Goal: Transaction & Acquisition: Subscribe to service/newsletter

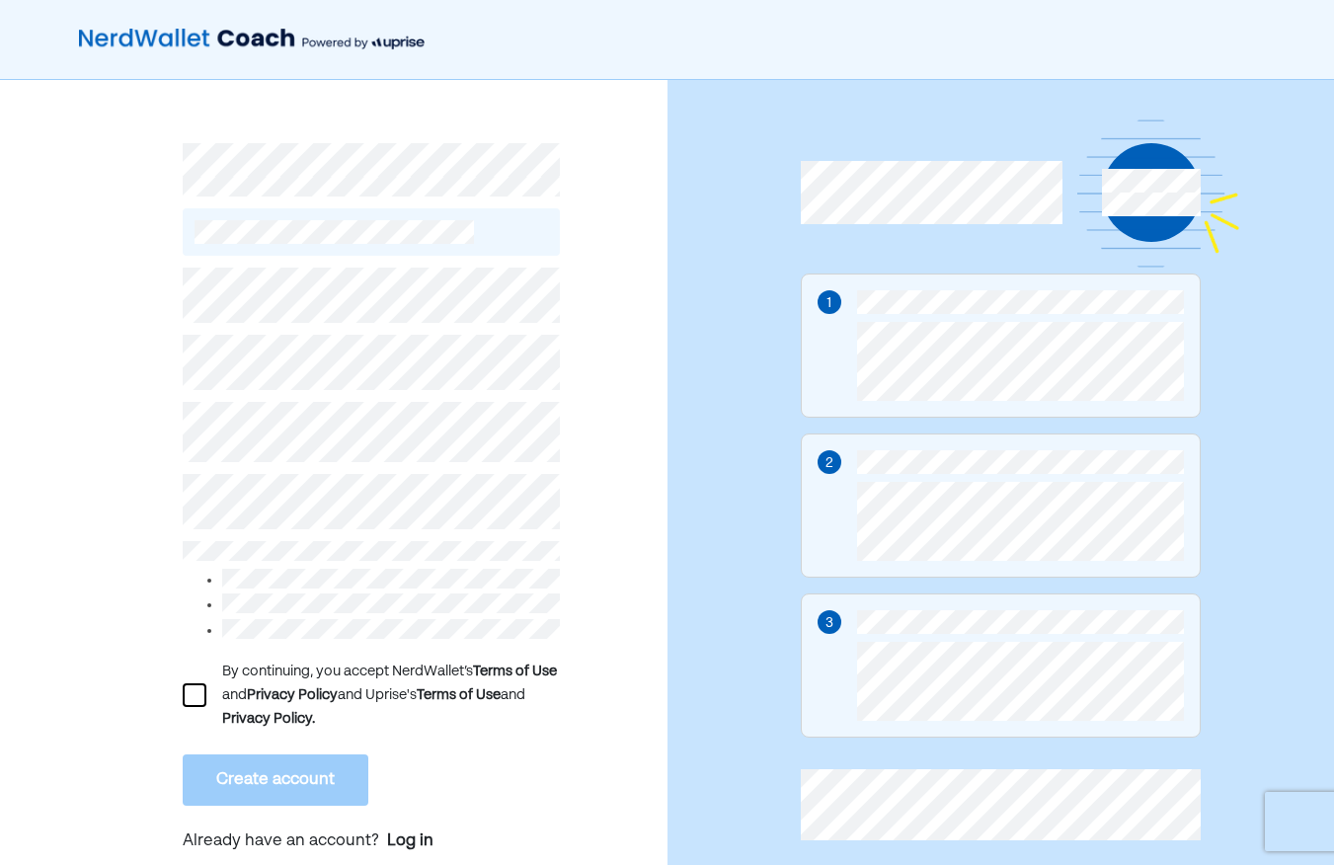
click at [191, 683] on div at bounding box center [195, 695] width 24 height 24
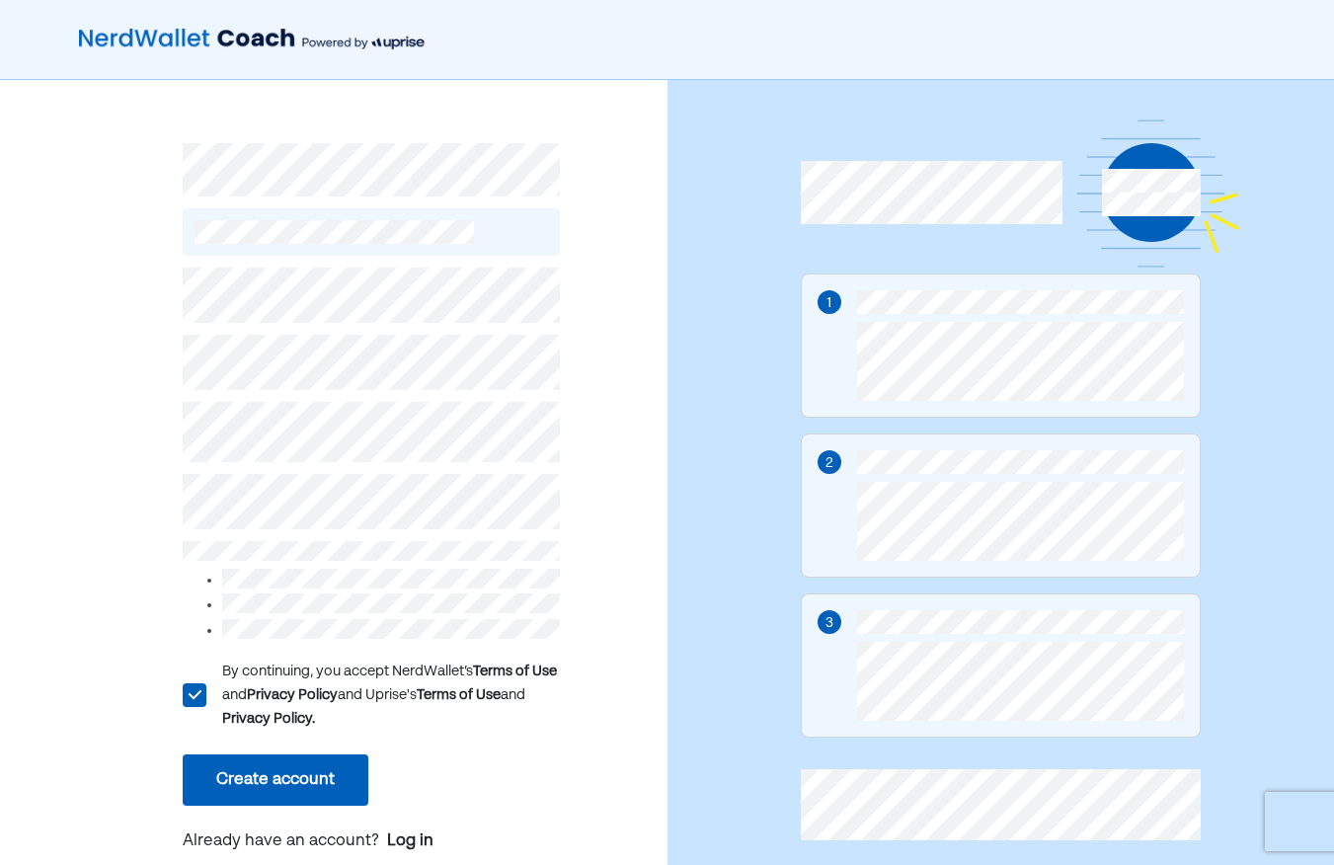
scroll to position [38, 0]
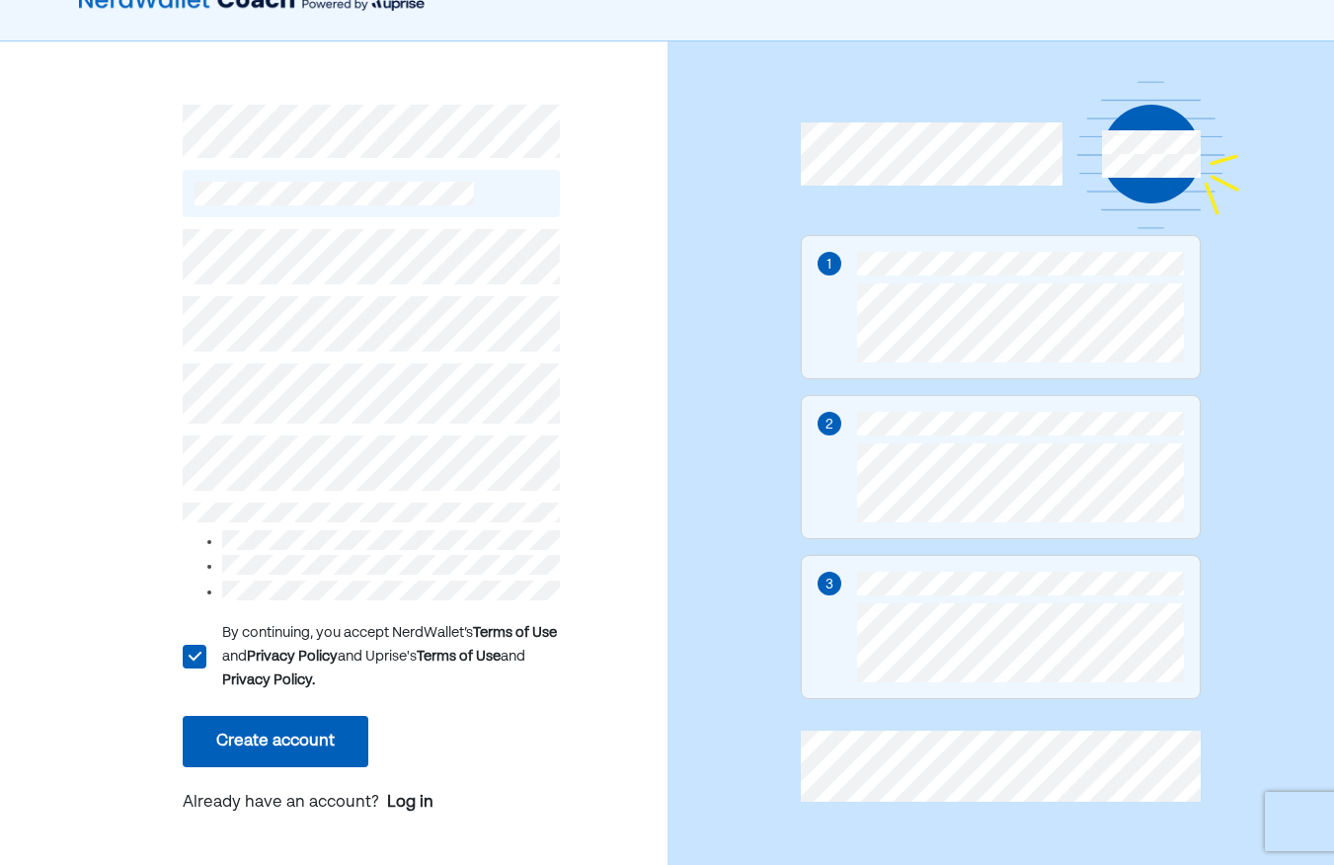
click at [314, 732] on button "Create account" at bounding box center [276, 741] width 186 height 51
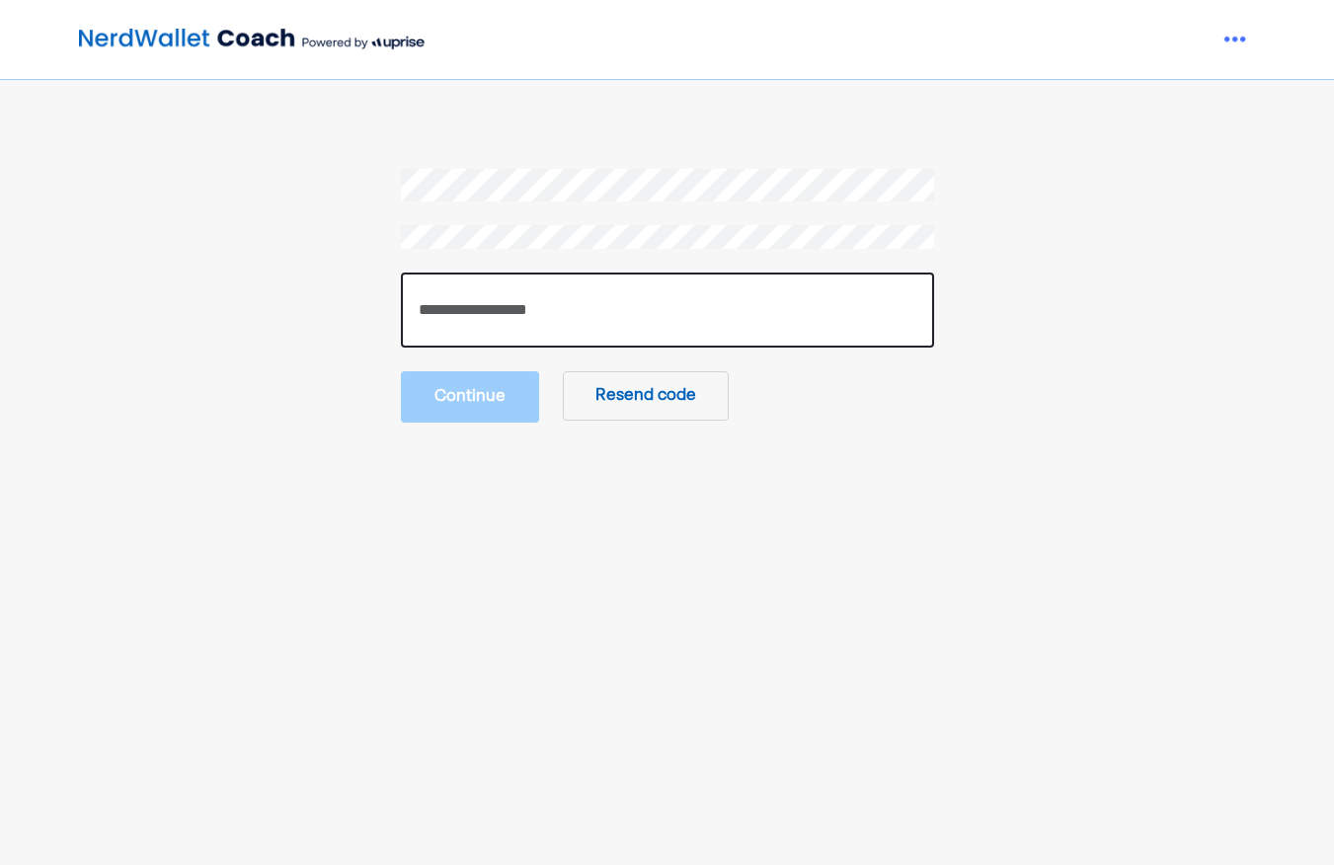
click at [516, 319] on input "number" at bounding box center [667, 309] width 533 height 75
type input "******"
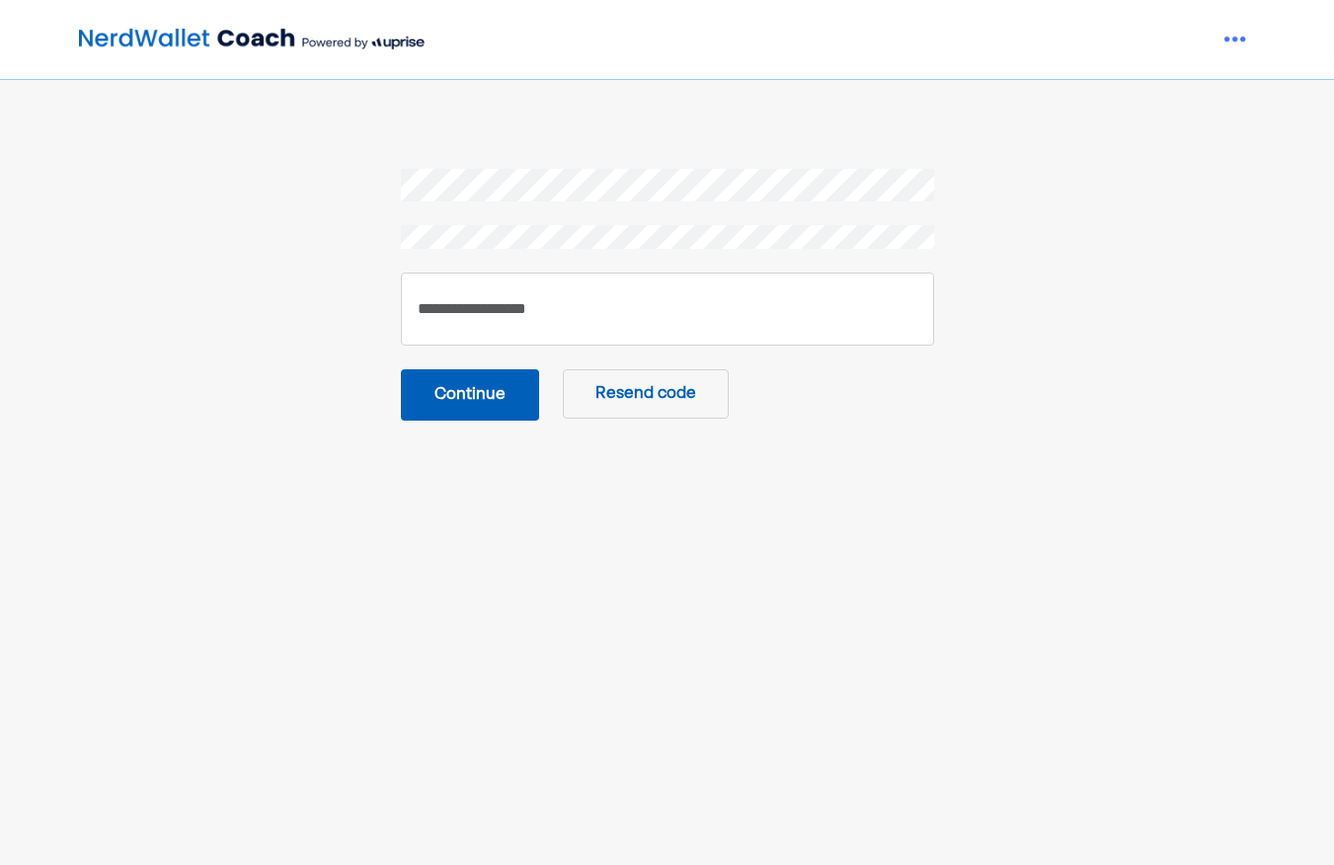
click at [486, 392] on button "Continue" at bounding box center [470, 394] width 138 height 51
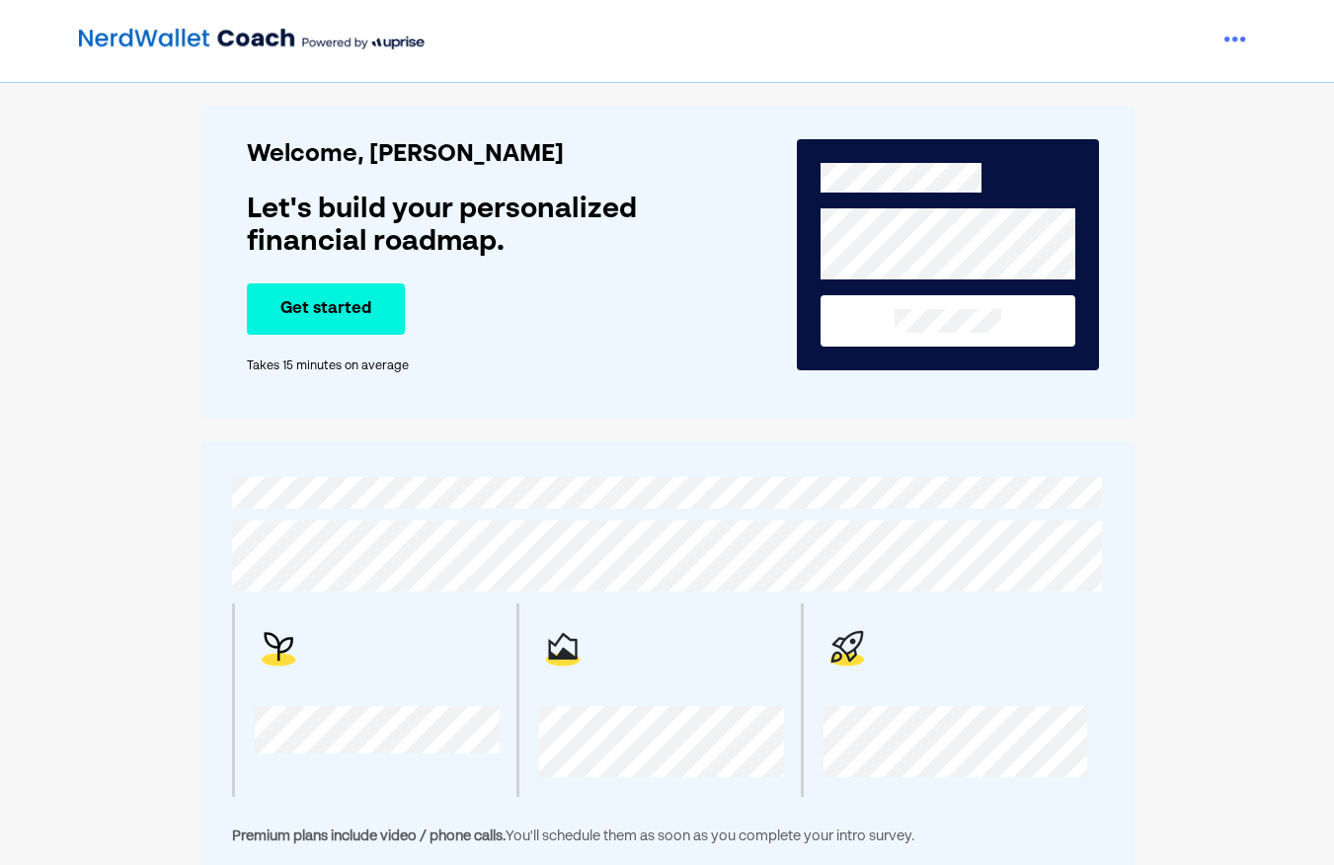
click at [334, 302] on button "Get started" at bounding box center [326, 308] width 158 height 51
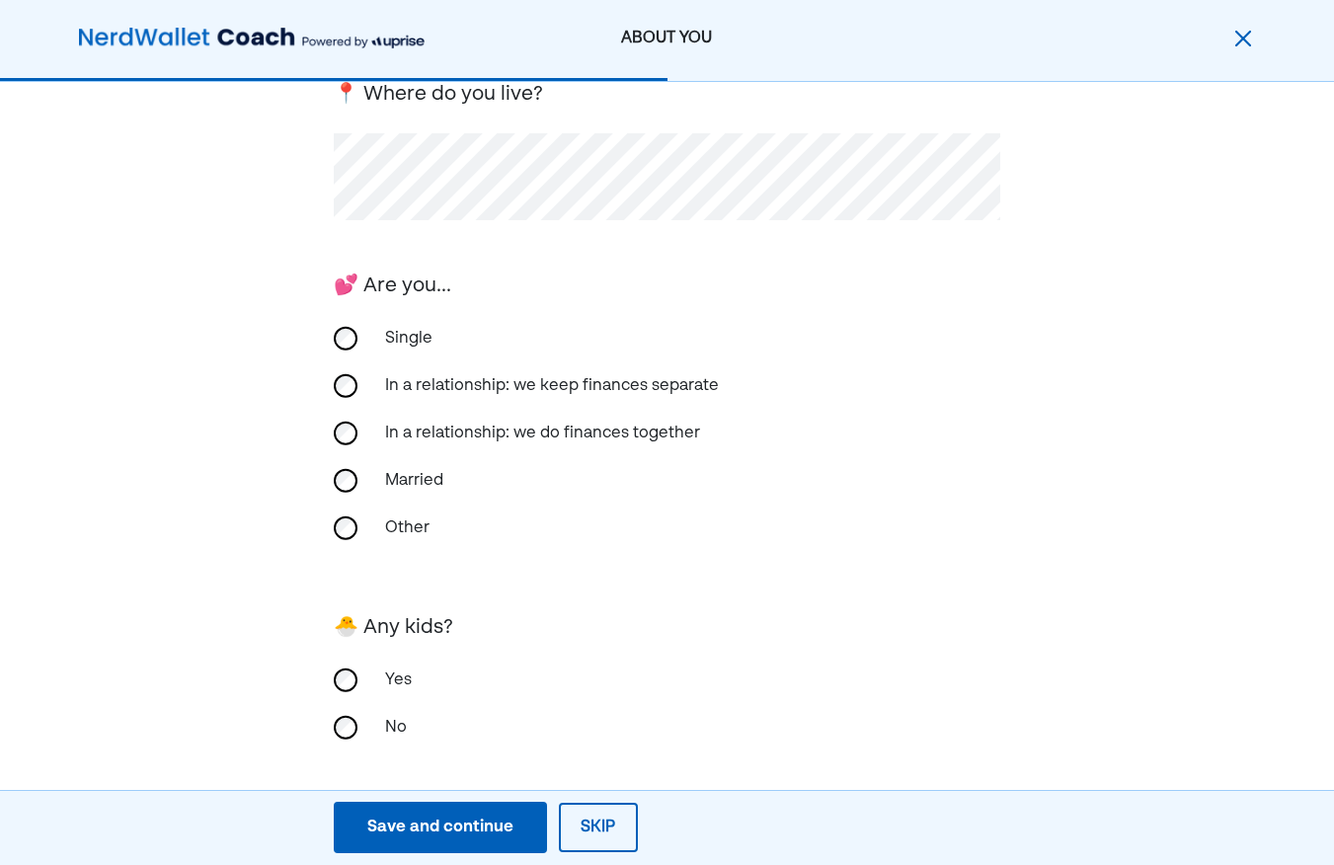
scroll to position [340, 0]
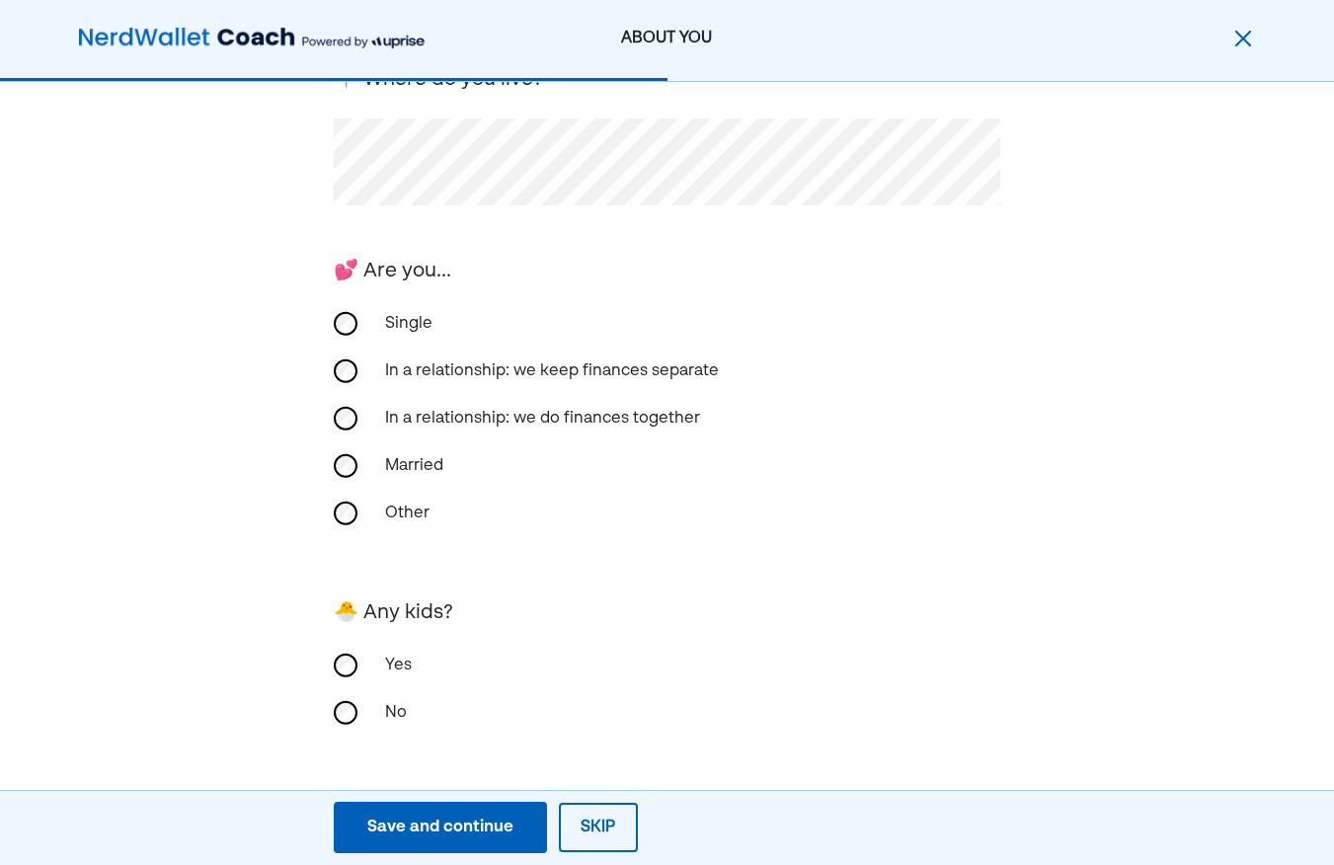
click at [448, 828] on div "Save and continue" at bounding box center [440, 827] width 146 height 24
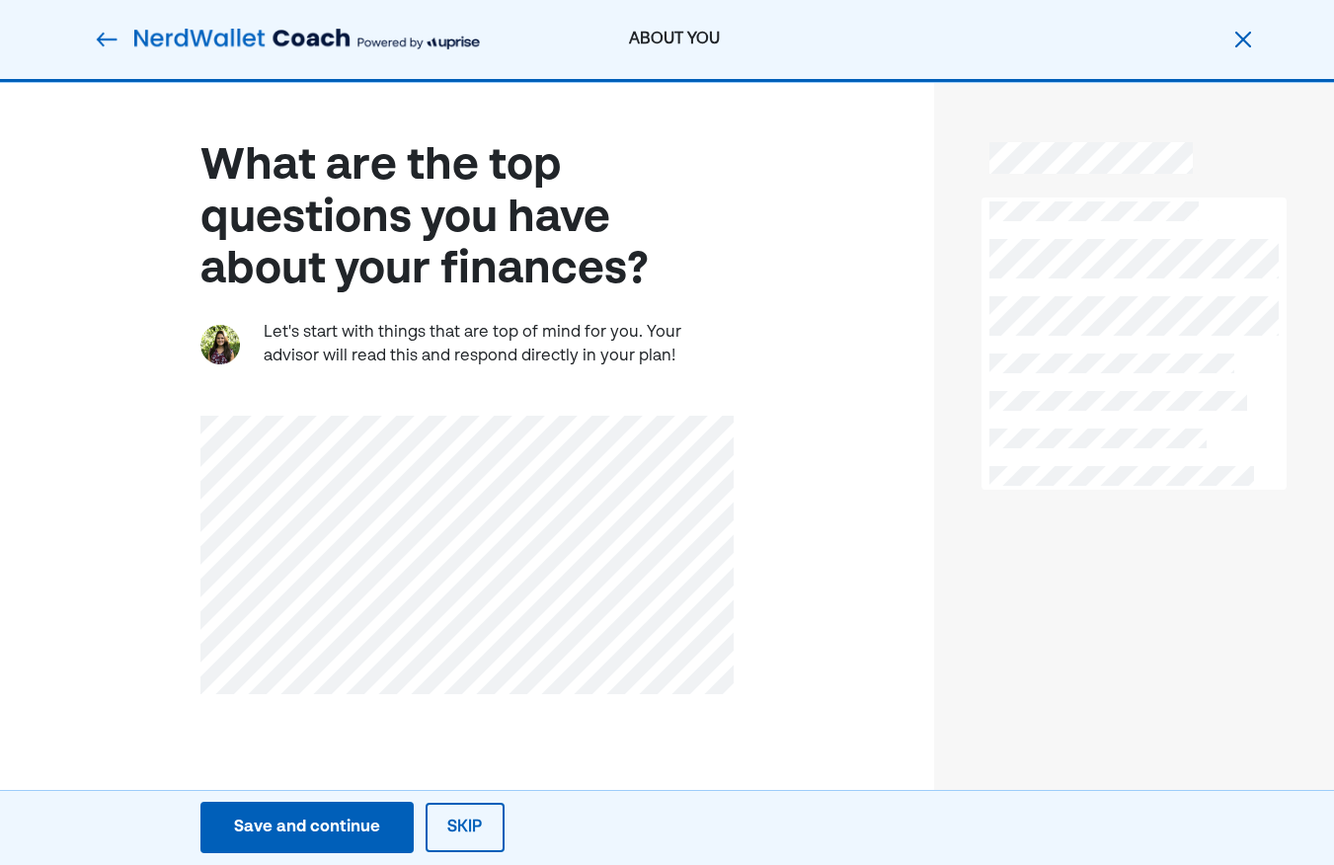
click at [344, 820] on div "Save and continue" at bounding box center [307, 827] width 146 height 24
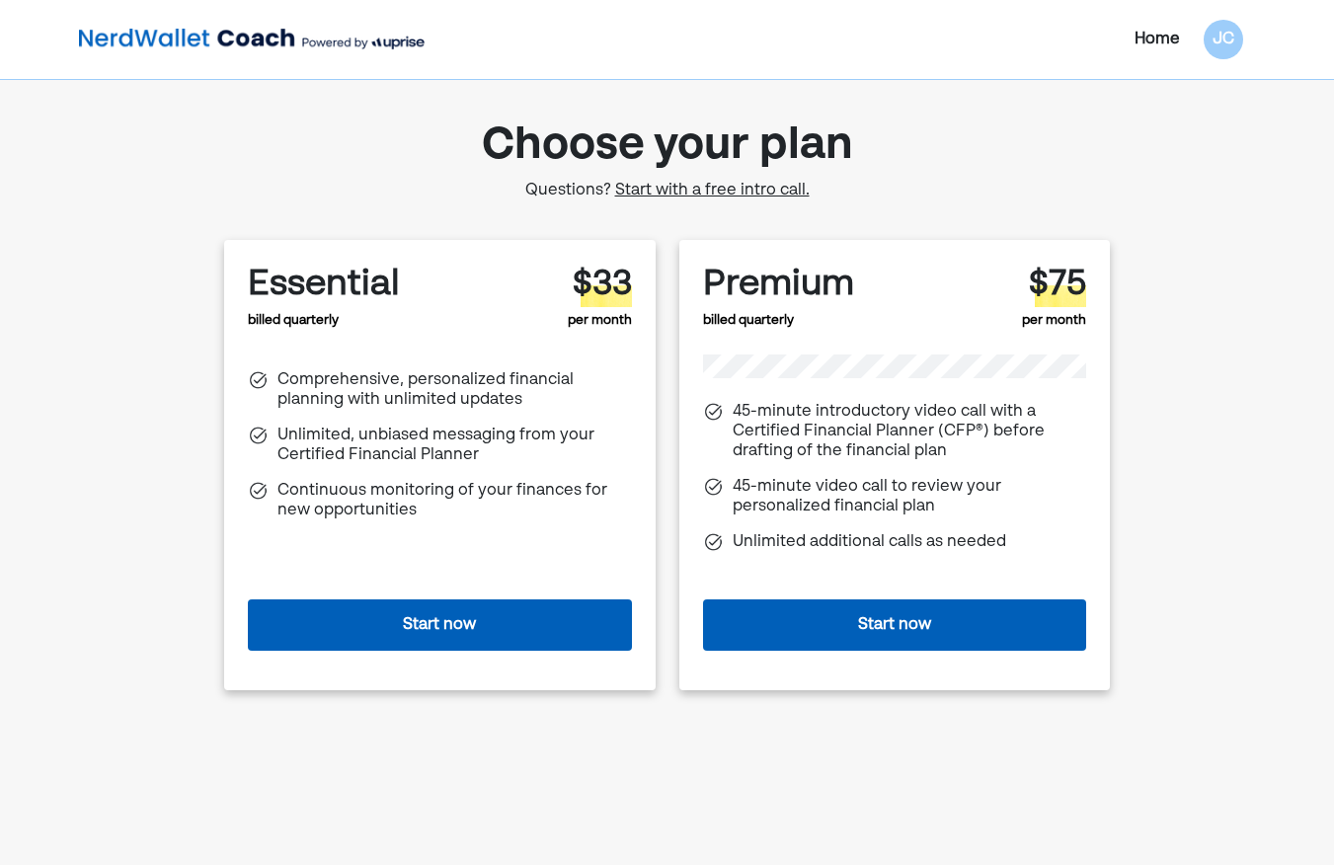
click at [455, 630] on button "Start now" at bounding box center [440, 624] width 384 height 51
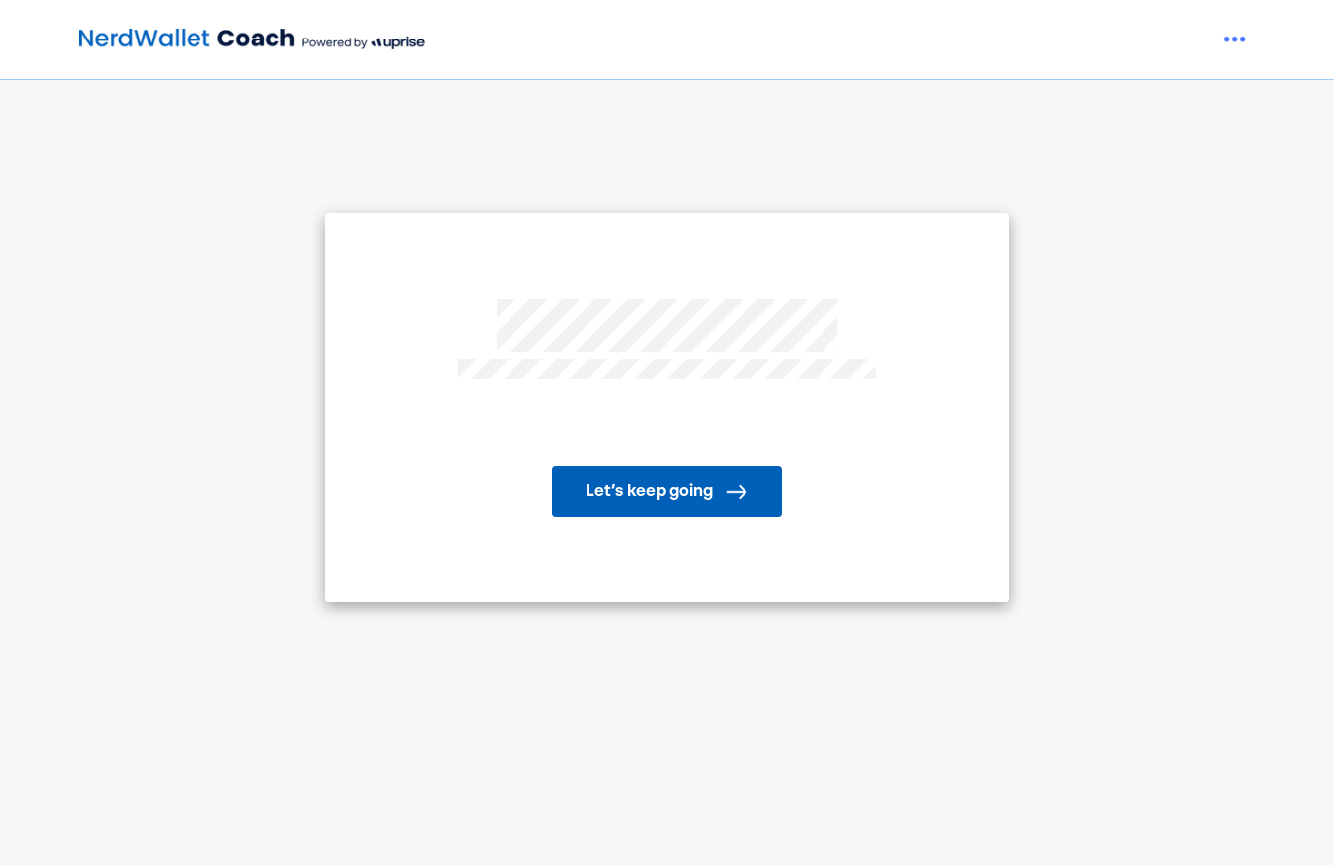
click at [656, 495] on button "Let’s keep going" at bounding box center [667, 491] width 230 height 51
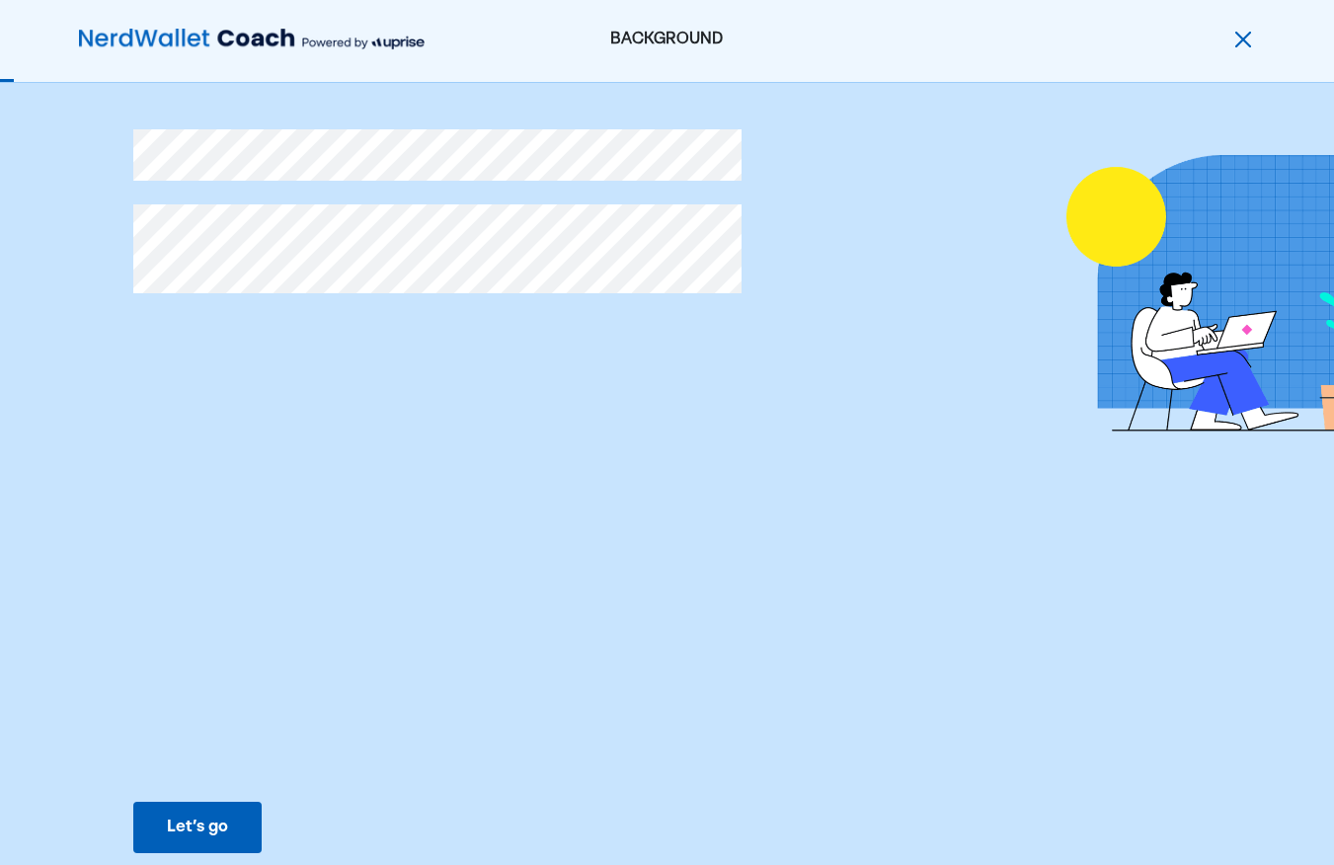
click at [212, 830] on div "Let’s go" at bounding box center [197, 827] width 61 height 24
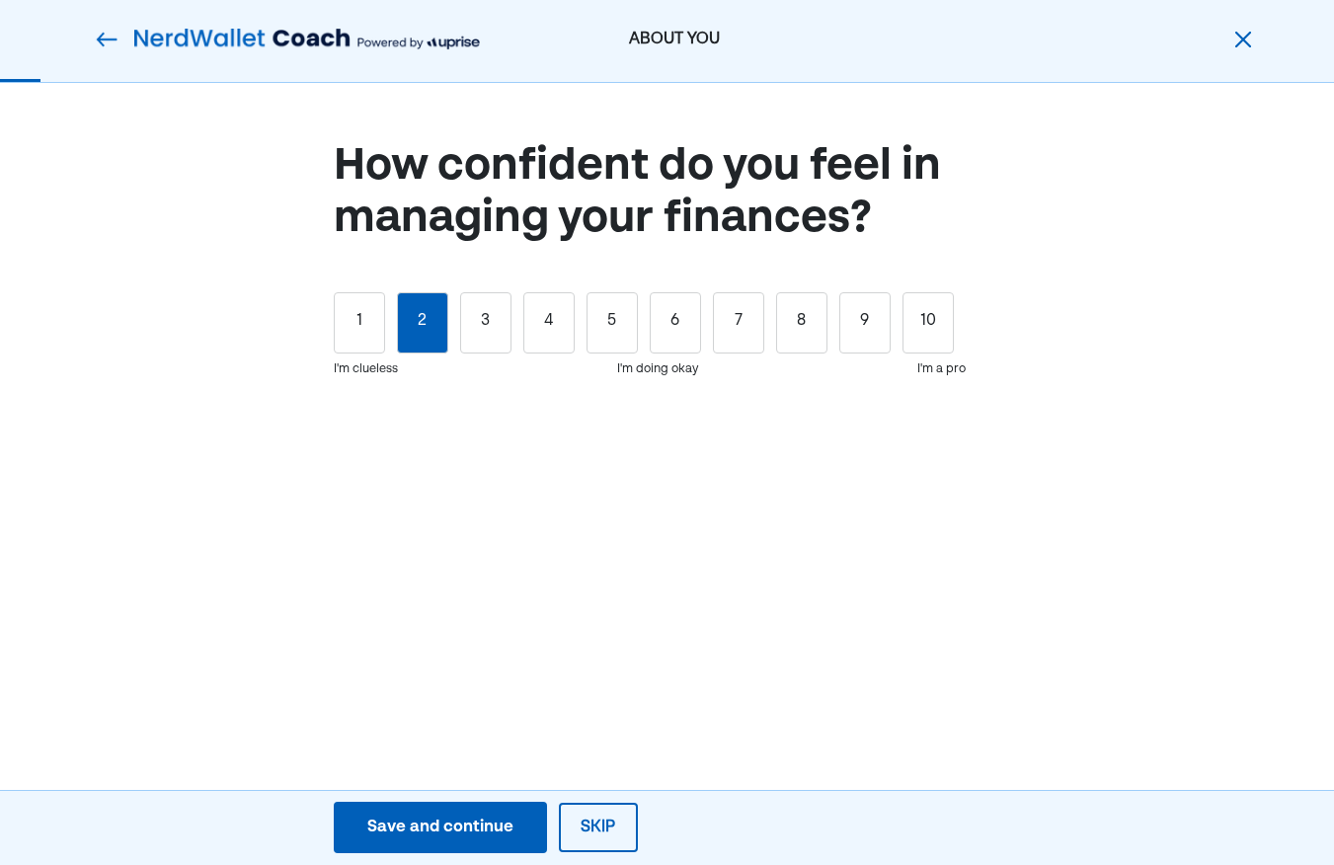
click at [432, 340] on div "2" at bounding box center [422, 322] width 51 height 61
click at [492, 820] on div "Save and continue" at bounding box center [440, 827] width 146 height 24
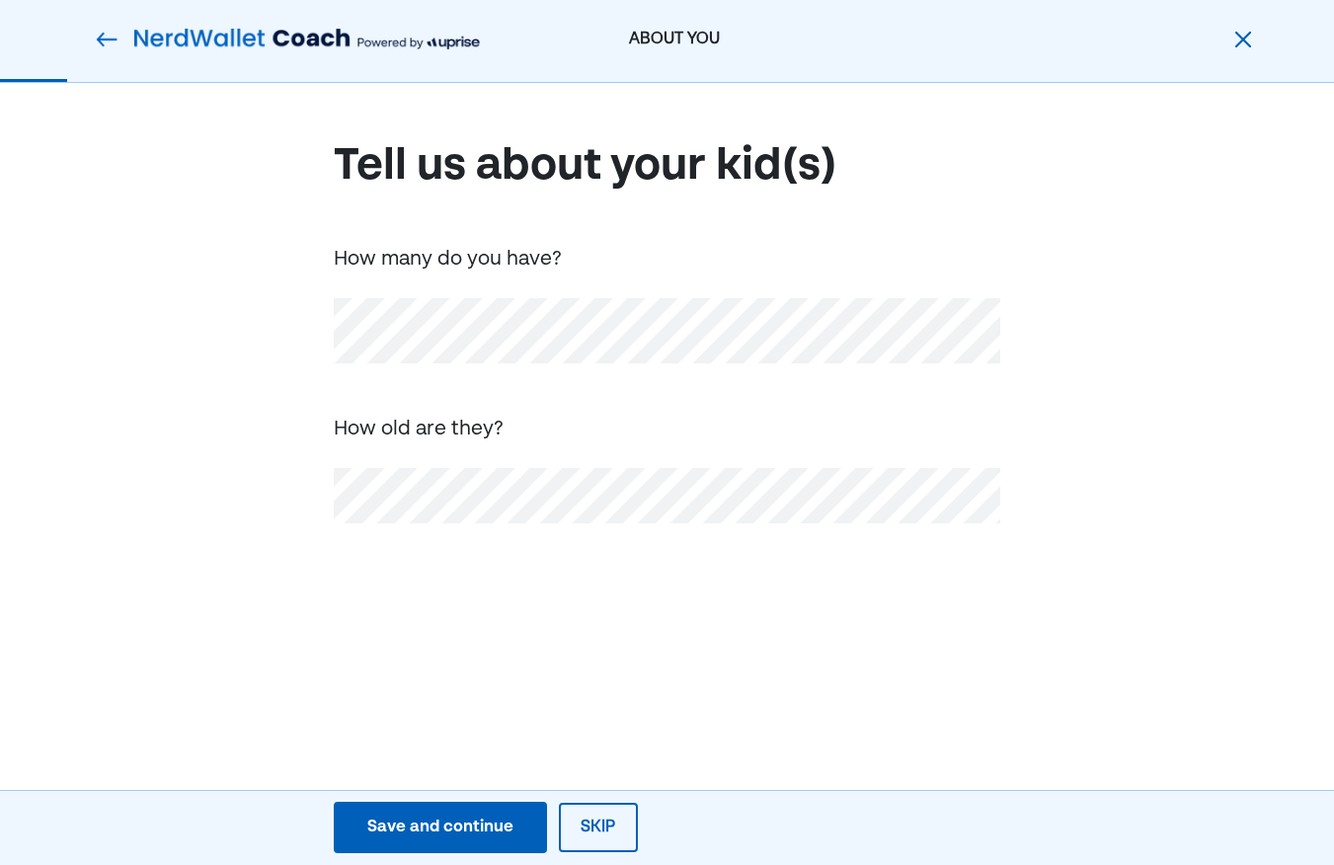
click at [436, 823] on div "Save and continue" at bounding box center [440, 827] width 146 height 24
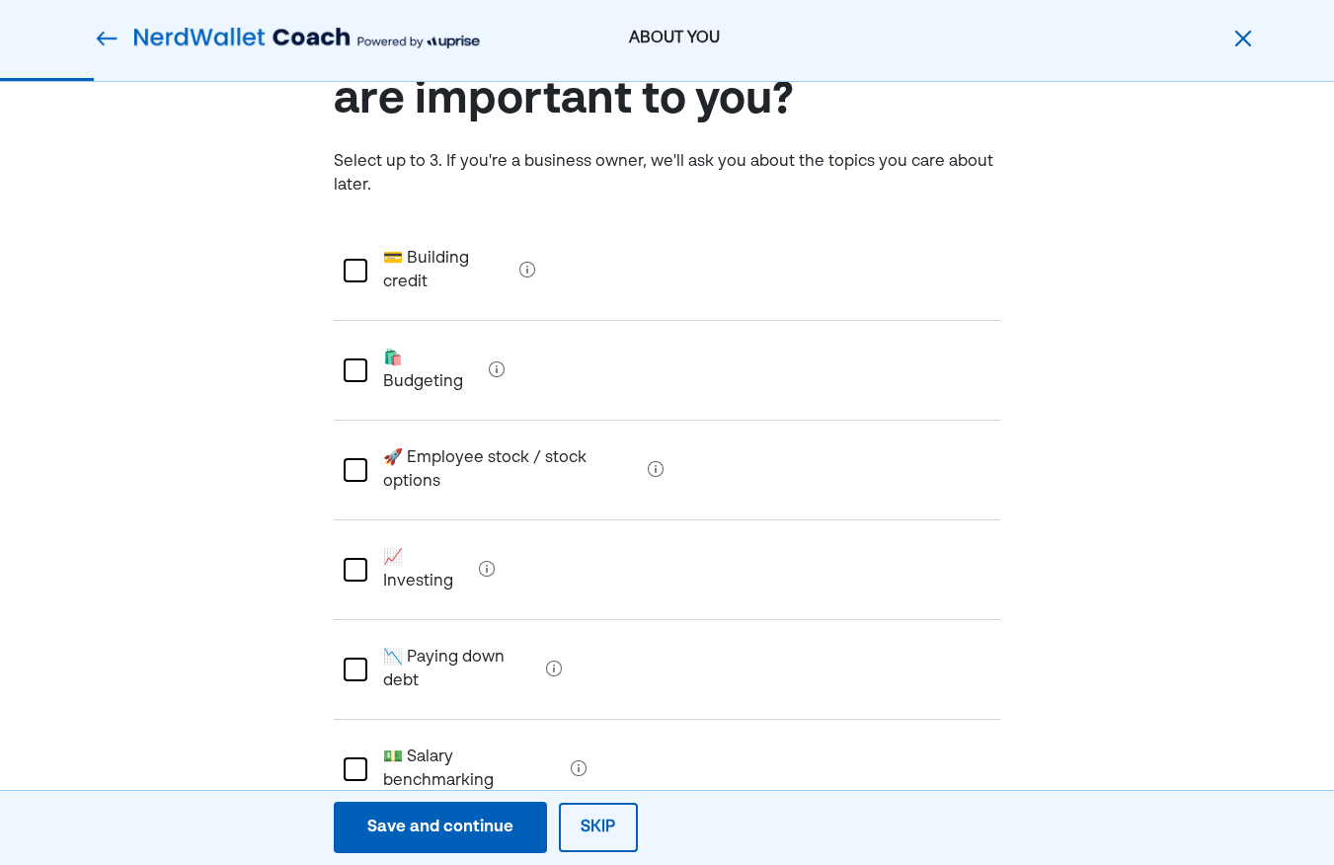
scroll to position [125, 0]
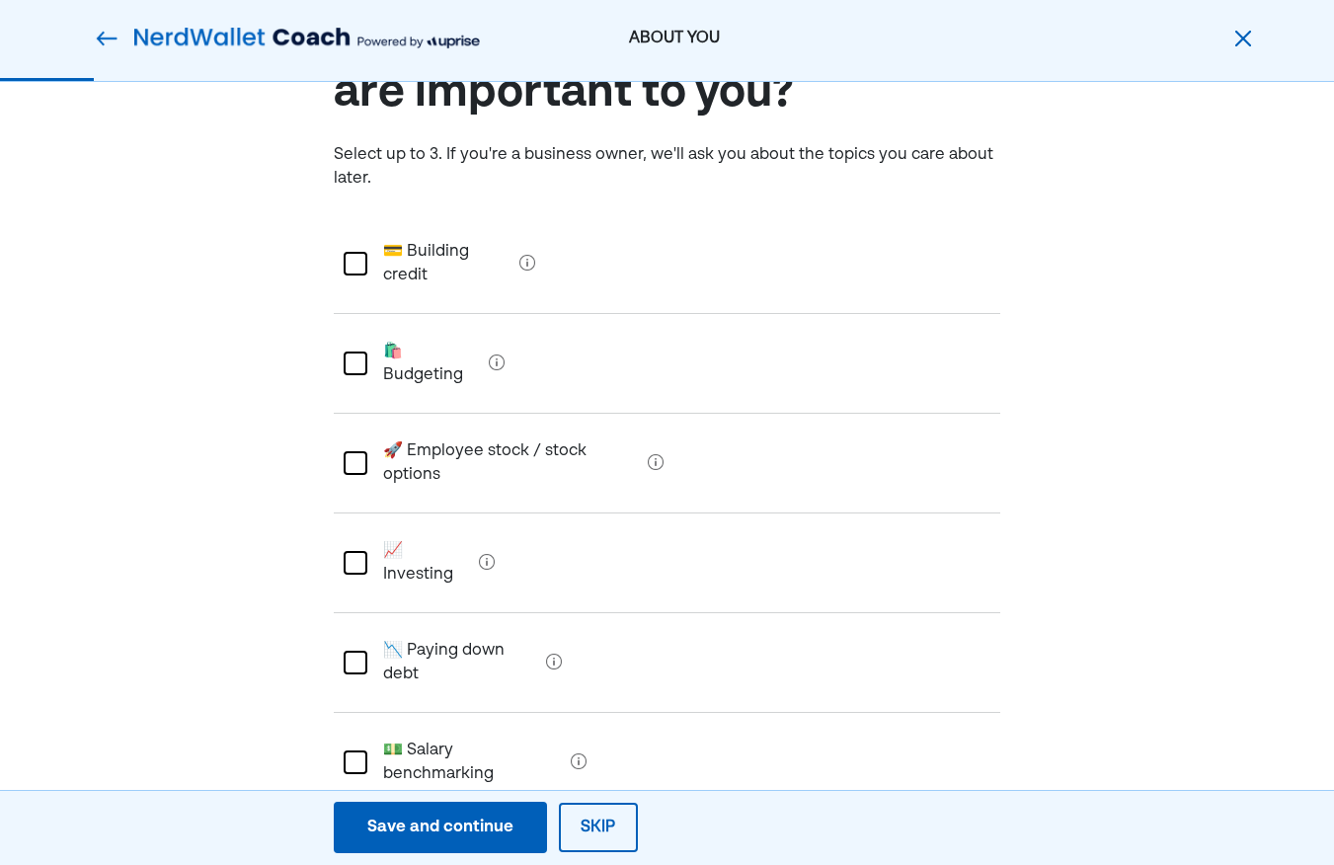
click at [353, 351] on div at bounding box center [355, 363] width 24 height 24
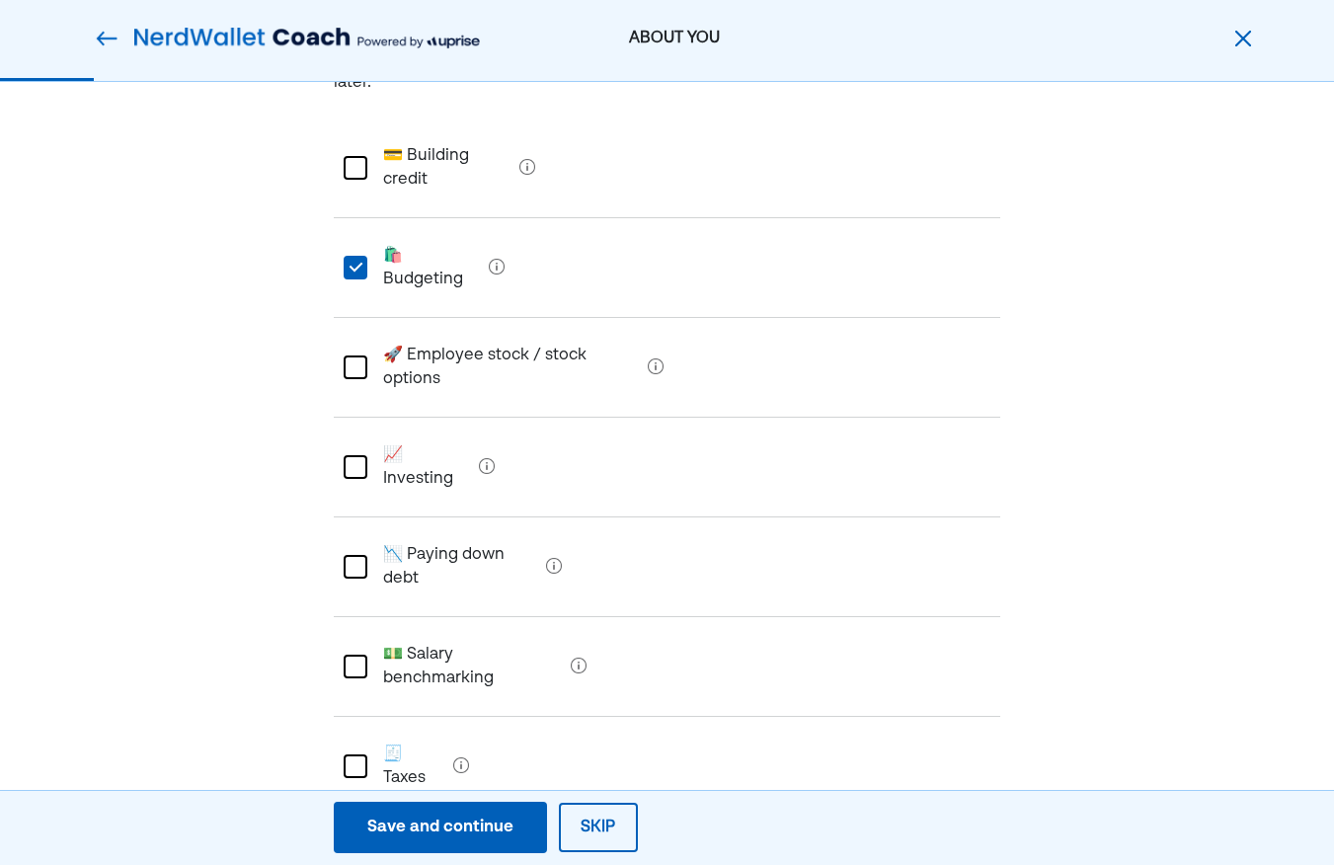
scroll to position [151, 0]
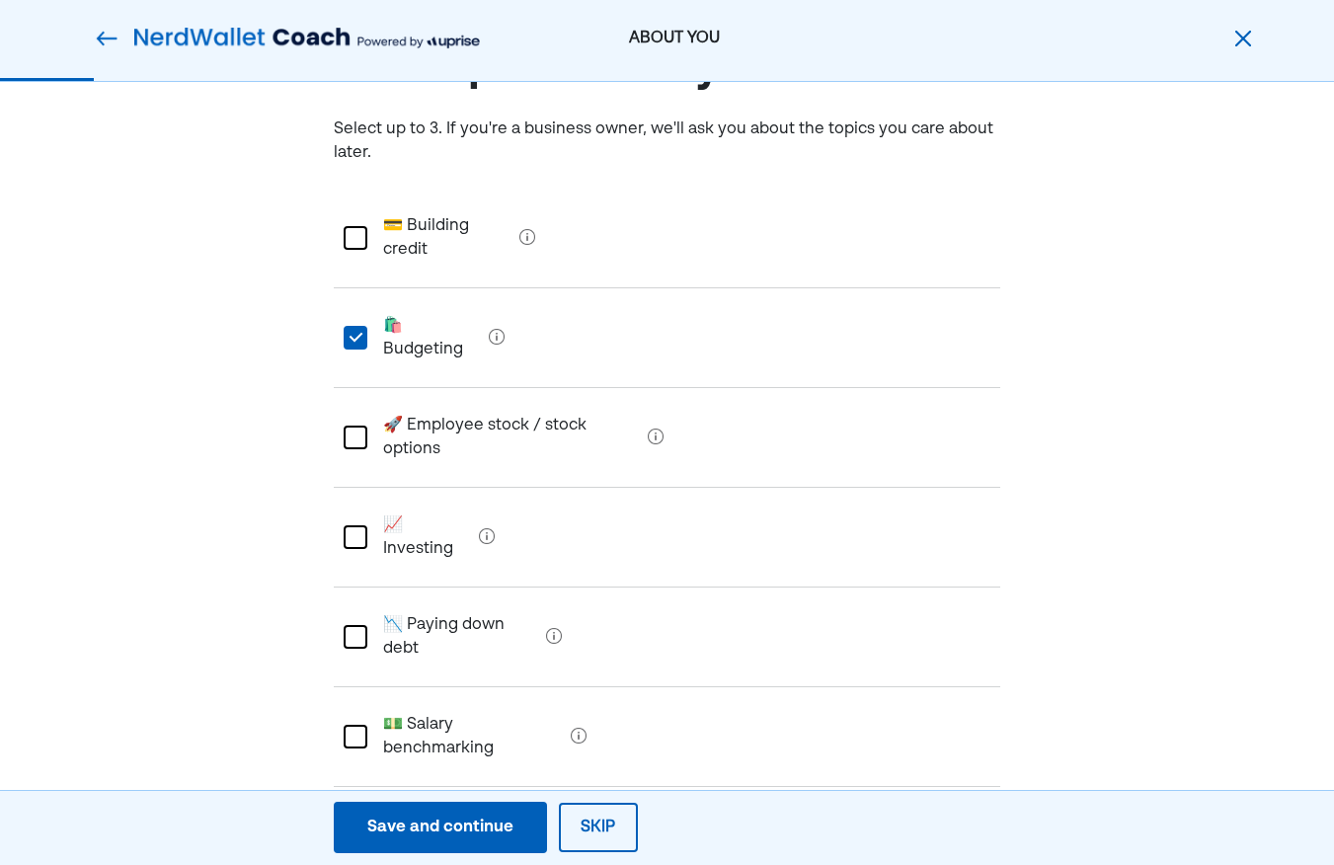
click at [359, 232] on div at bounding box center [355, 238] width 24 height 24
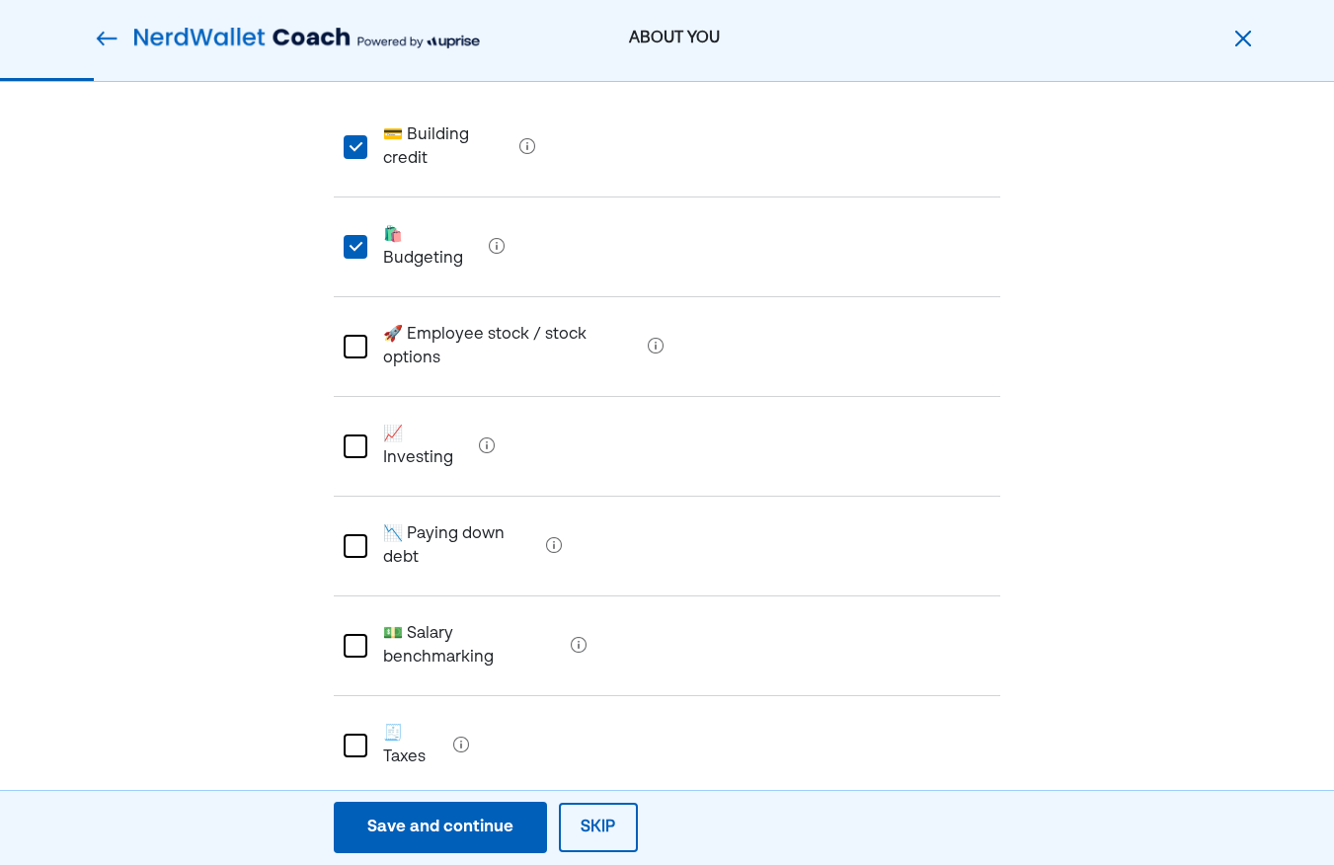
scroll to position [249, 0]
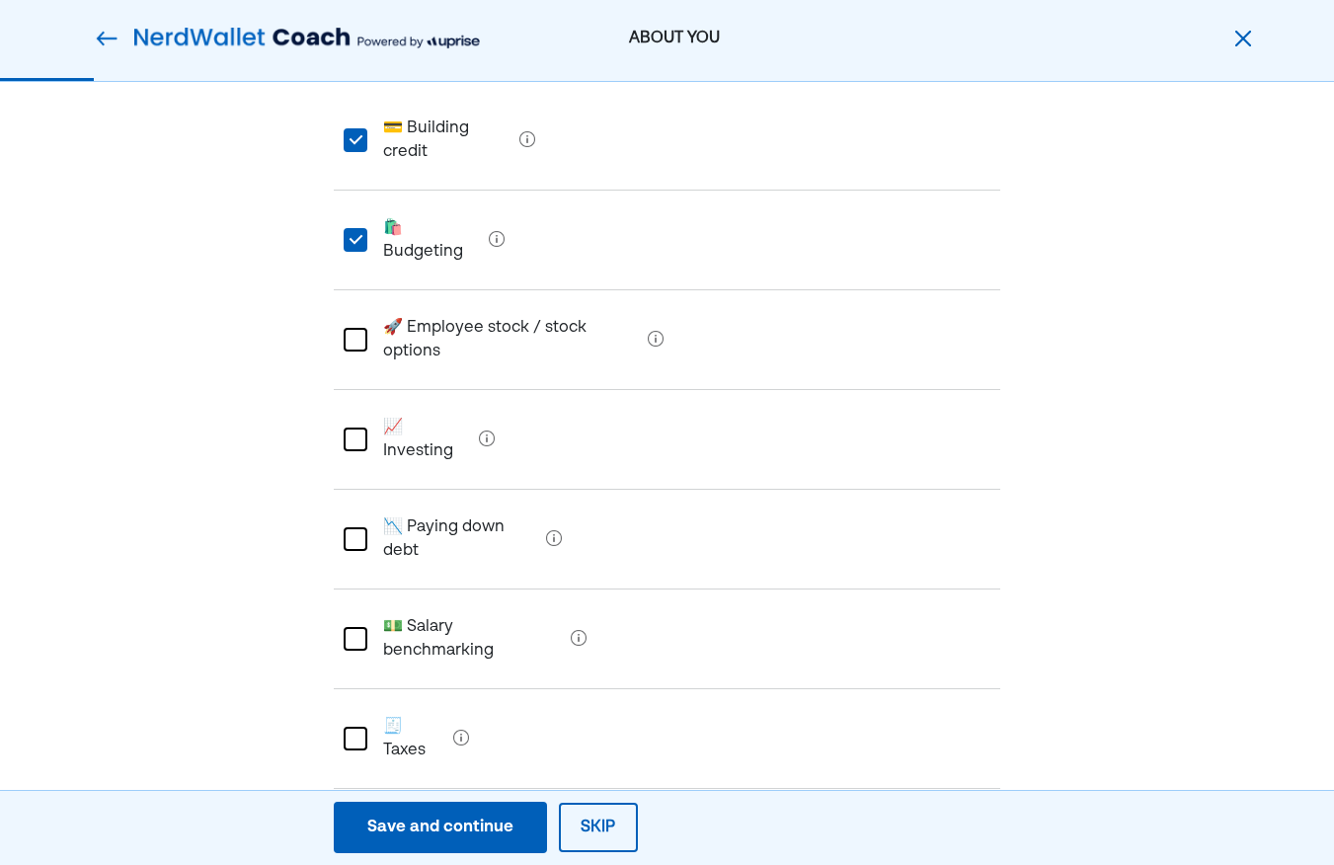
click at [358, 427] on div at bounding box center [355, 439] width 24 height 24
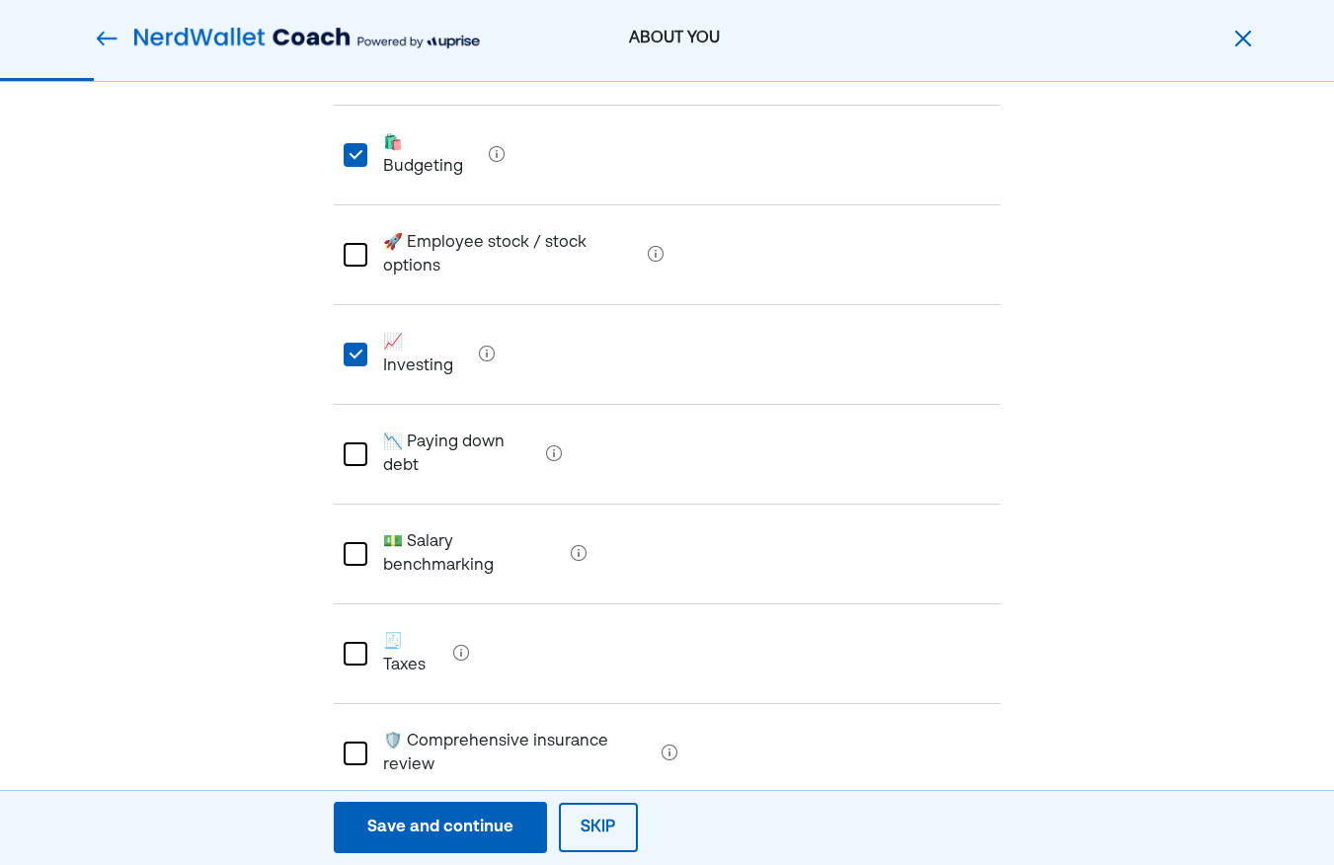
scroll to position [477, 0]
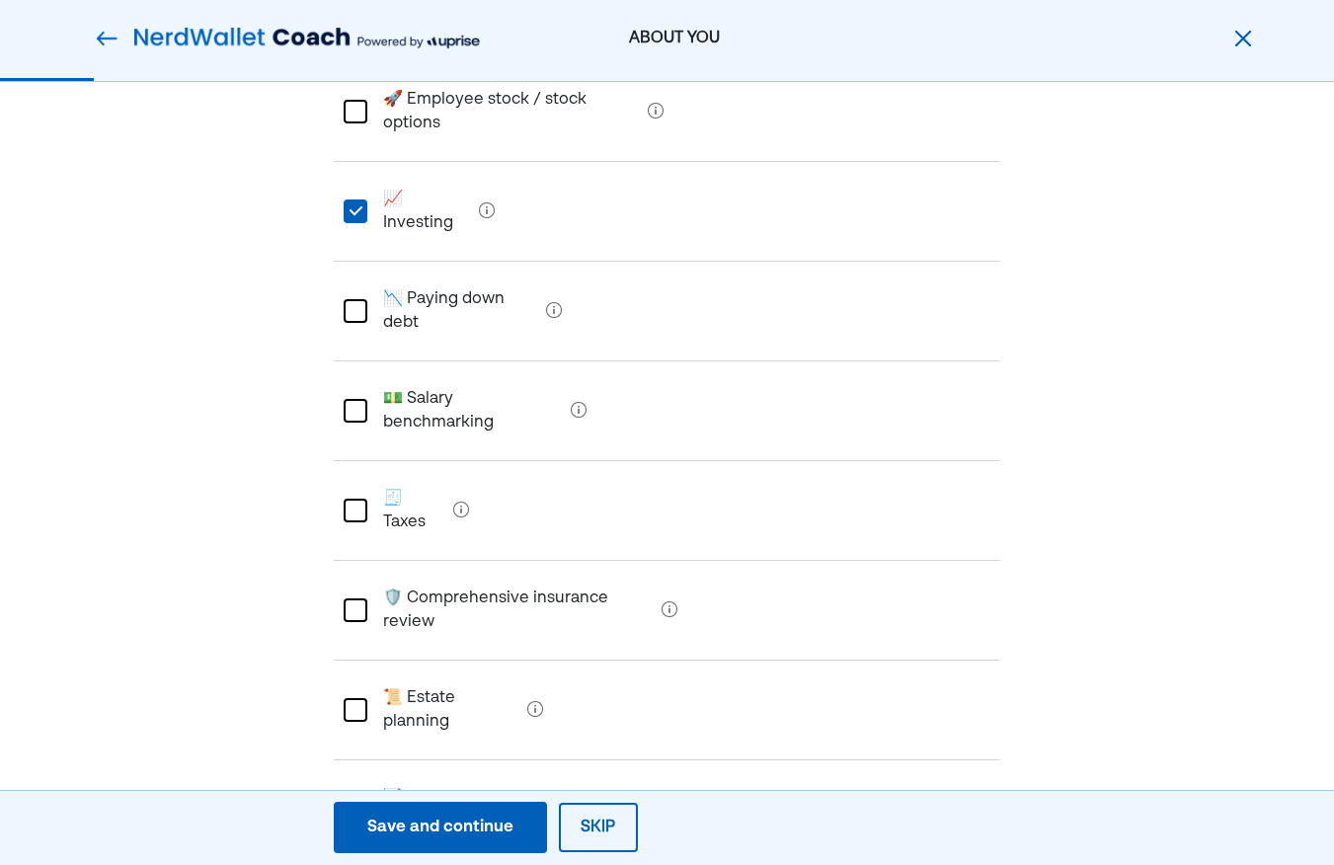
click at [362, 498] on div at bounding box center [355, 510] width 24 height 24
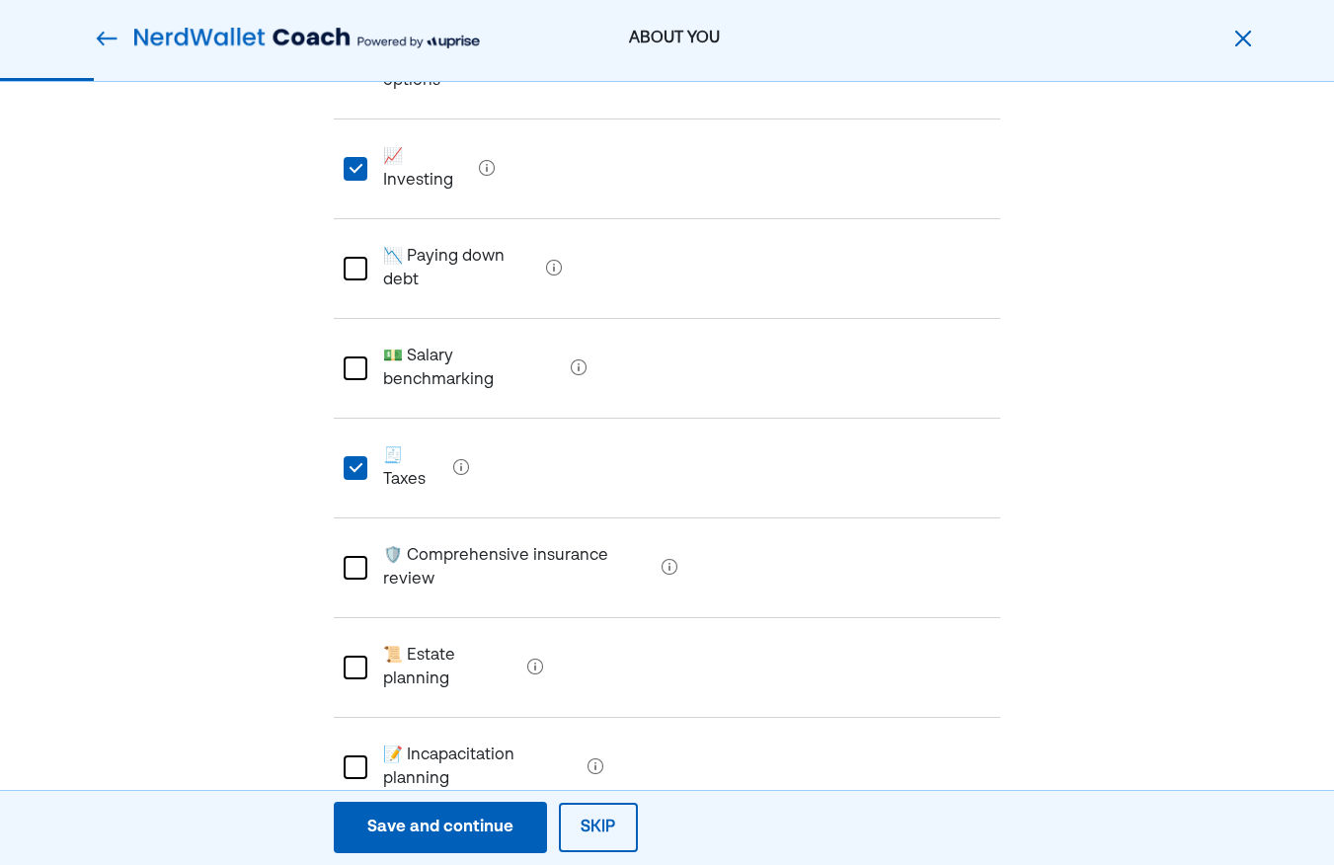
scroll to position [543, 0]
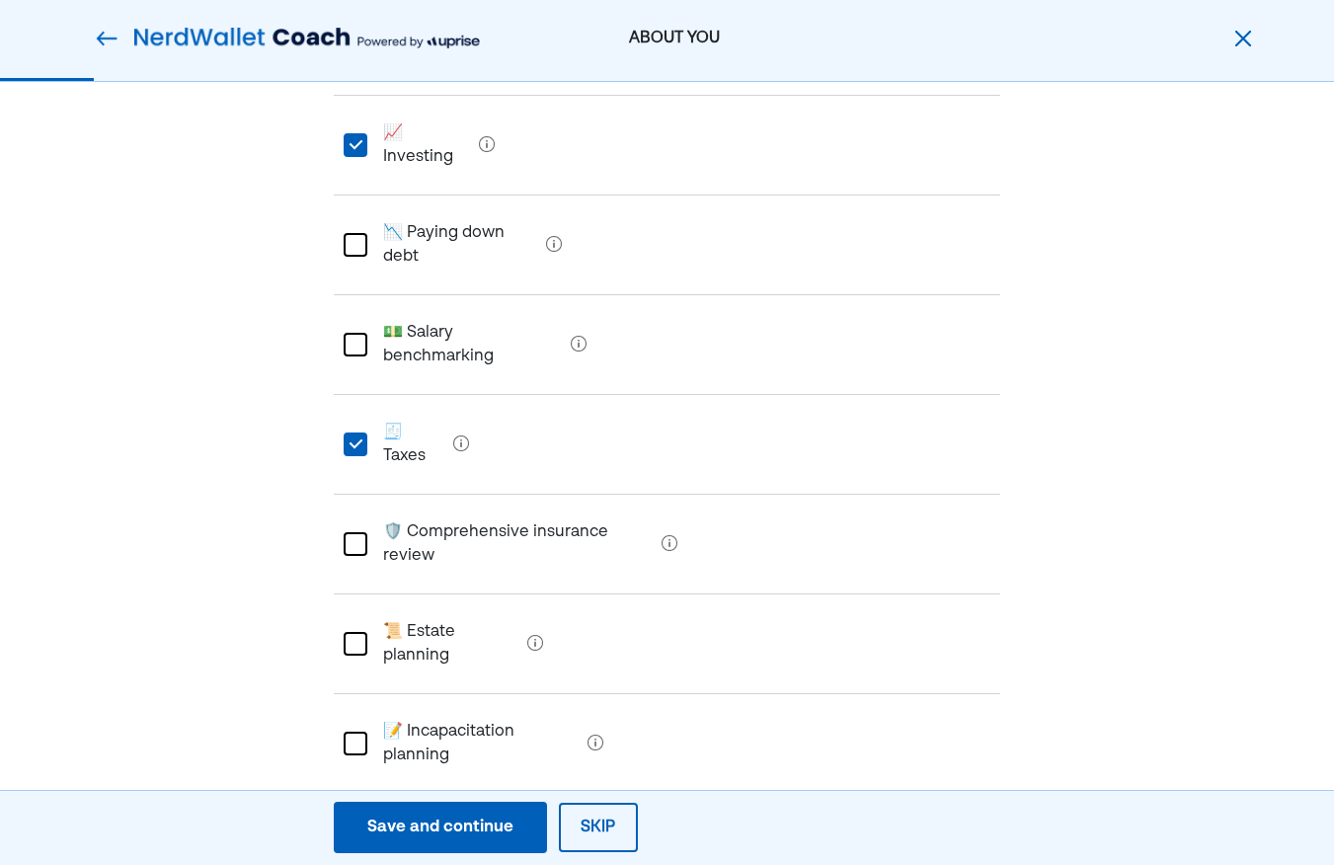
click at [435, 827] on div "Save and continue" at bounding box center [440, 827] width 146 height 24
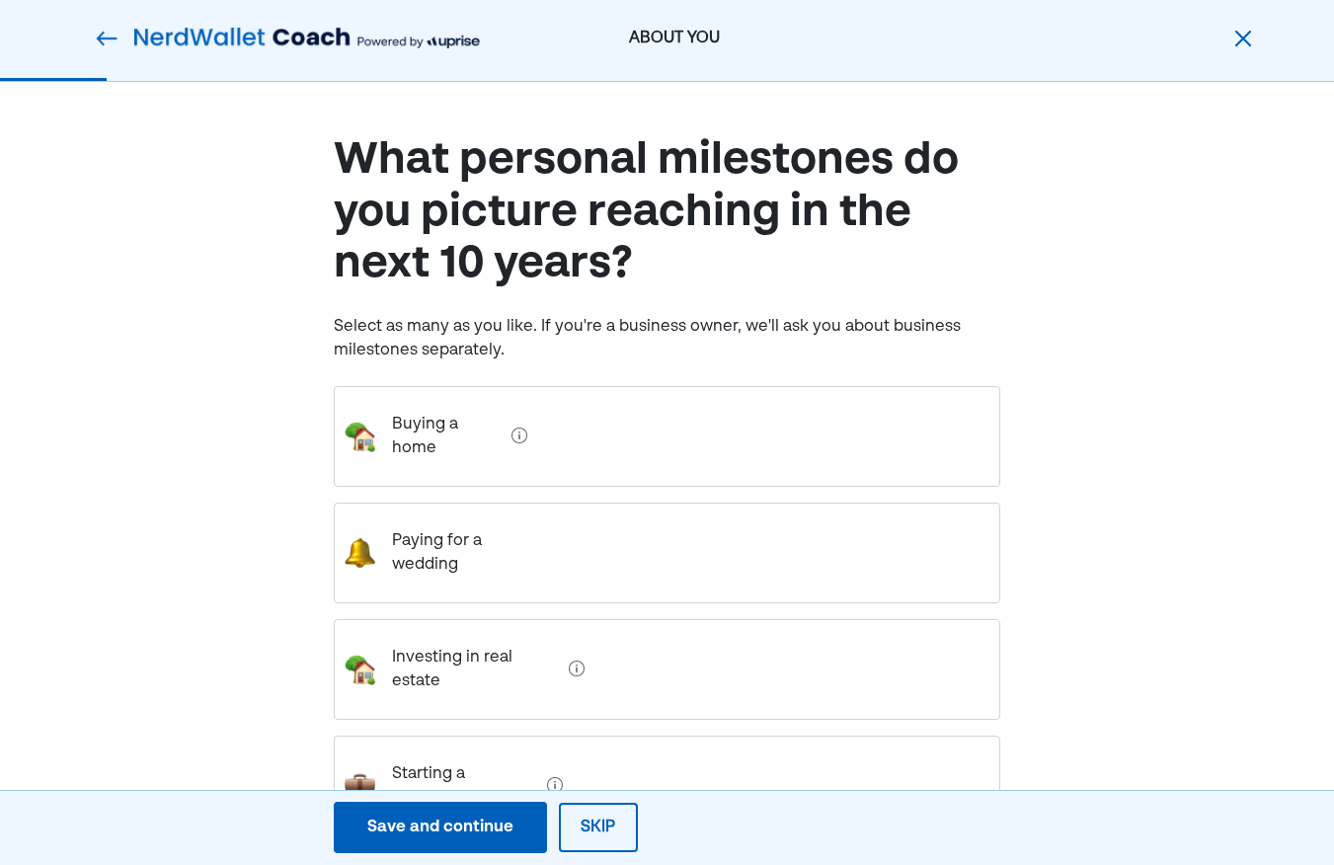
scroll to position [0, 0]
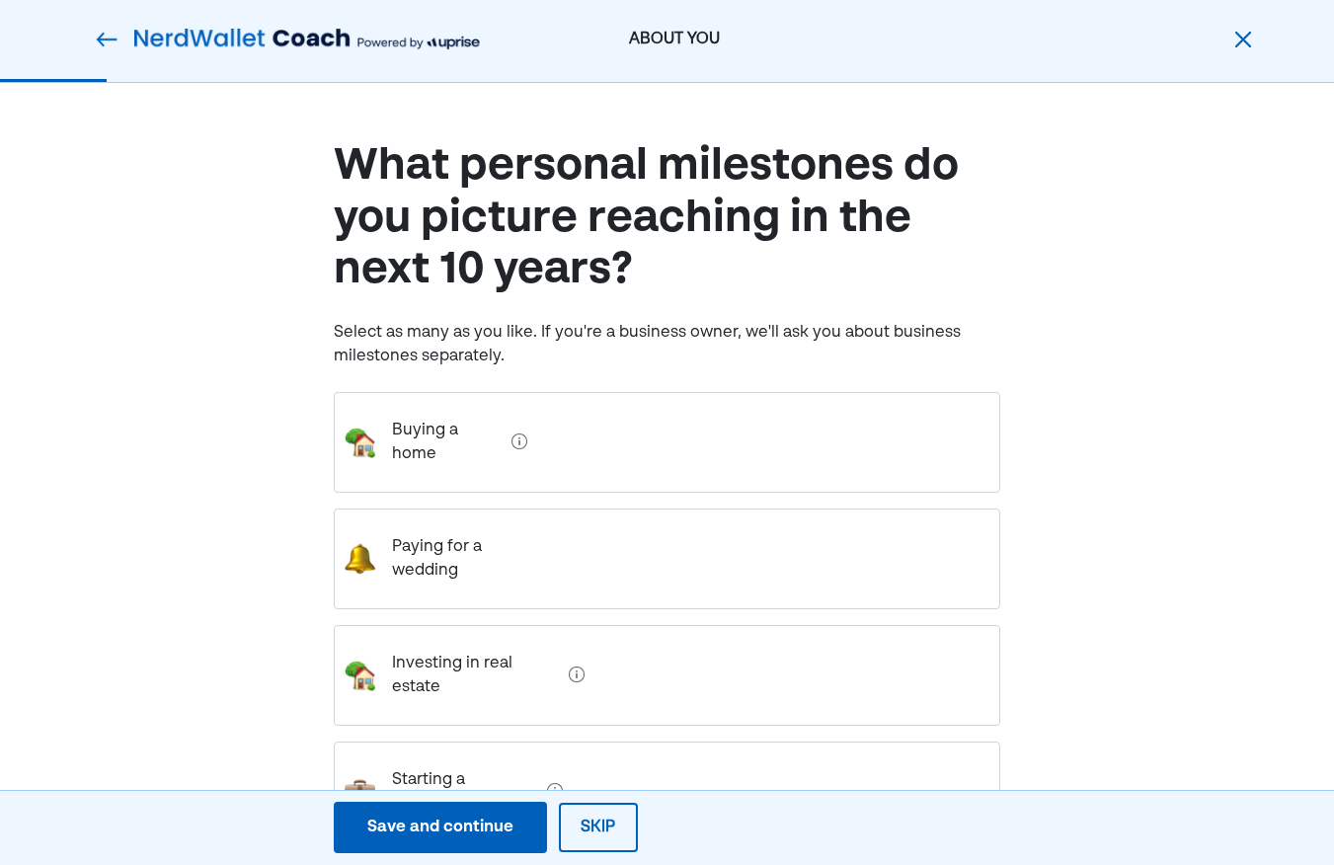
click at [102, 38] on img at bounding box center [107, 40] width 24 height 24
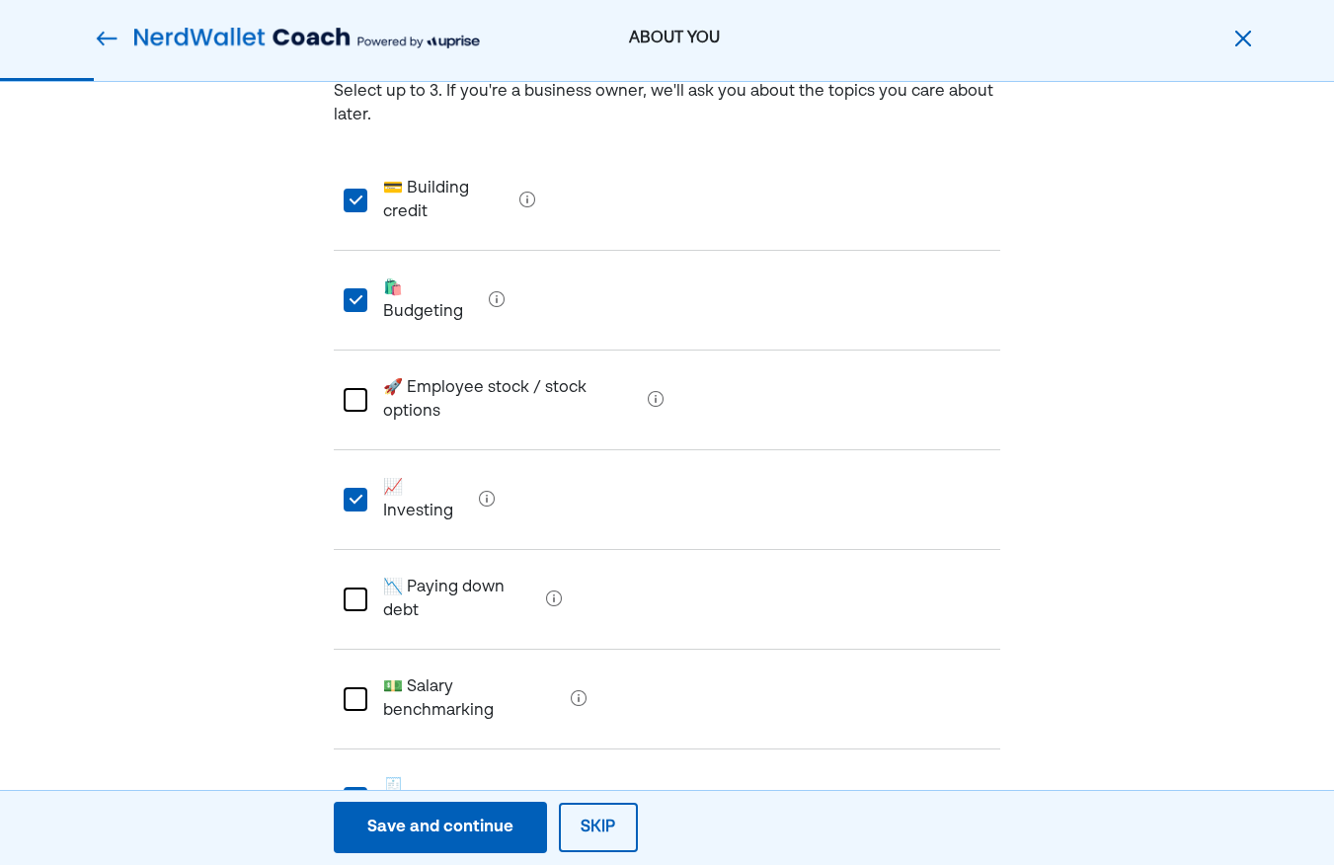
scroll to position [202, 0]
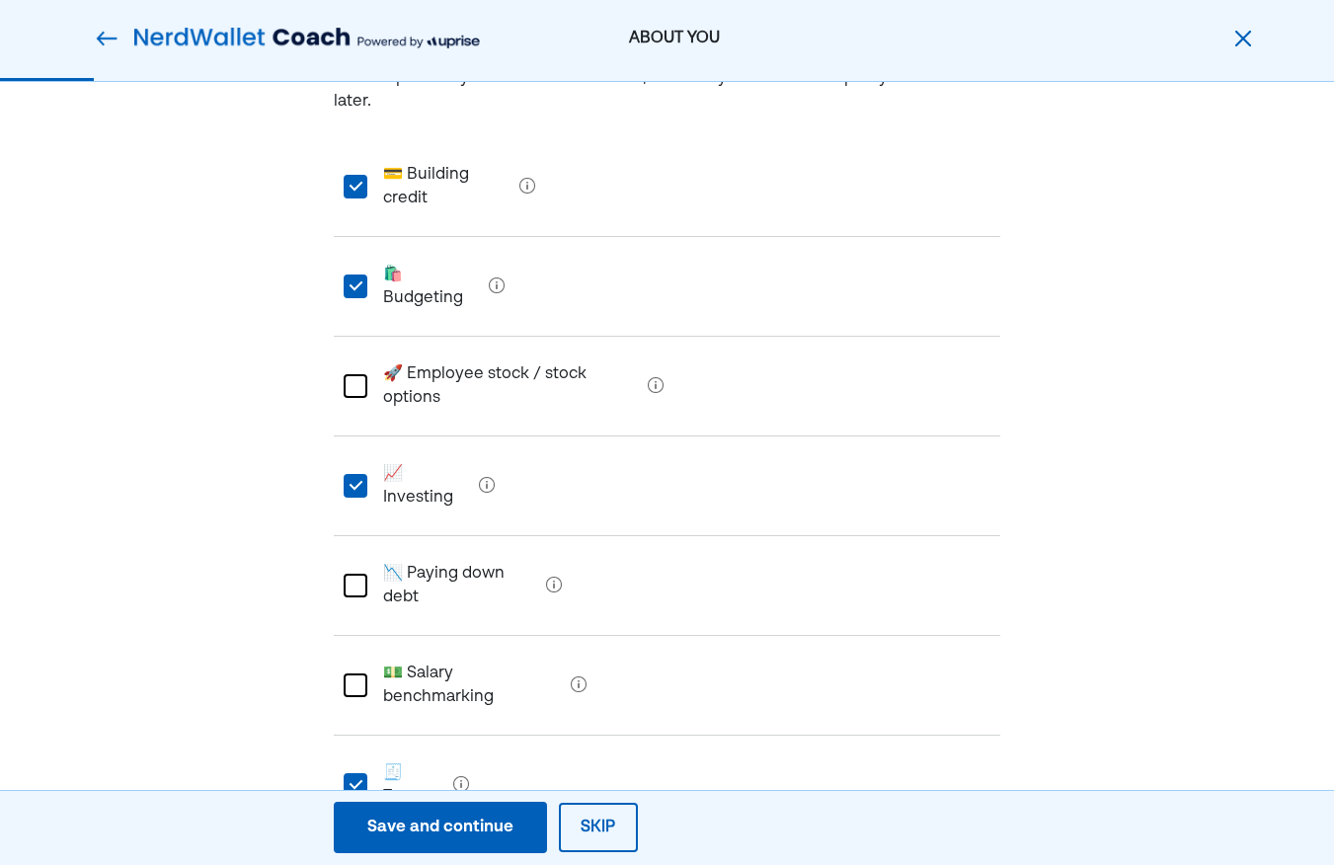
click at [360, 573] on div at bounding box center [355, 585] width 24 height 24
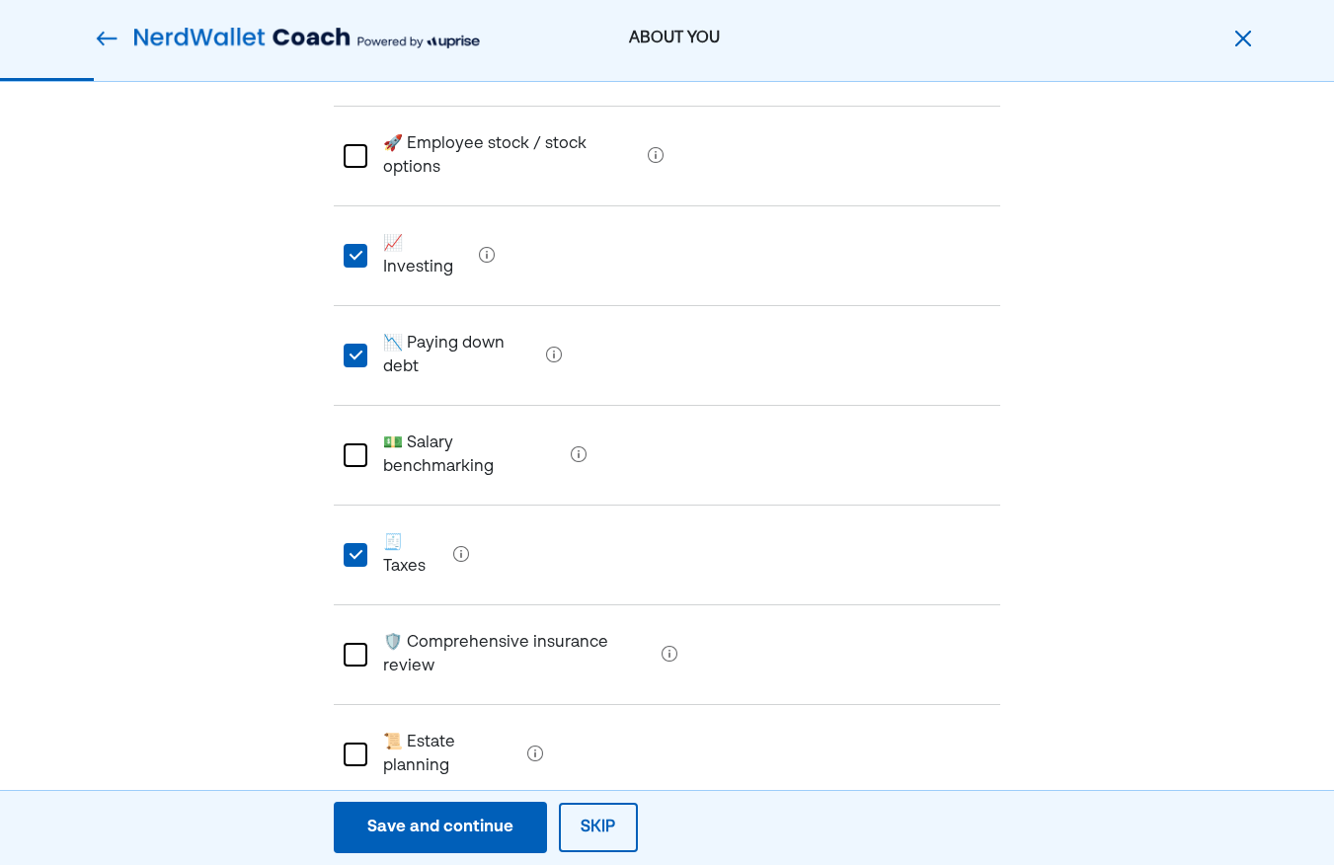
scroll to position [429, 0]
click at [360, 745] on div at bounding box center [355, 757] width 24 height 24
click at [360, 646] on div at bounding box center [355, 658] width 24 height 24
click at [427, 838] on div "Save and continue" at bounding box center [440, 827] width 146 height 24
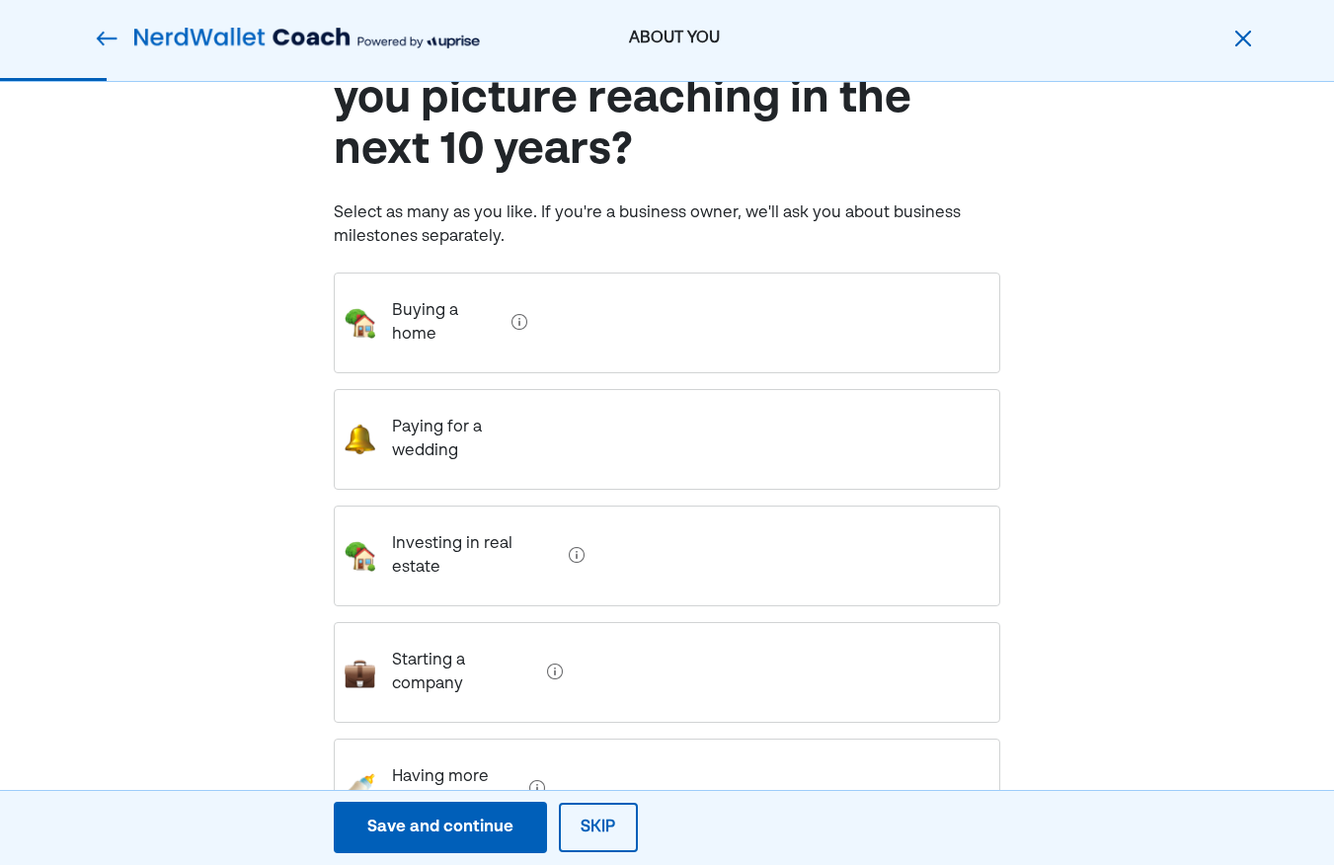
scroll to position [131, 0]
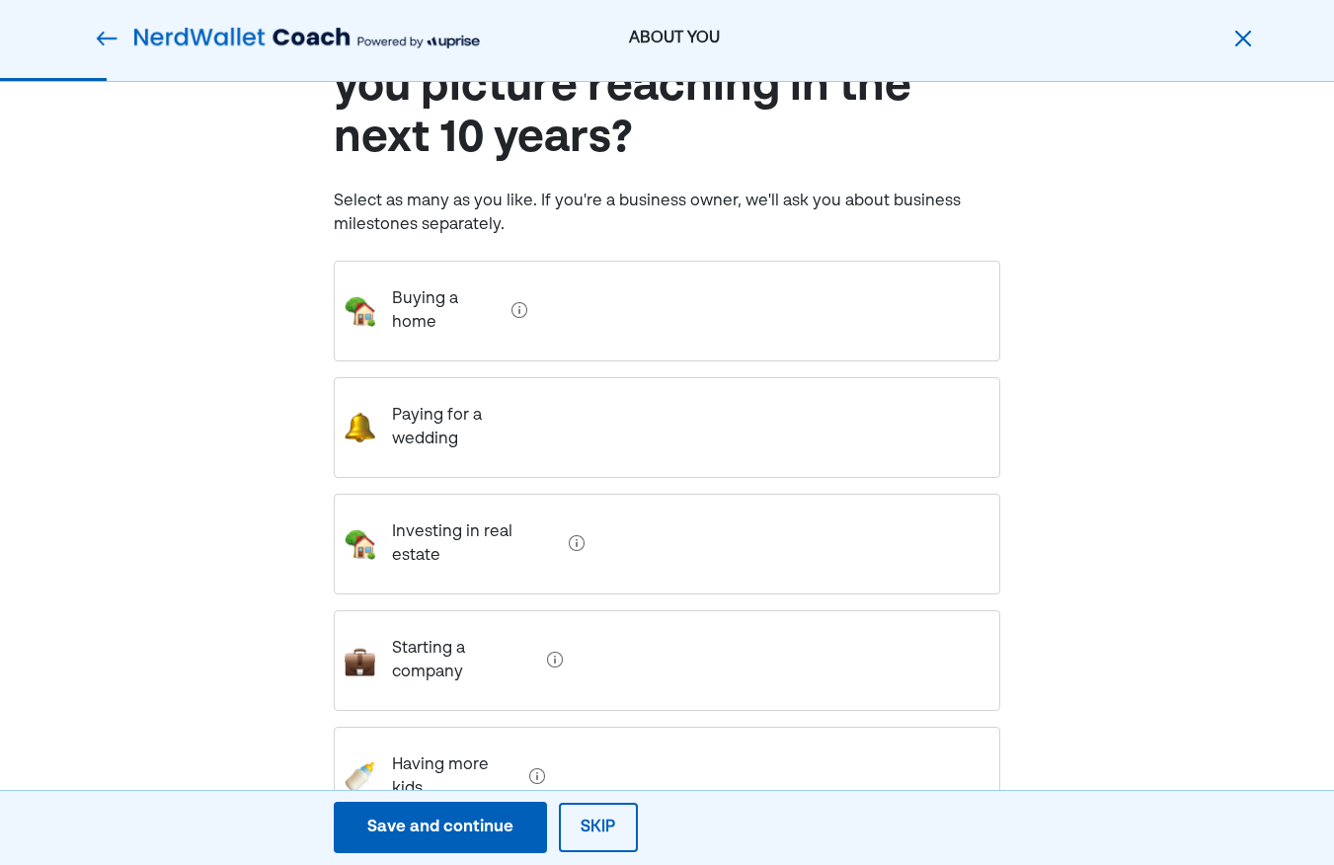
click at [483, 299] on home "Buying a home" at bounding box center [439, 310] width 127 height 79
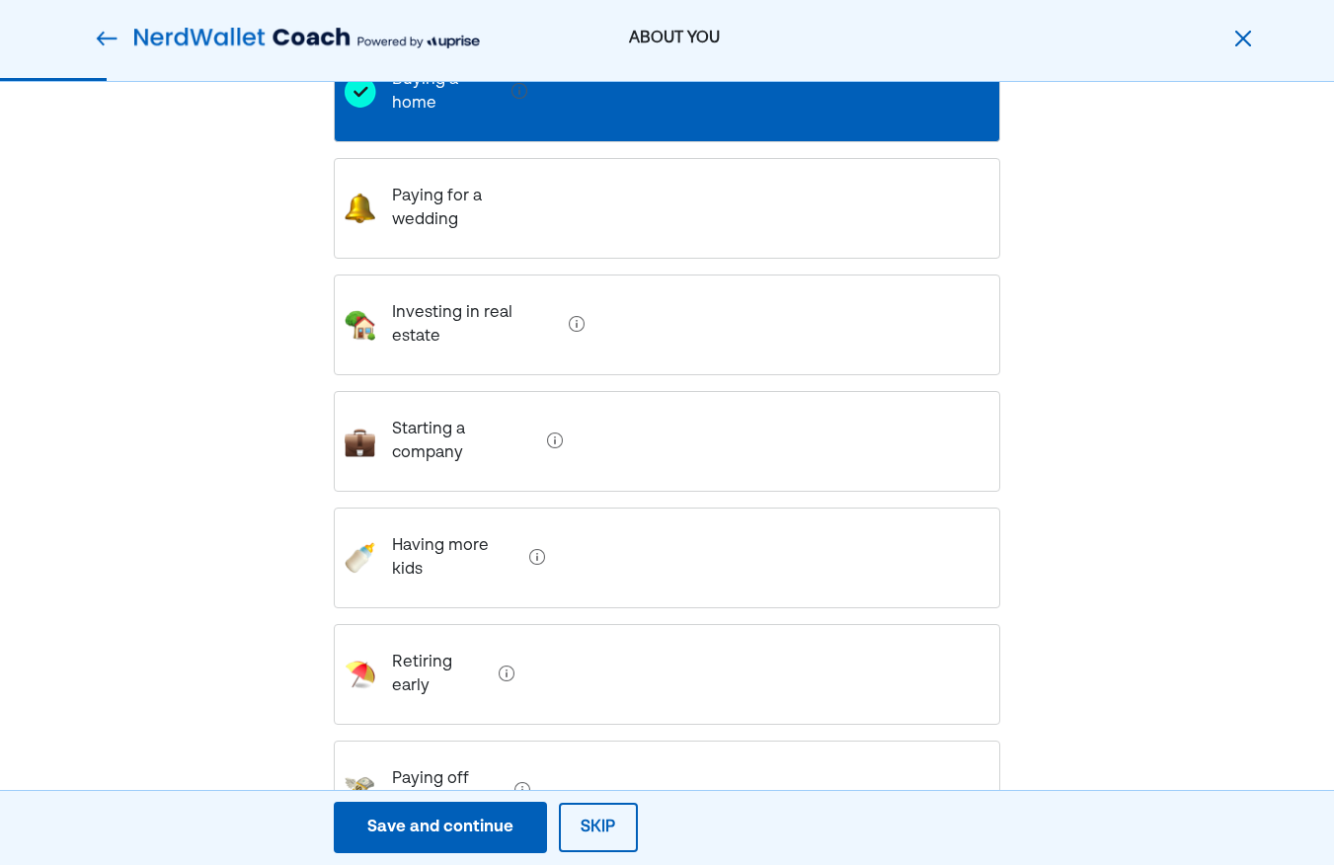
scroll to position [358, 0]
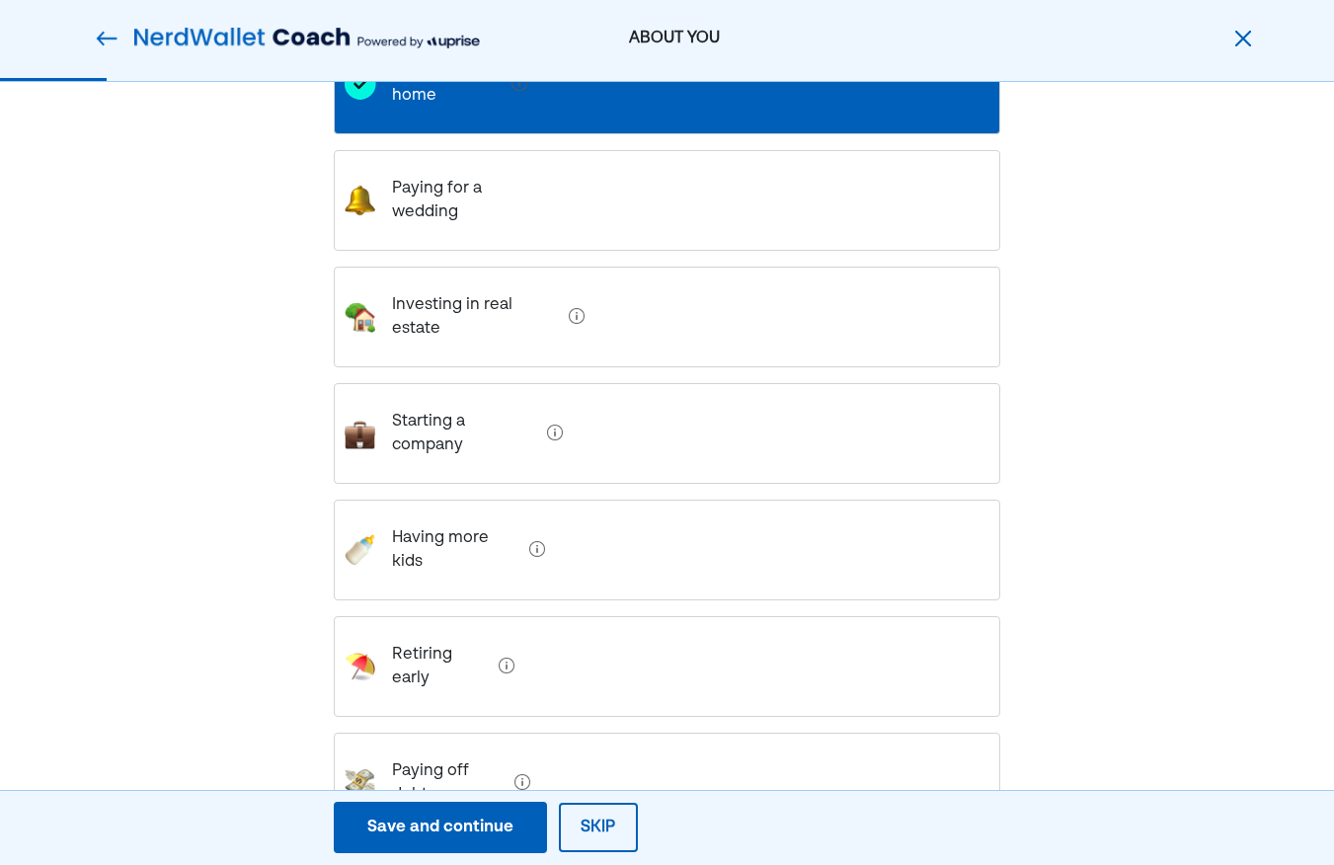
click at [468, 743] on debt "Paying off debt" at bounding box center [441, 782] width 130 height 79
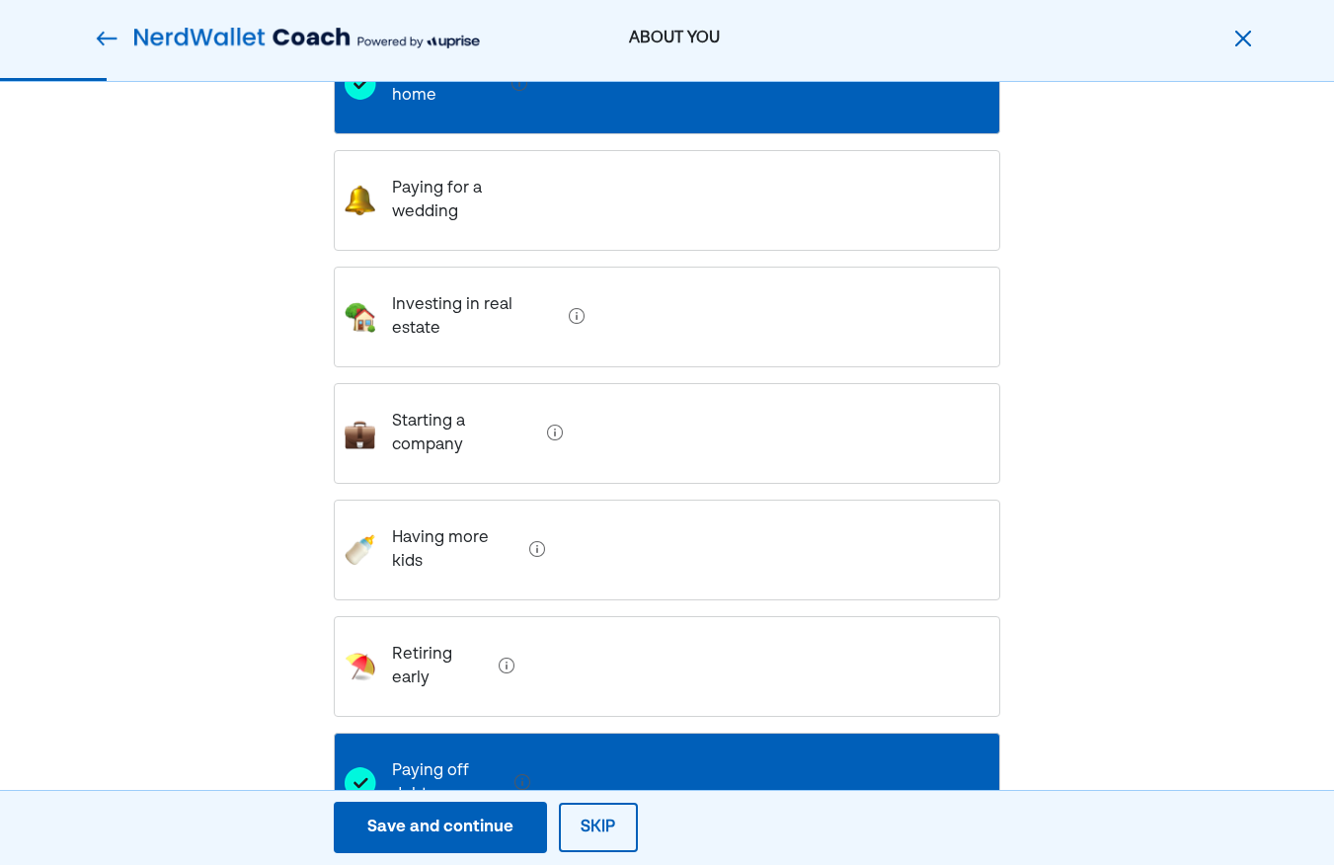
scroll to position [327, 0]
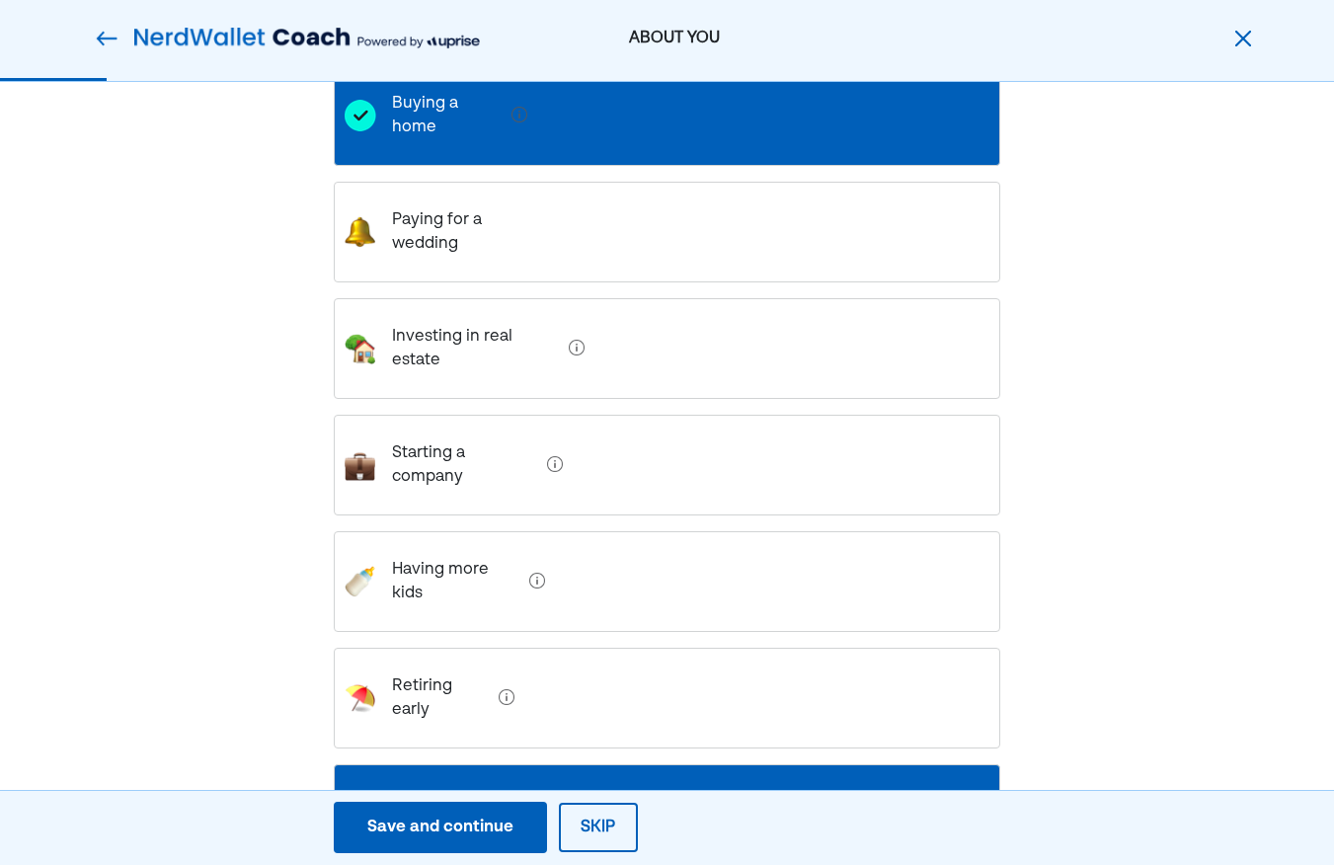
click at [468, 831] on div "Save and continue" at bounding box center [440, 827] width 146 height 24
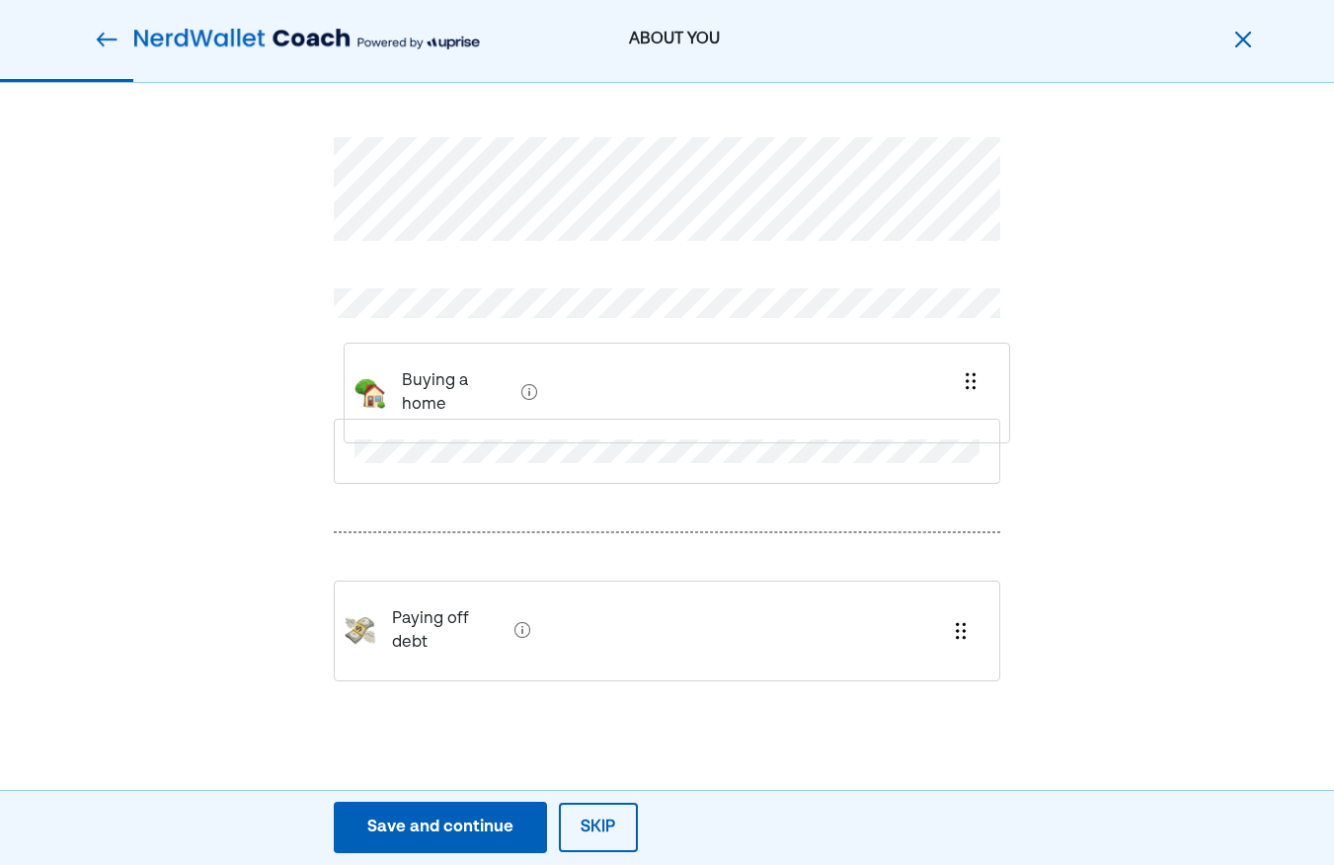
drag, startPoint x: 437, startPoint y: 543, endPoint x: 447, endPoint y: 364, distance: 178.9
click at [447, 364] on div "Buying a home Paying off debt" at bounding box center [667, 432] width 667 height 685
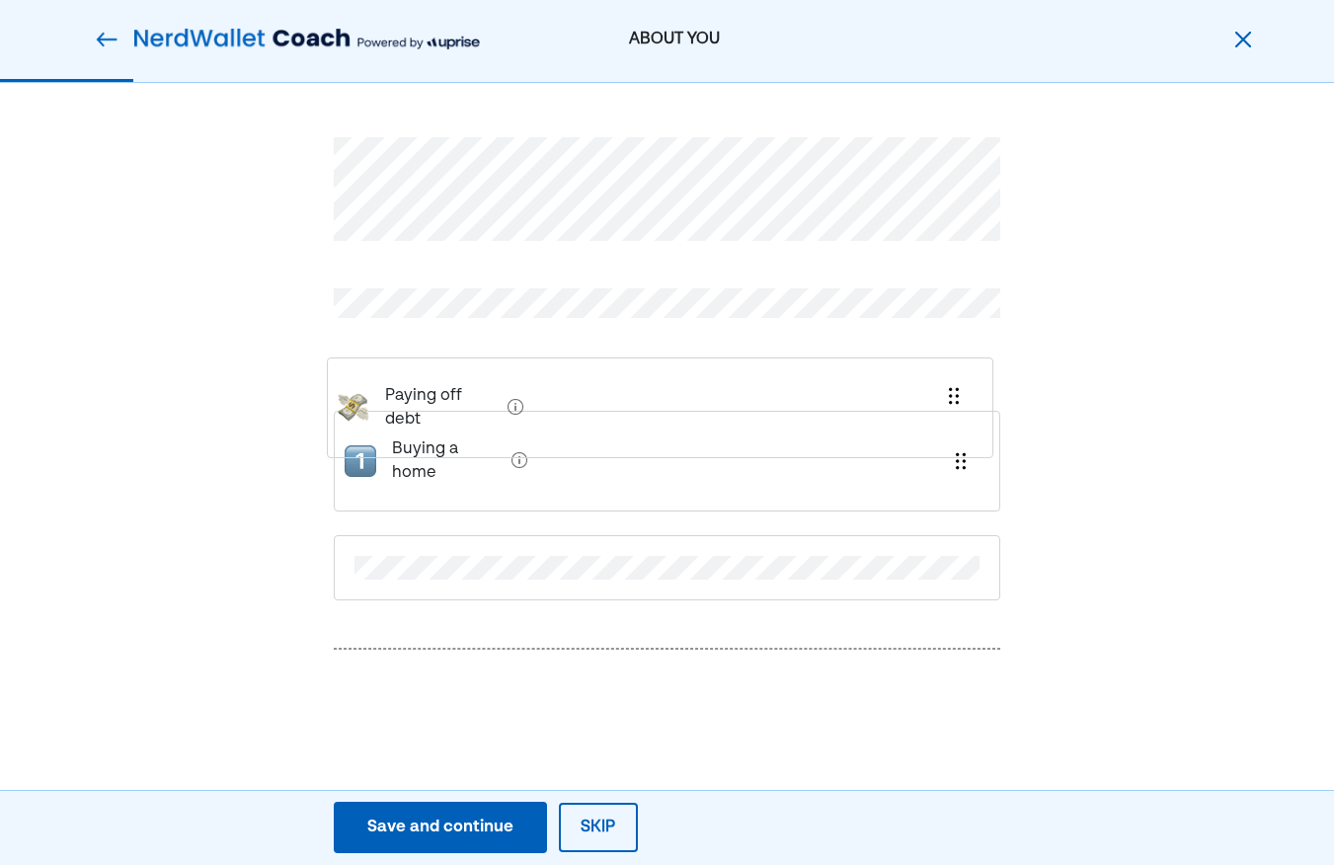
drag, startPoint x: 438, startPoint y: 632, endPoint x: 431, endPoint y: 394, distance: 238.0
click at [431, 394] on div "Buying a home Paying off debt" at bounding box center [667, 443] width 667 height 707
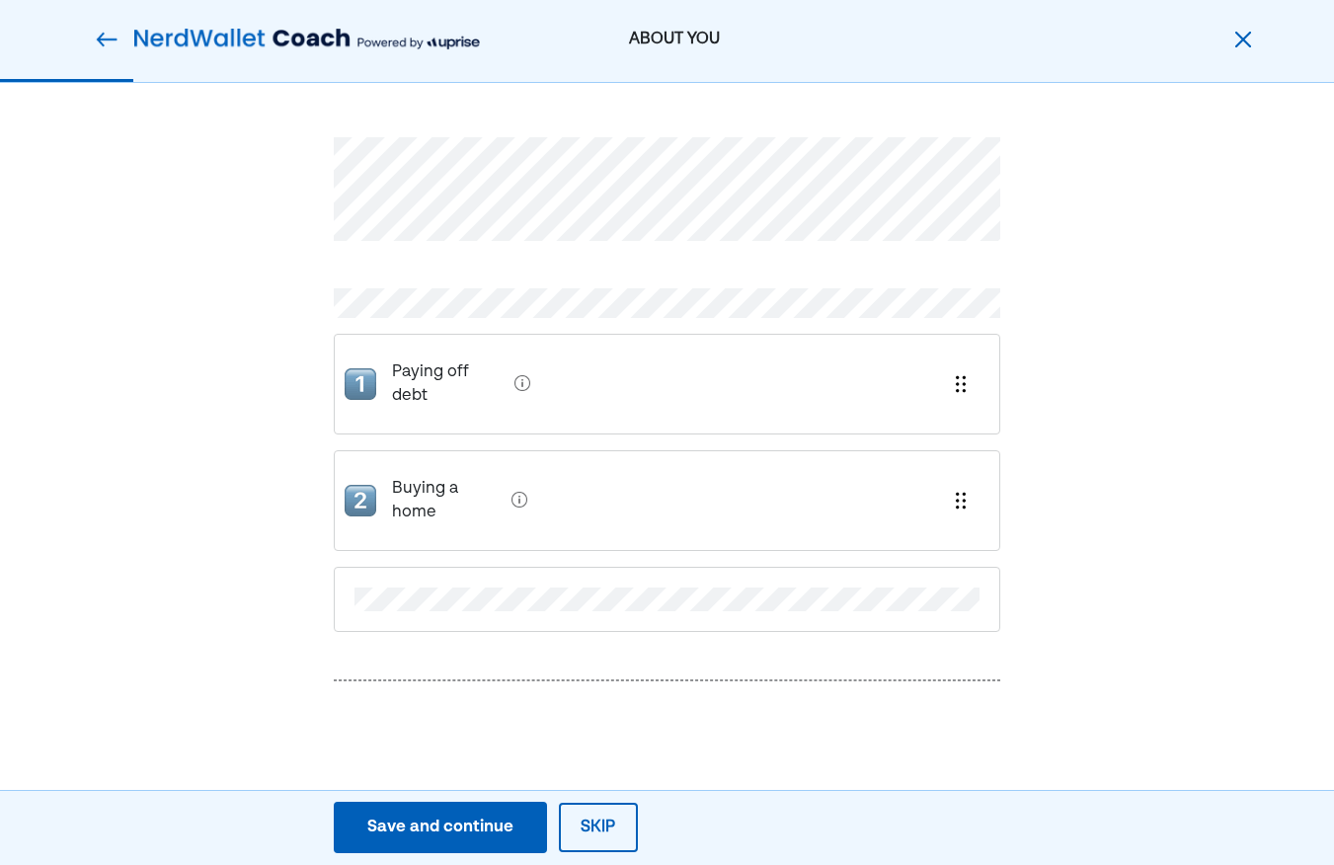
click at [102, 33] on img at bounding box center [107, 40] width 24 height 24
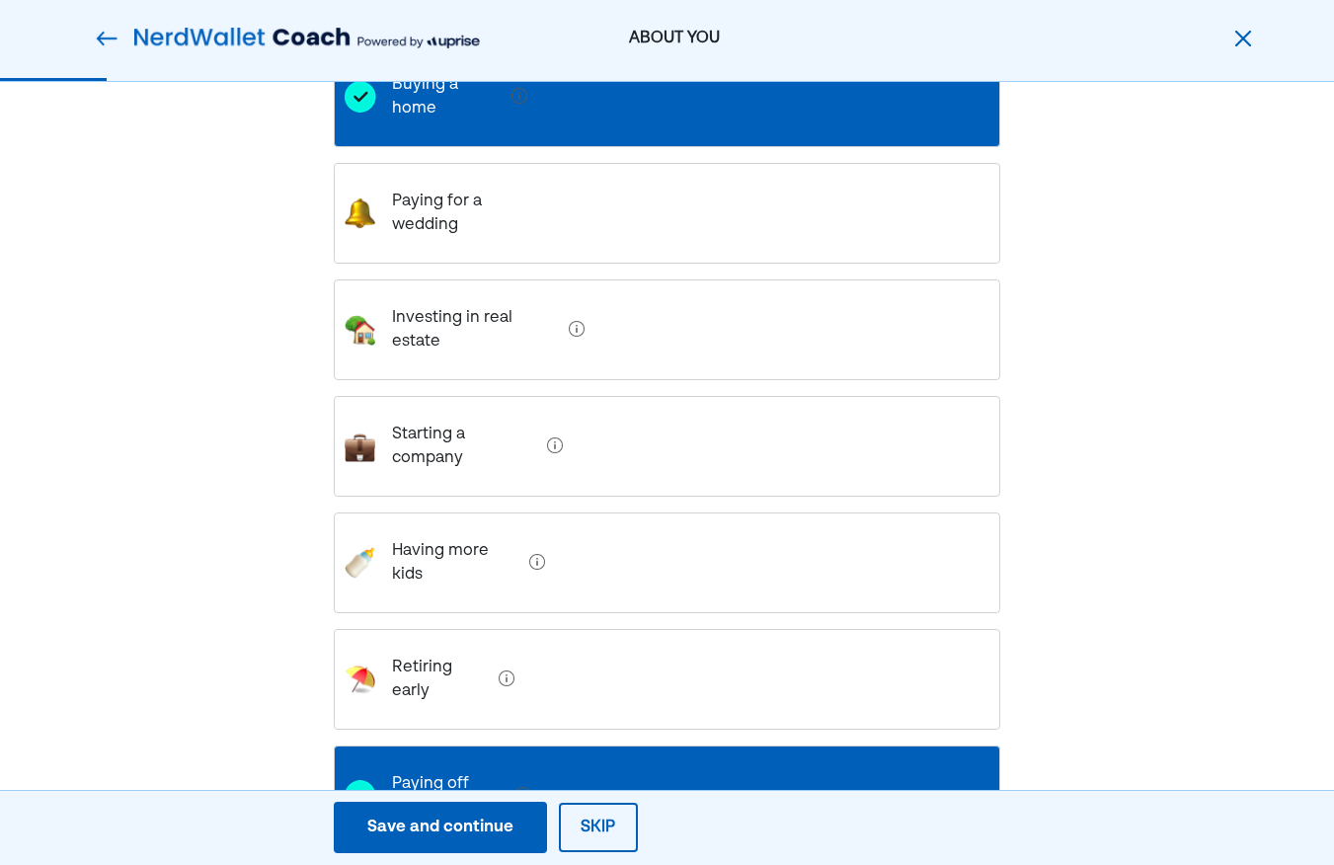
scroll to position [358, 0]
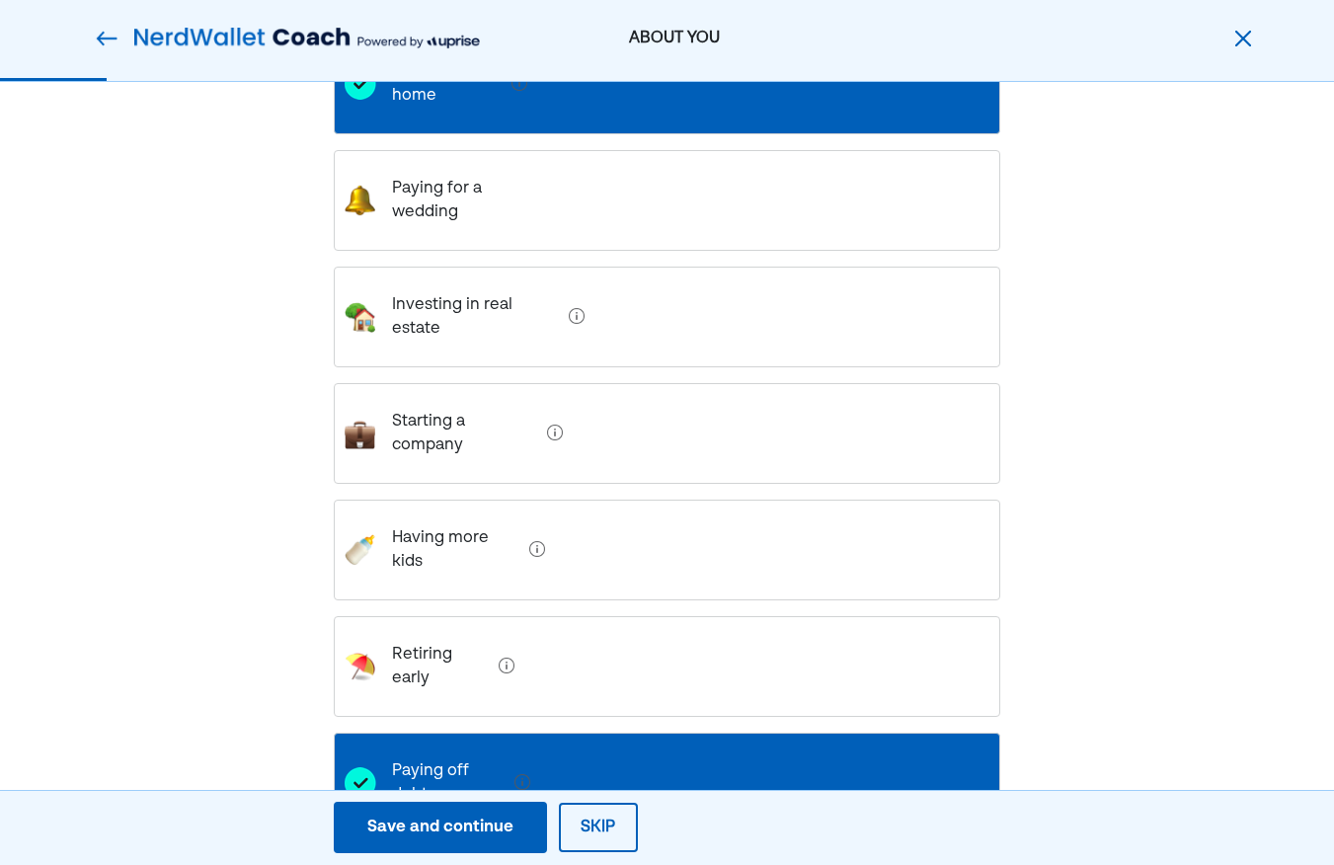
click at [475, 841] on button "Save and continue Save Save and continue" at bounding box center [440, 826] width 213 height 51
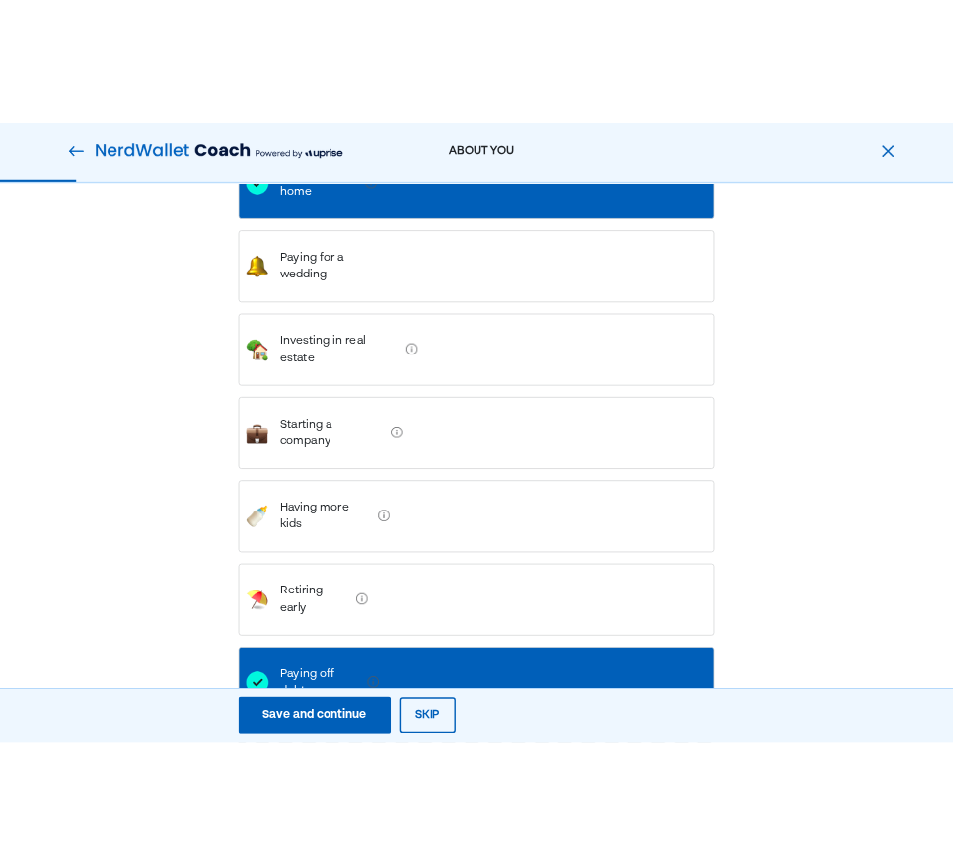
scroll to position [0, 0]
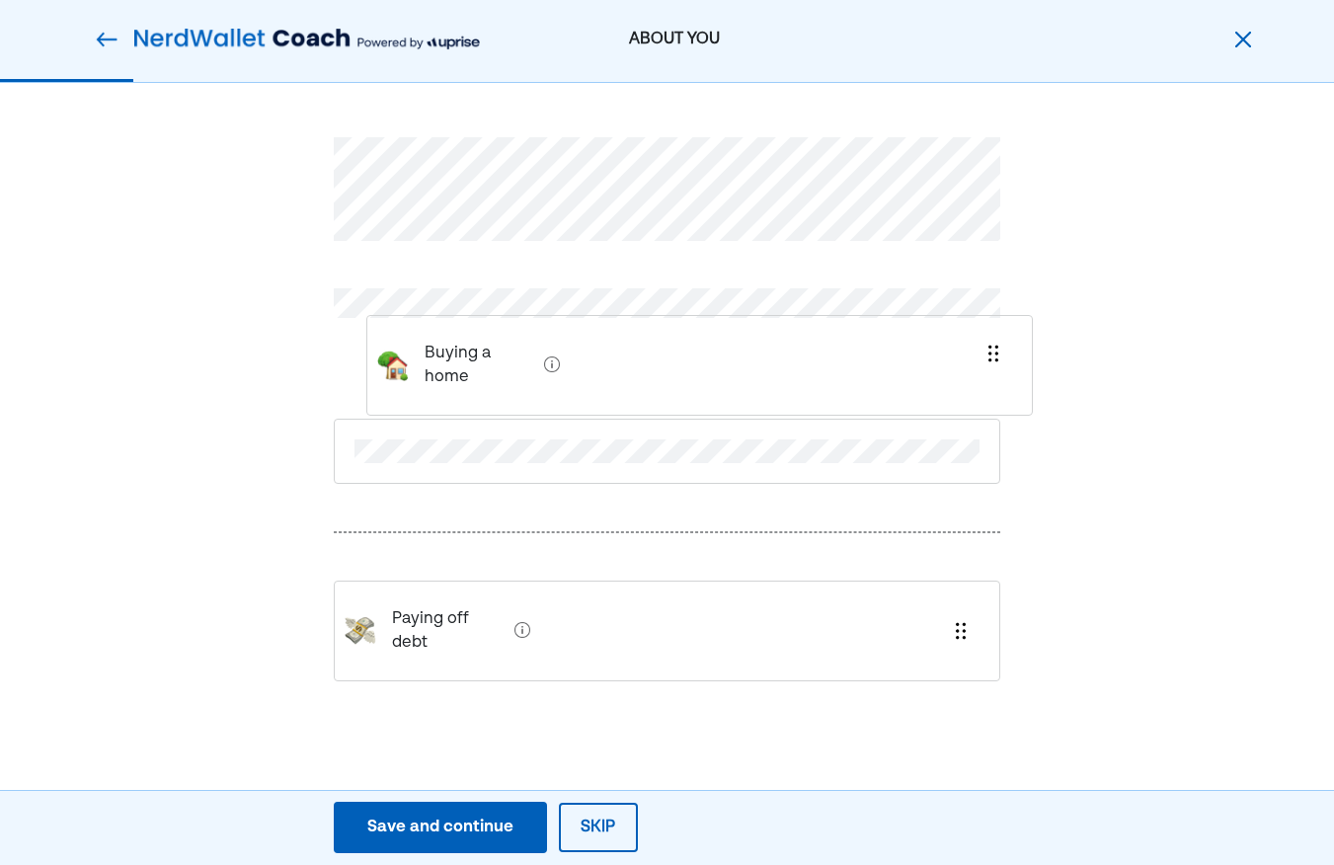
drag, startPoint x: 423, startPoint y: 559, endPoint x: 456, endPoint y: 342, distance: 219.6
click at [456, 355] on div "Buying a home Paying off debt" at bounding box center [667, 432] width 667 height 685
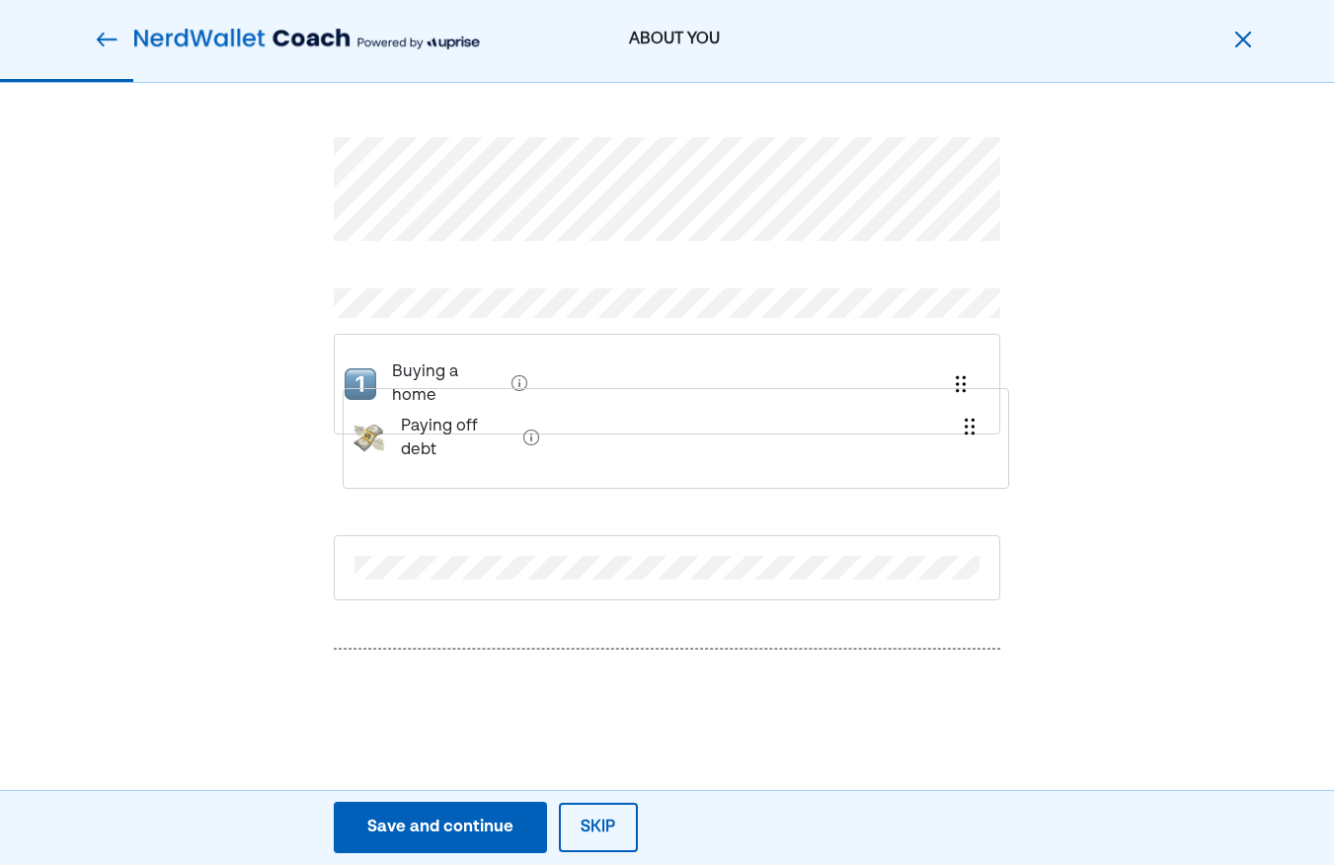
drag, startPoint x: 419, startPoint y: 626, endPoint x: 429, endPoint y: 417, distance: 209.5
click at [428, 417] on div "Buying a home Paying off debt" at bounding box center [667, 443] width 667 height 707
click at [451, 826] on div "Save and continue" at bounding box center [440, 827] width 146 height 24
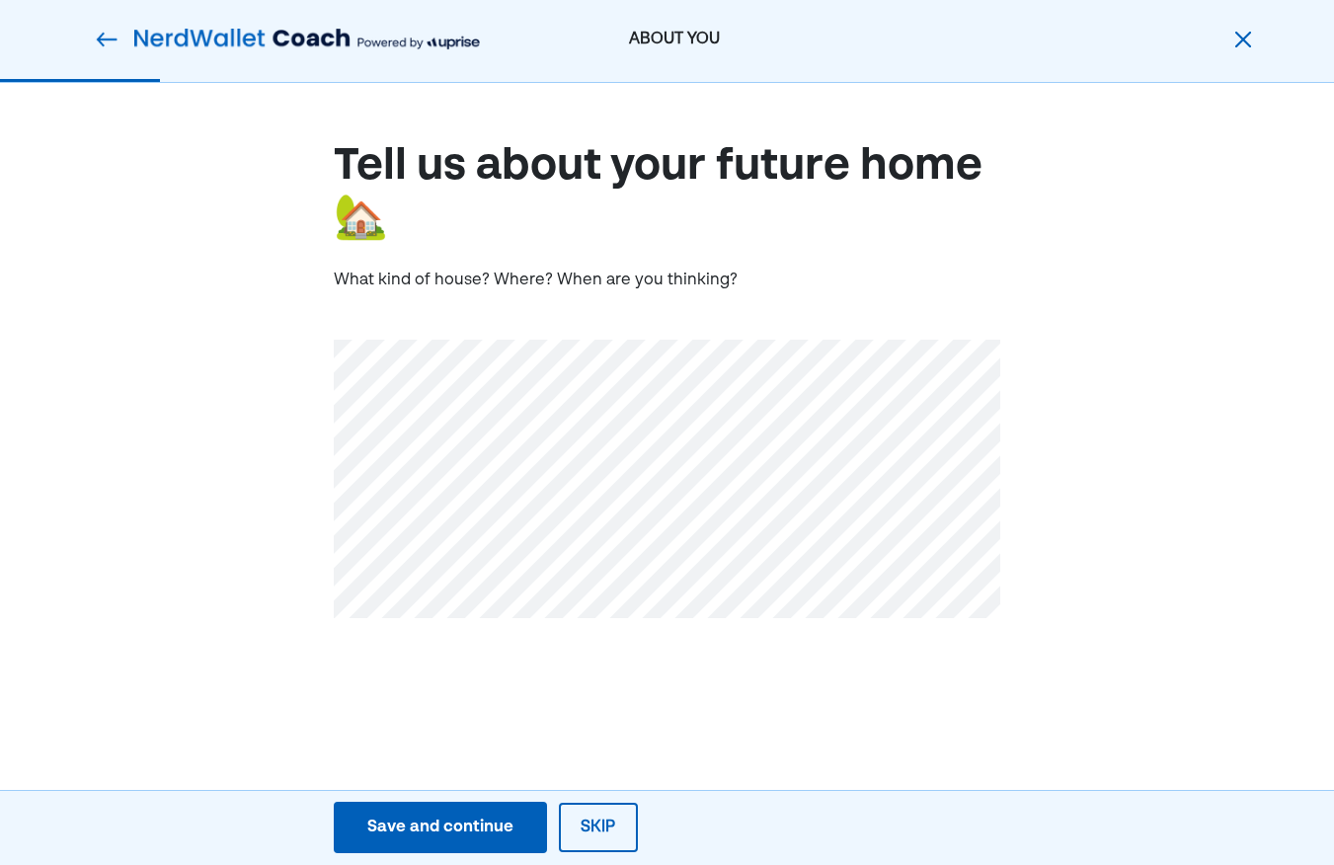
click at [434, 832] on div "Save and continue" at bounding box center [440, 827] width 146 height 24
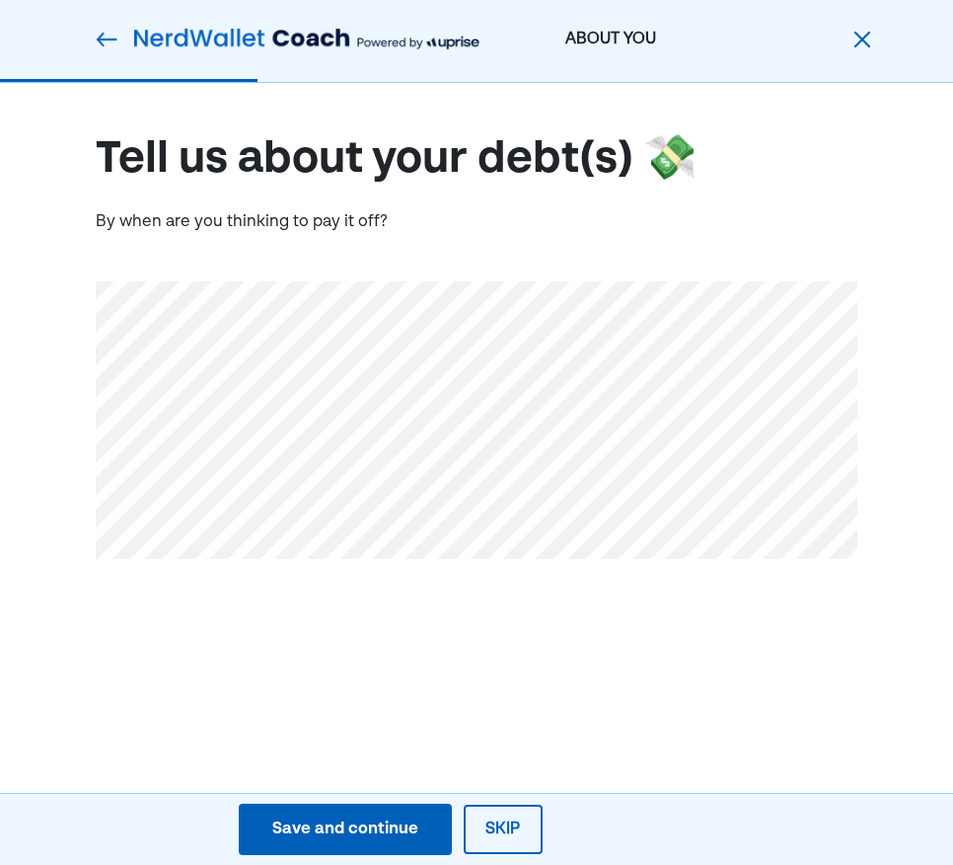
click at [317, 833] on div "Save and continue" at bounding box center [345, 829] width 146 height 24
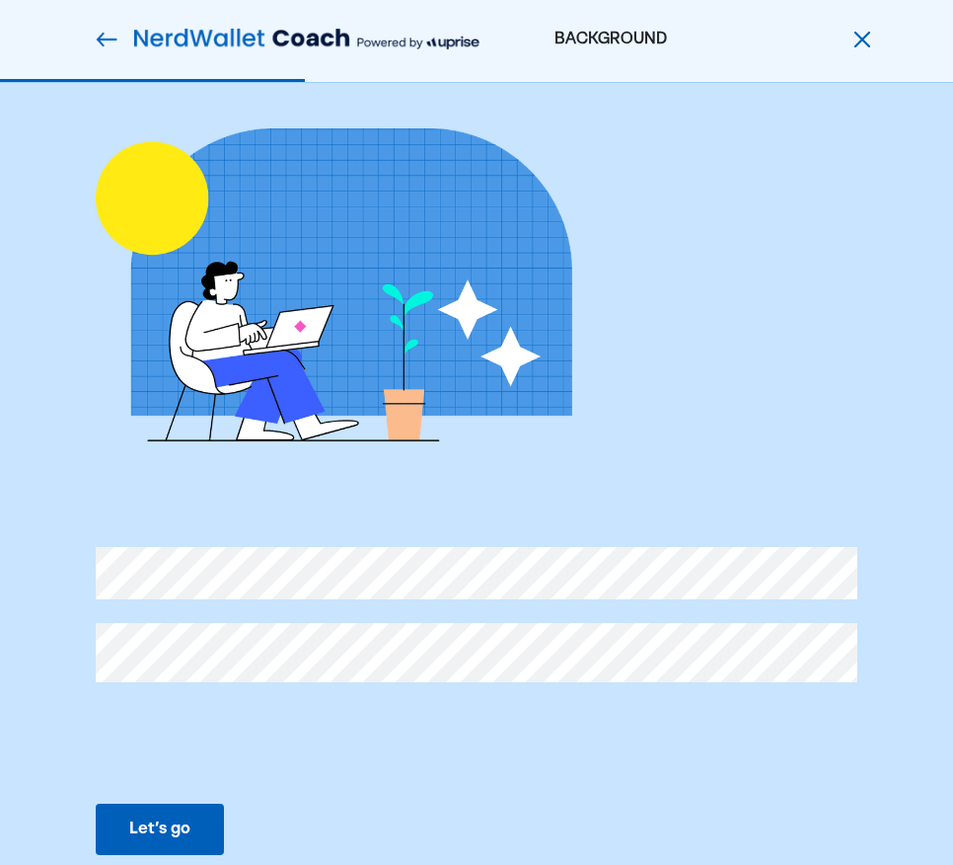
click at [173, 815] on button "Let’s go Save Let’s go" at bounding box center [160, 828] width 128 height 51
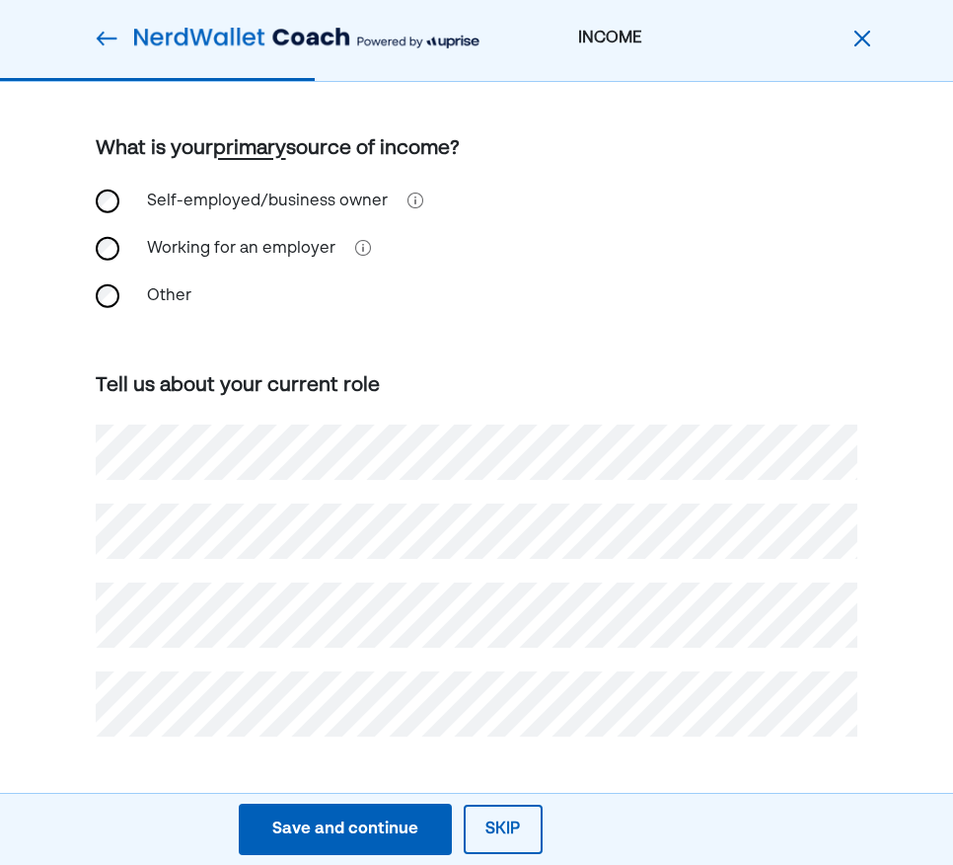
scroll to position [69, 0]
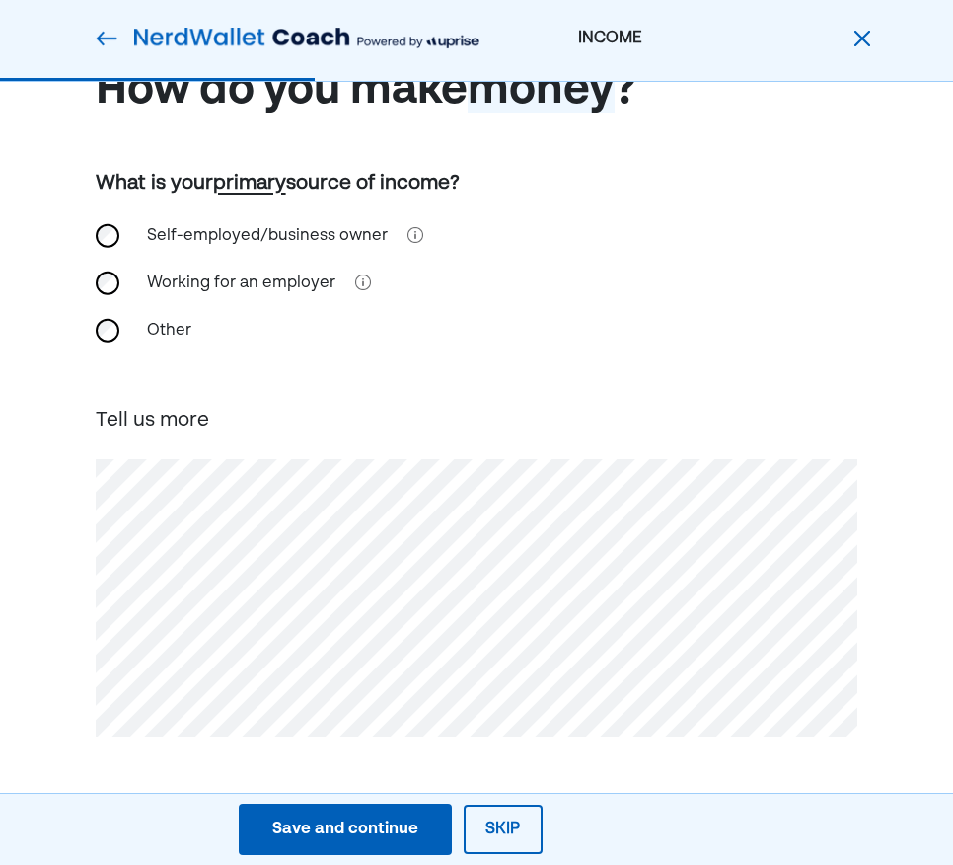
click at [361, 830] on div "Save and continue" at bounding box center [345, 829] width 146 height 24
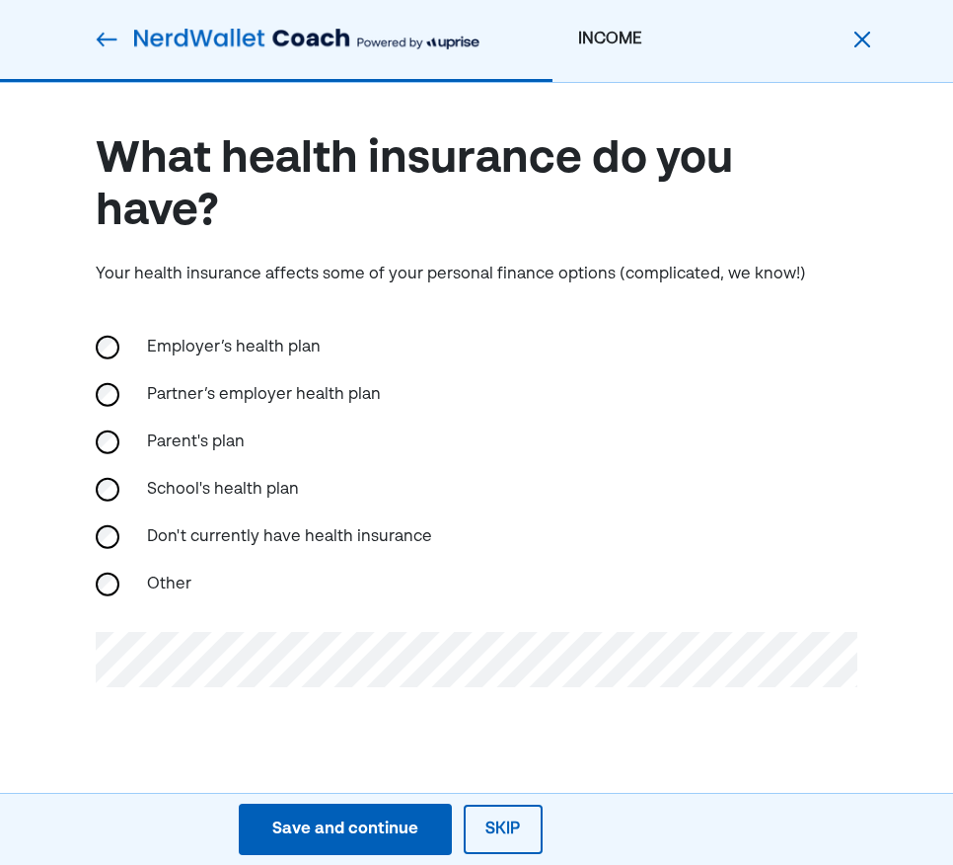
click at [352, 822] on div "Save and continue" at bounding box center [345, 829] width 146 height 24
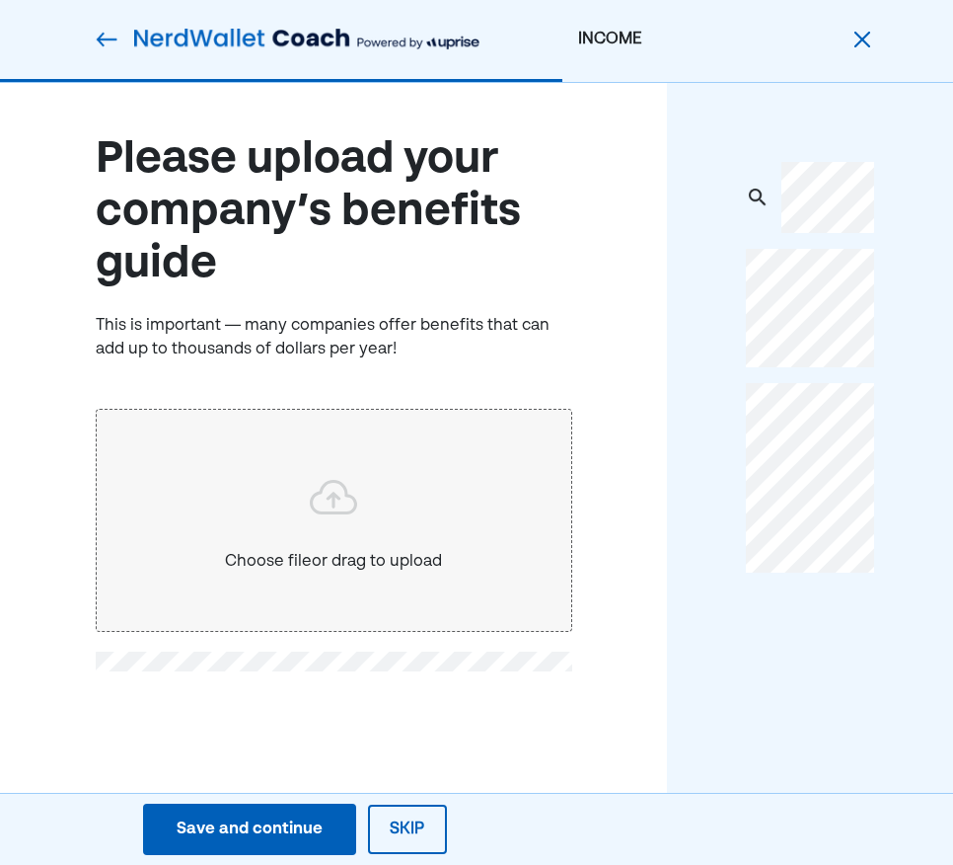
click at [259, 828] on div "Save and continue" at bounding box center [250, 829] width 146 height 24
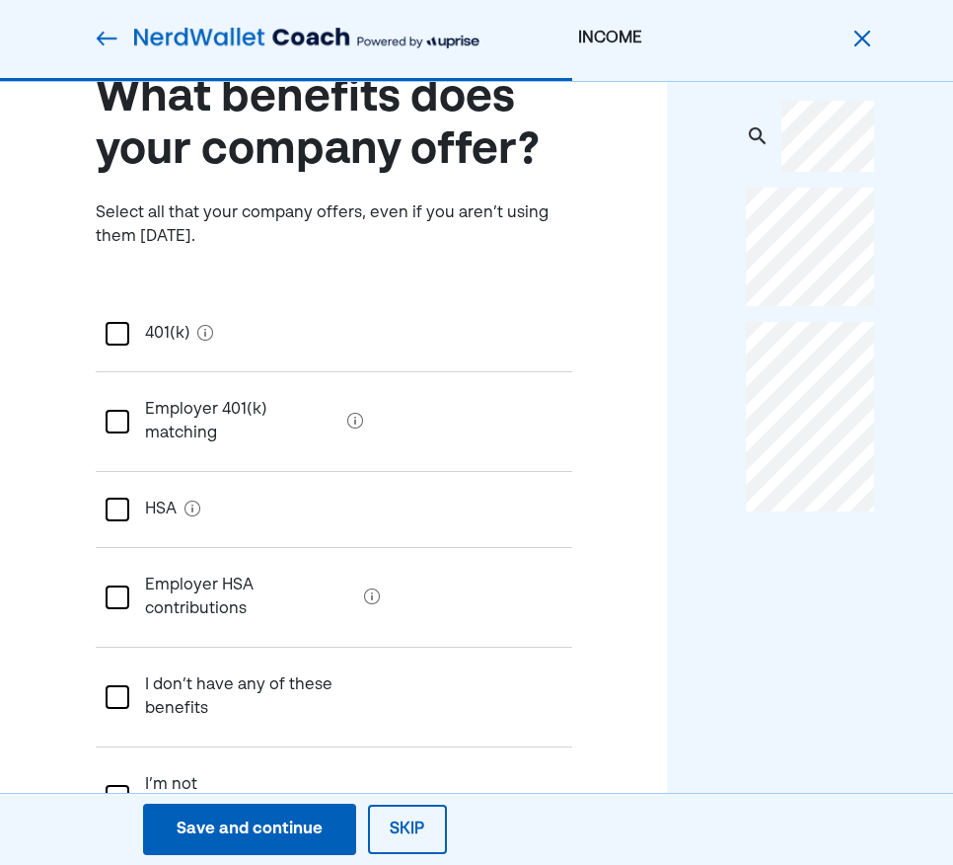
scroll to position [66, 0]
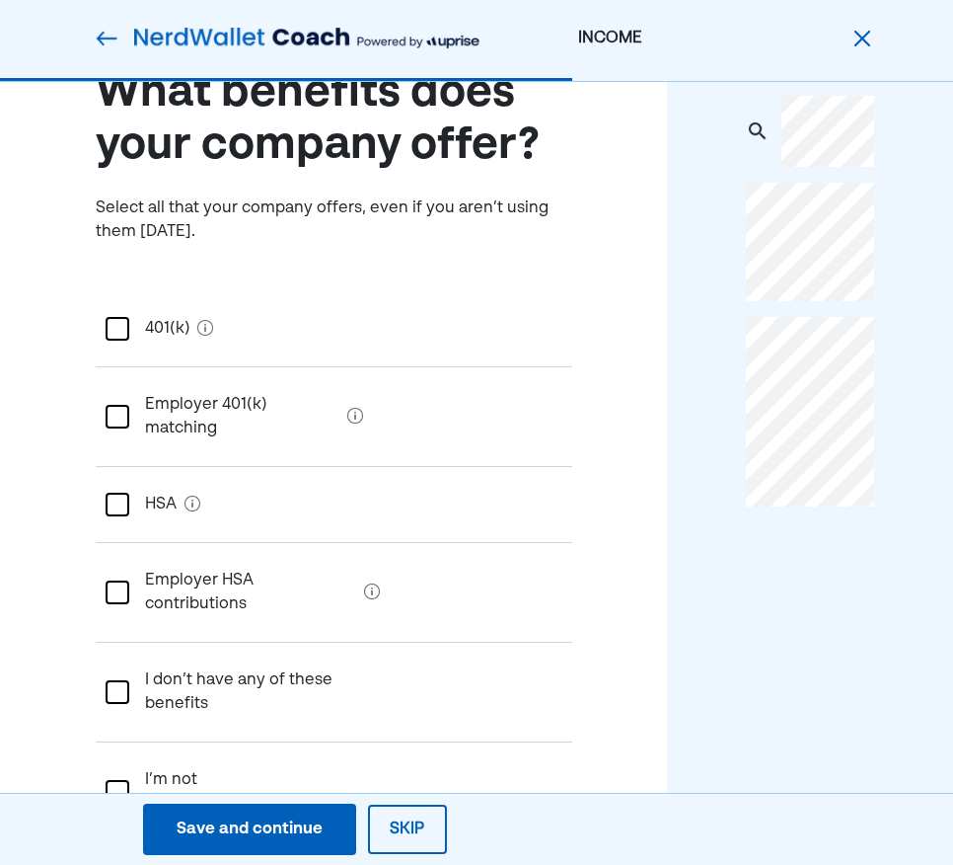
click at [114, 680] on div at bounding box center [118, 692] width 24 height 24
click at [260, 837] on div "Save and continue" at bounding box center [250, 829] width 146 height 24
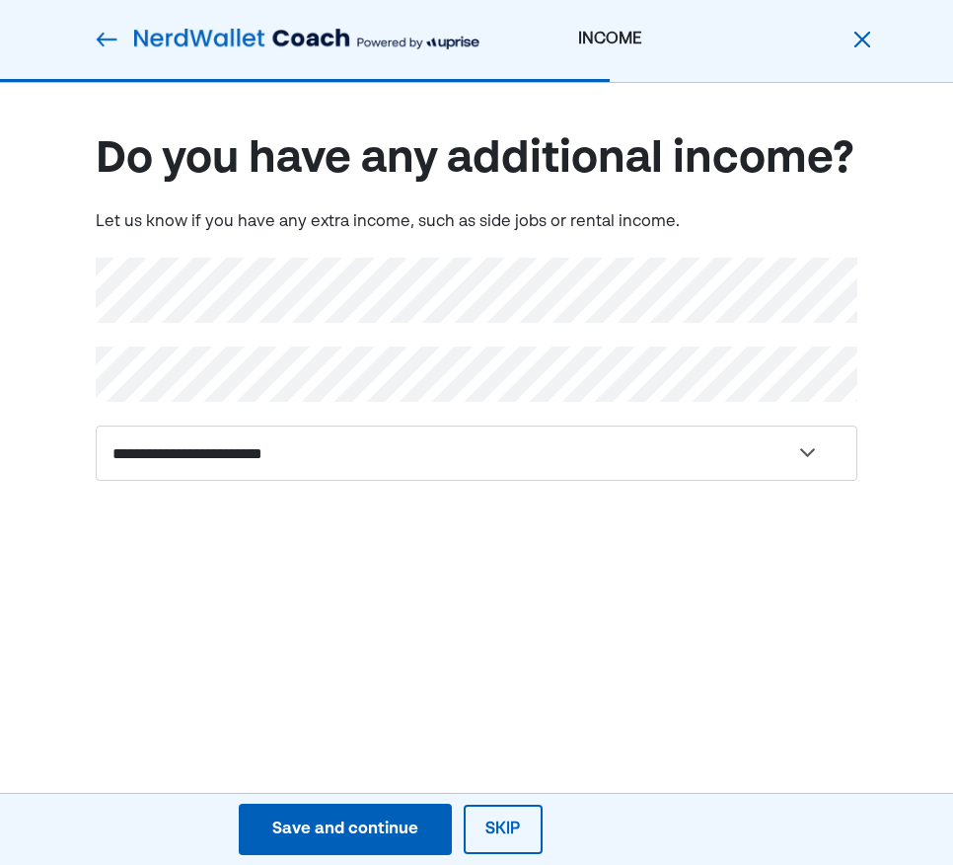
click at [394, 826] on div "Save and continue" at bounding box center [345, 829] width 146 height 24
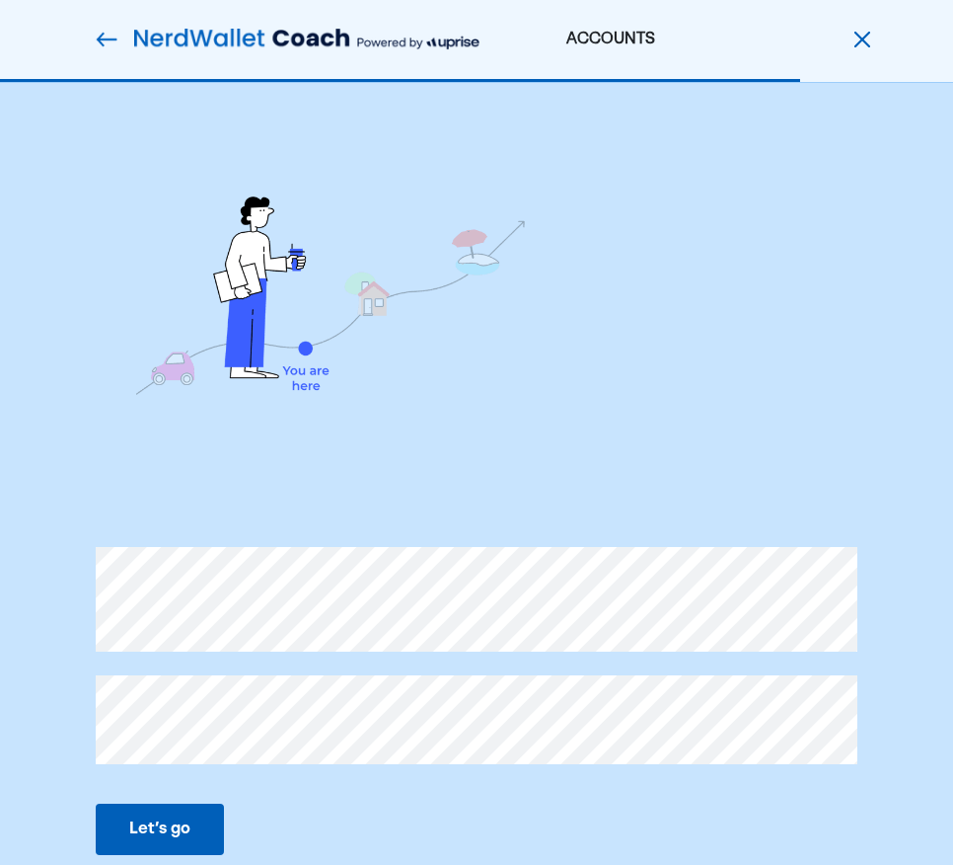
scroll to position [18, 0]
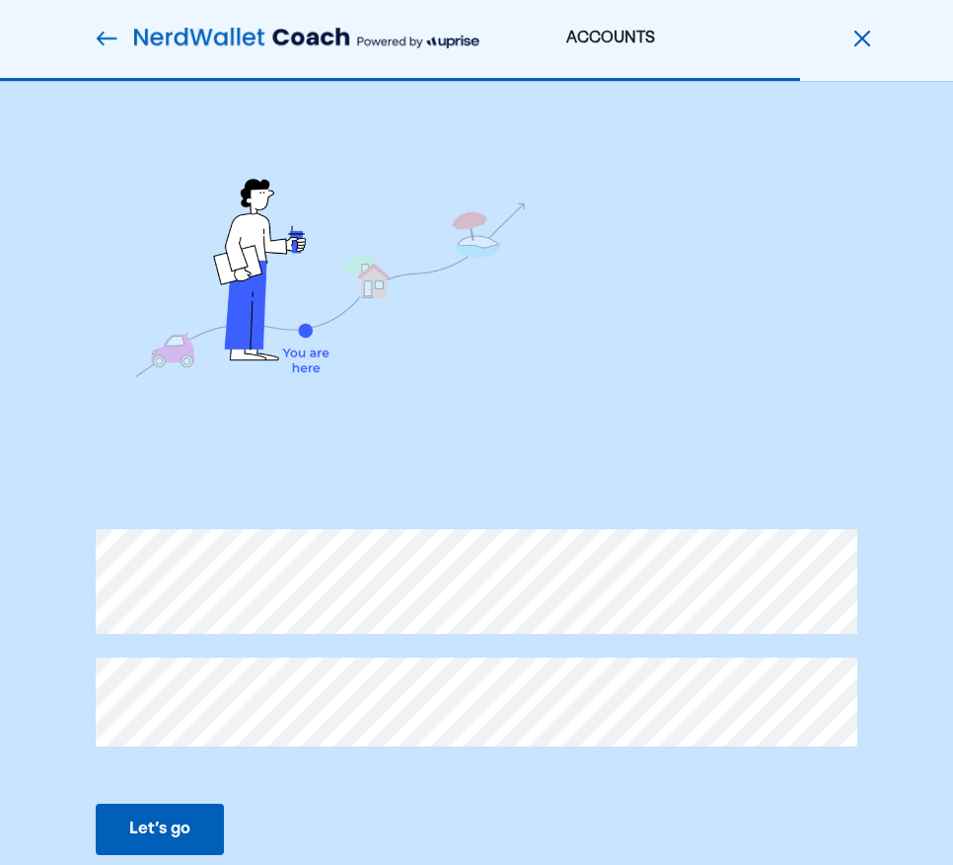
click at [158, 828] on div "Let’s go" at bounding box center [159, 829] width 61 height 24
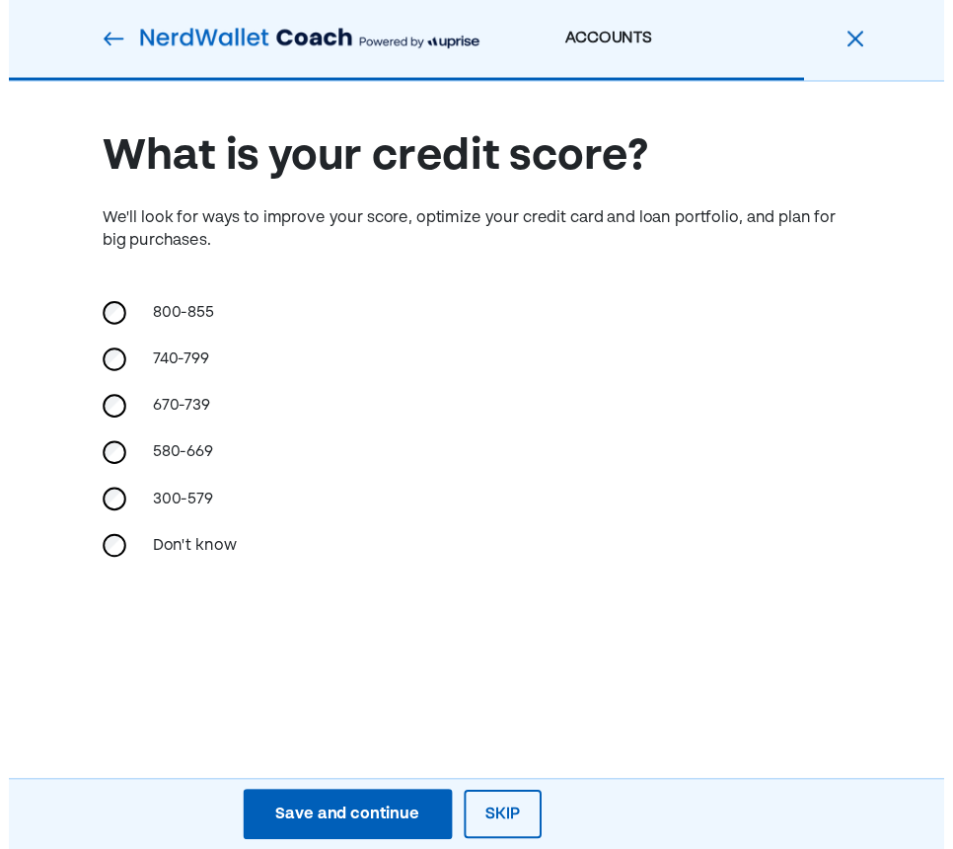
scroll to position [0, 0]
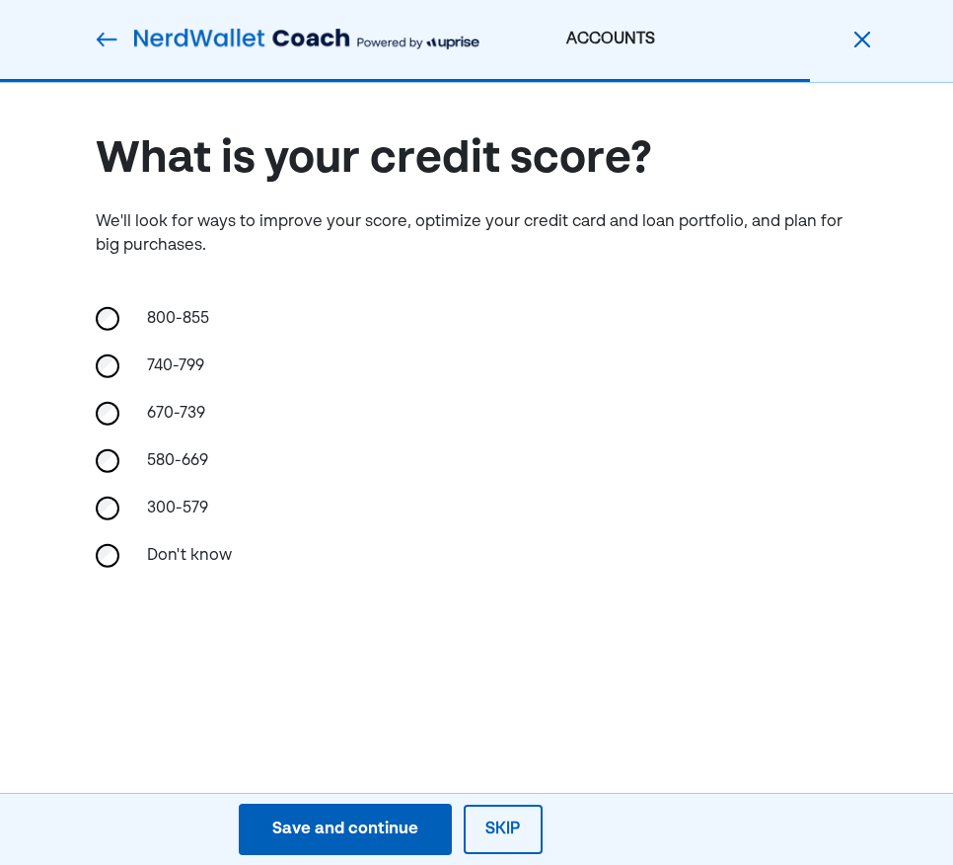
click at [158, 828] on div "Save and continue Save Save and continue Skip" at bounding box center [390, 829] width 781 height 61
click at [355, 827] on div "Save and continue" at bounding box center [345, 829] width 146 height 24
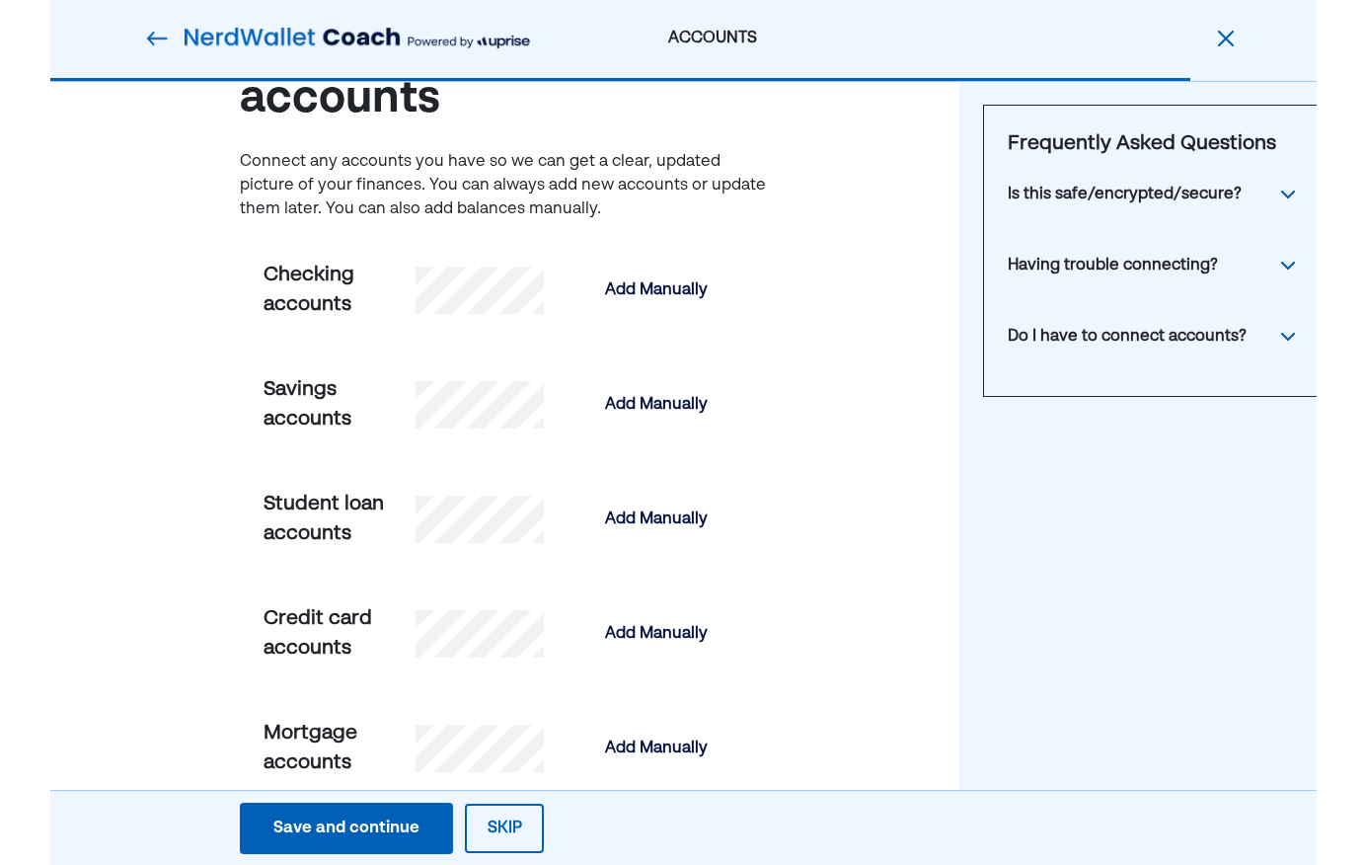
scroll to position [115, 0]
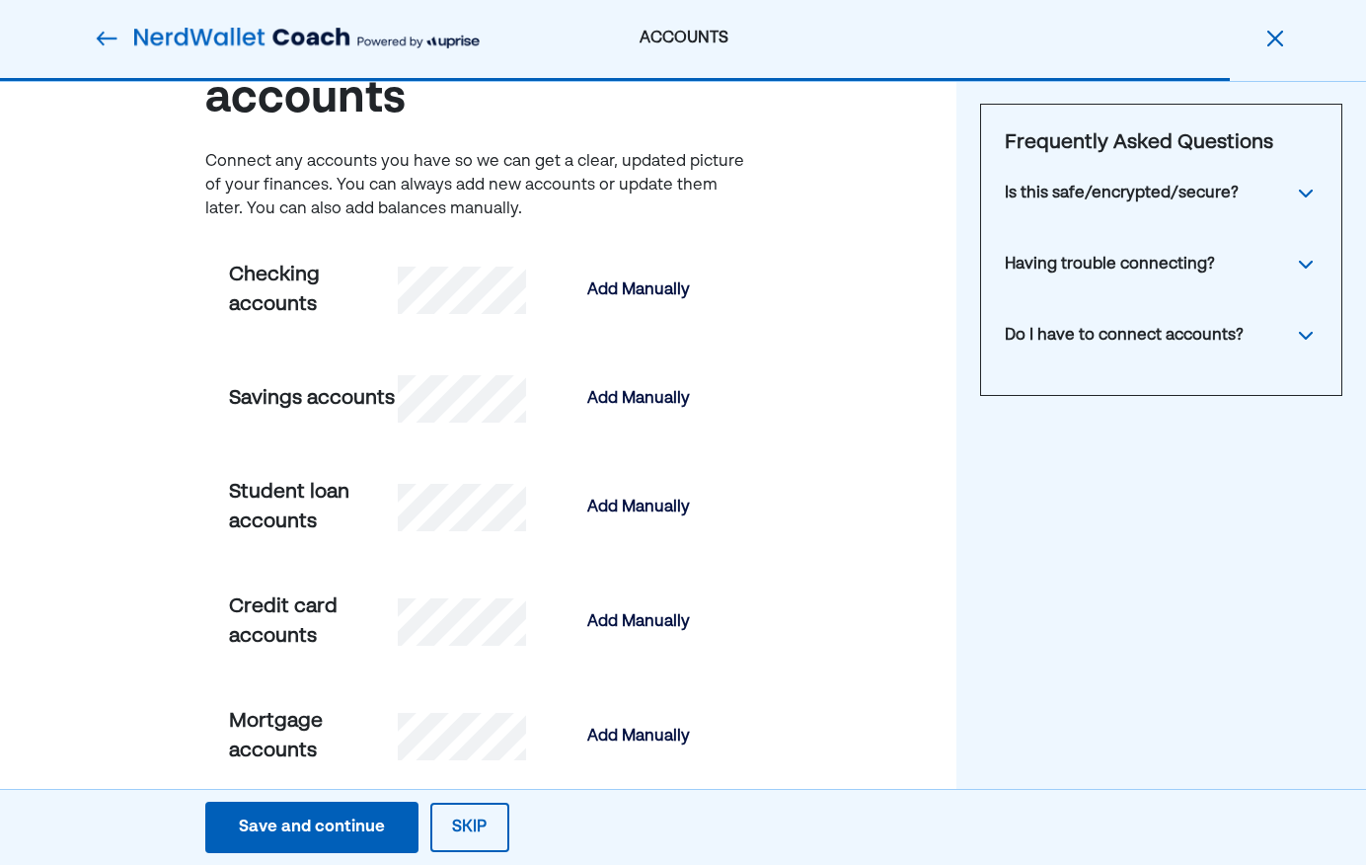
click at [1156, 191] on div "Is this safe/encrypted/secure?" at bounding box center [1122, 194] width 234 height 24
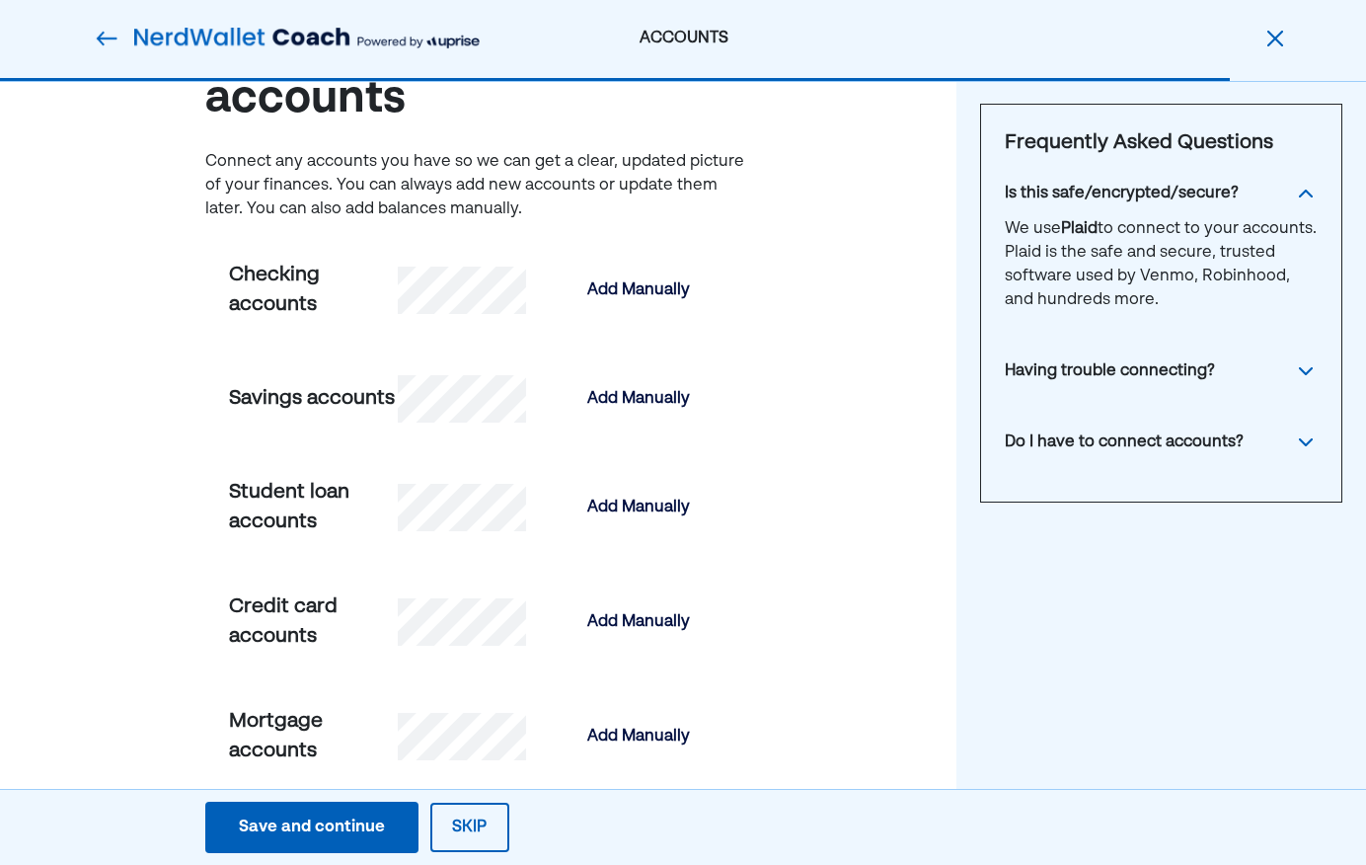
click at [1305, 374] on img at bounding box center [1306, 371] width 24 height 24
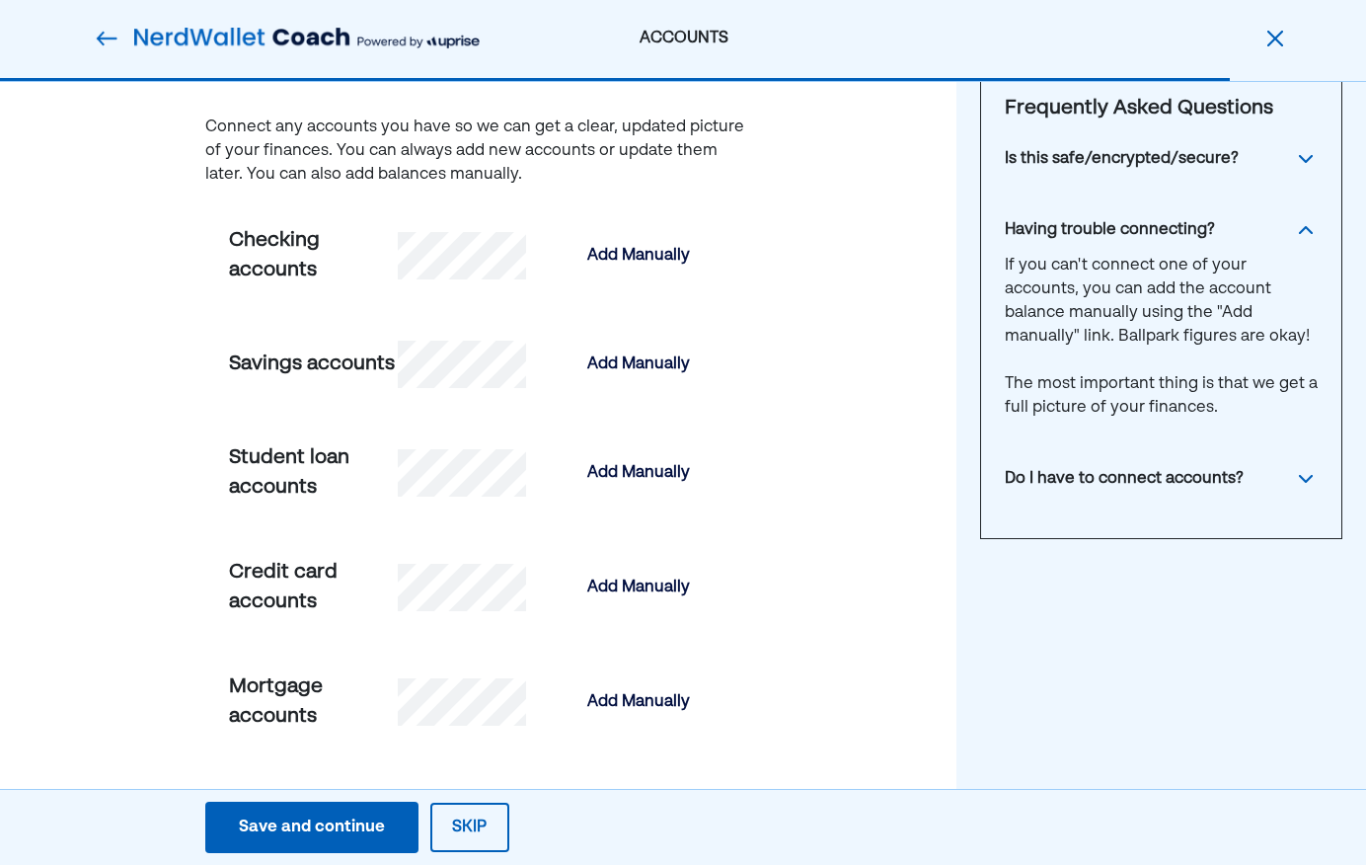
scroll to position [163, 0]
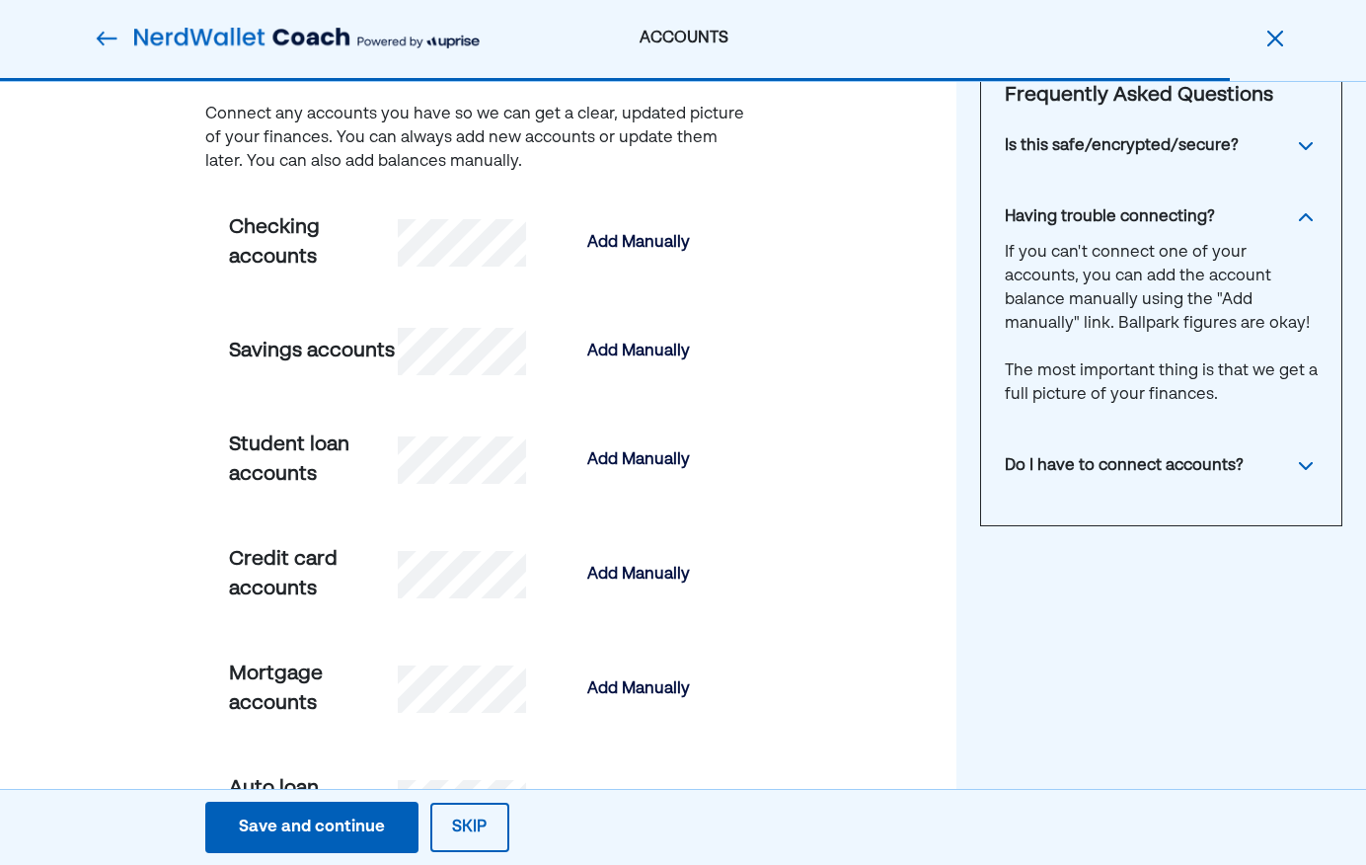
click at [1300, 463] on img at bounding box center [1306, 466] width 24 height 24
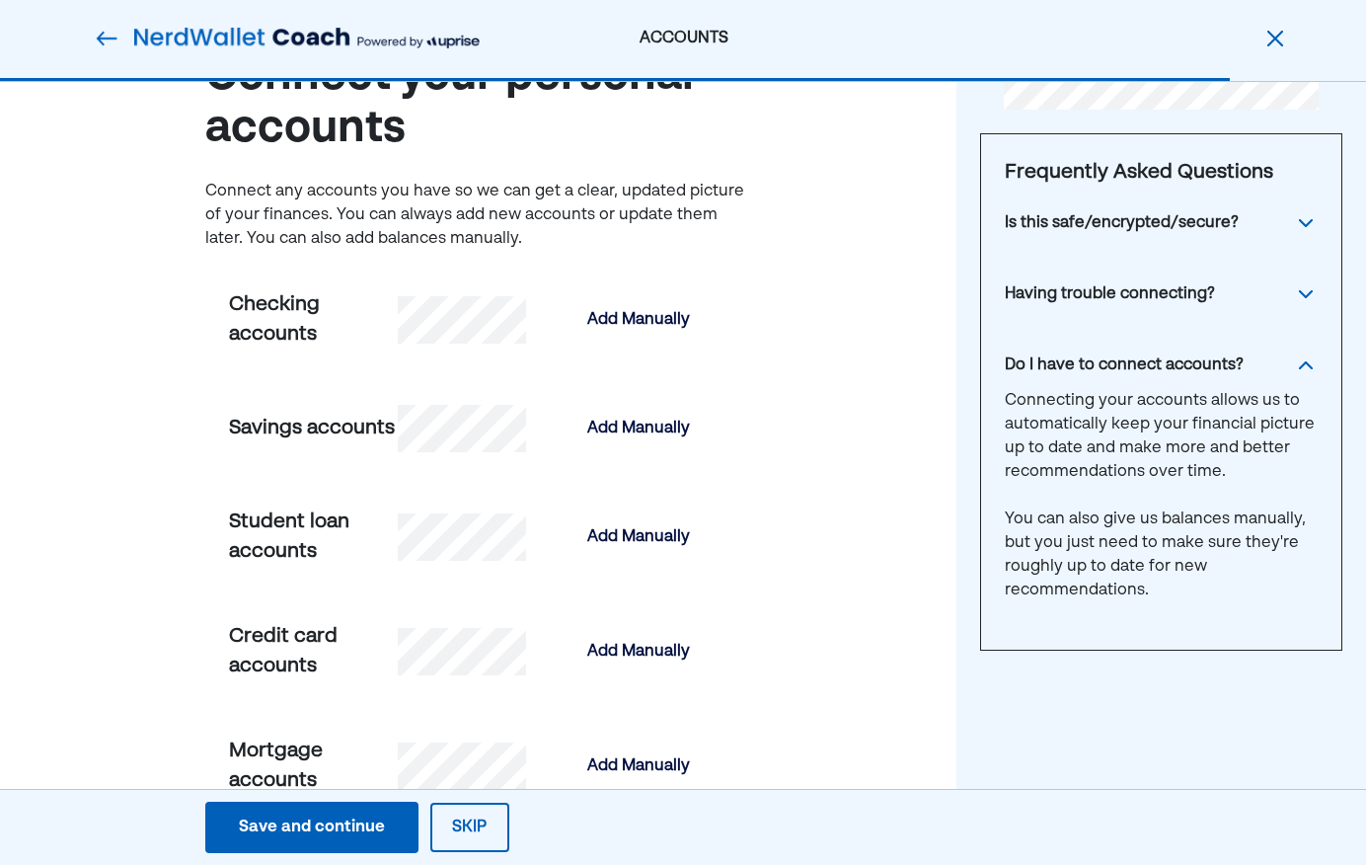
scroll to position [0, 0]
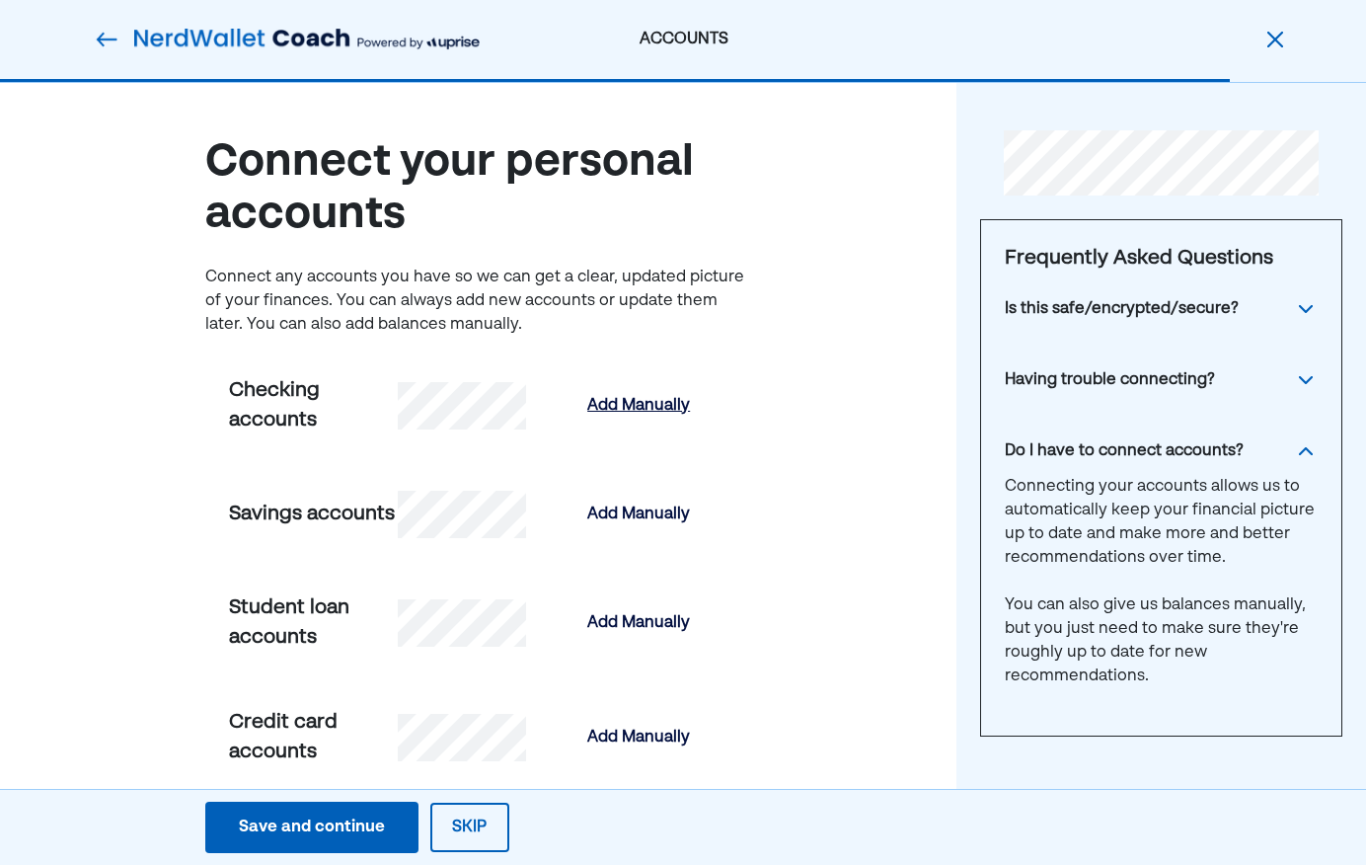
click at [639, 406] on div "Add Manually" at bounding box center [638, 406] width 103 height 24
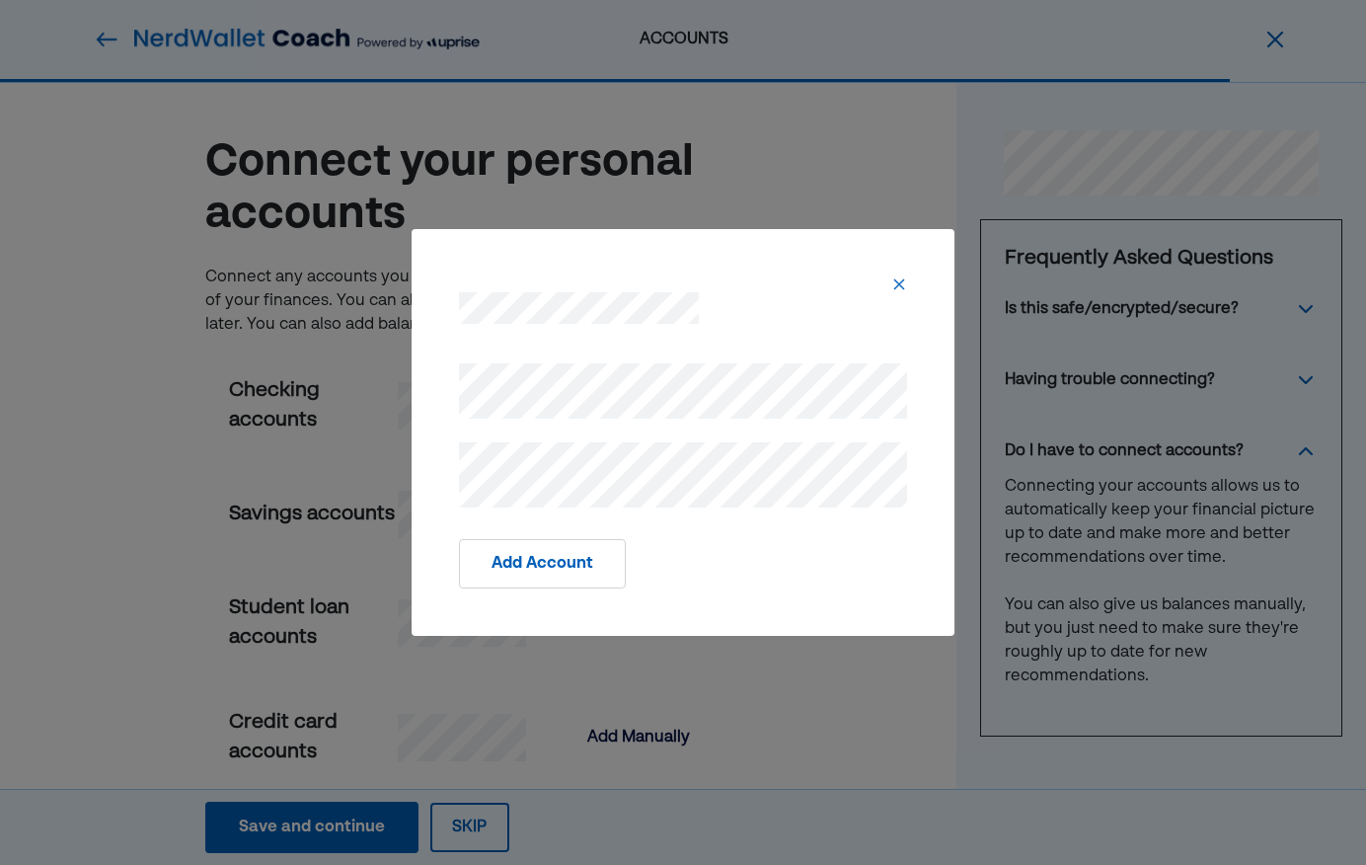
click at [539, 560] on button "Add Account" at bounding box center [542, 563] width 167 height 49
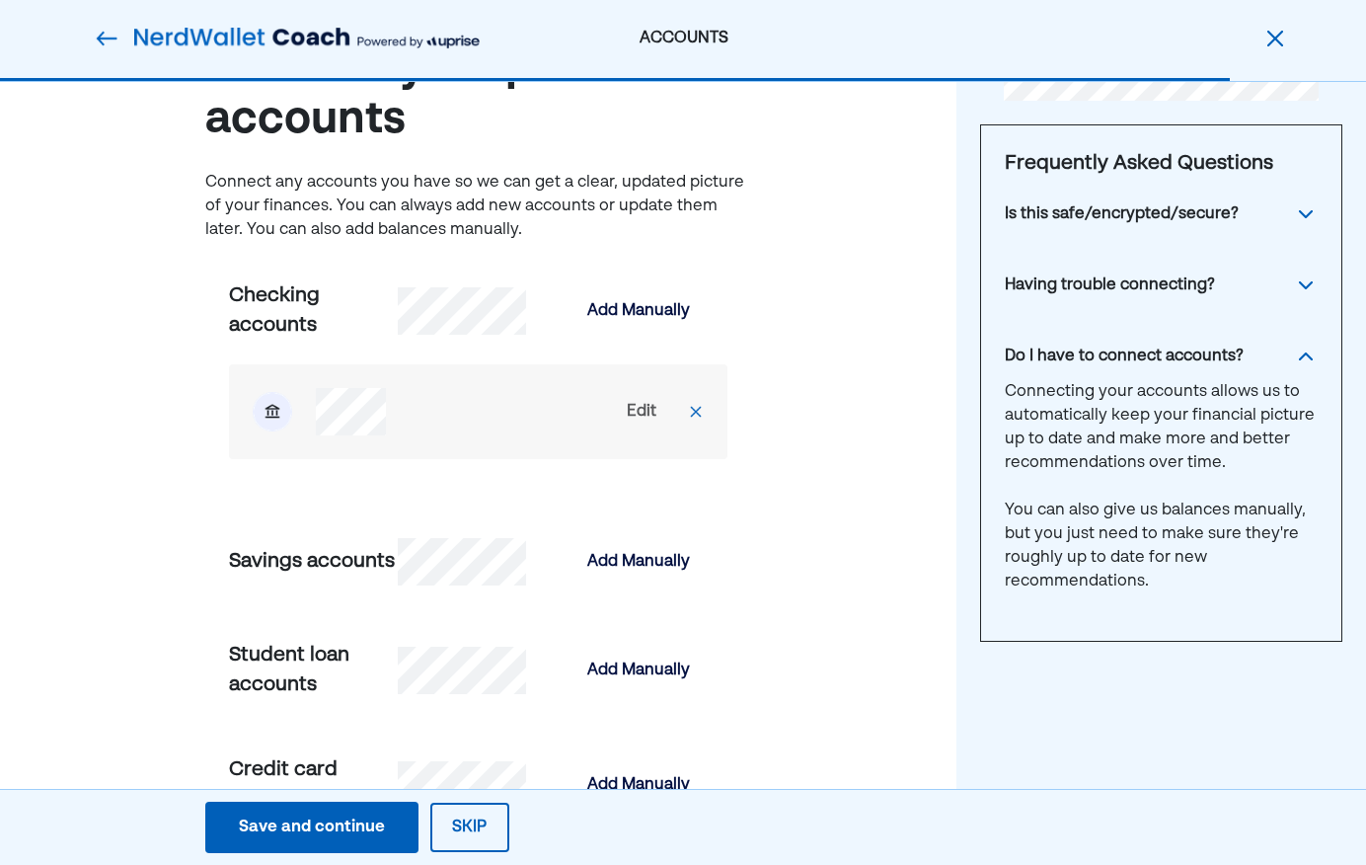
scroll to position [72, 0]
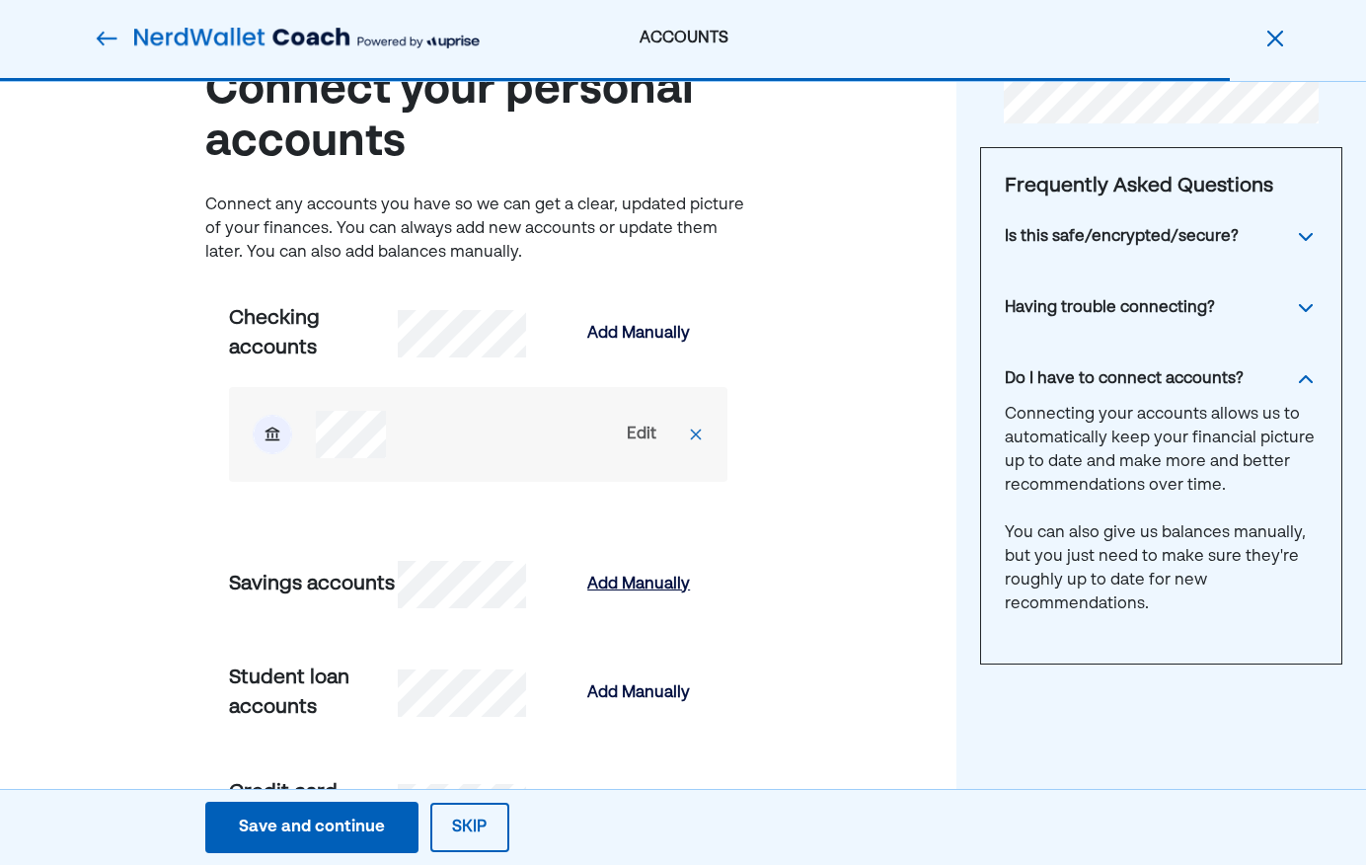
click at [642, 579] on div "Add Manually" at bounding box center [638, 584] width 103 height 24
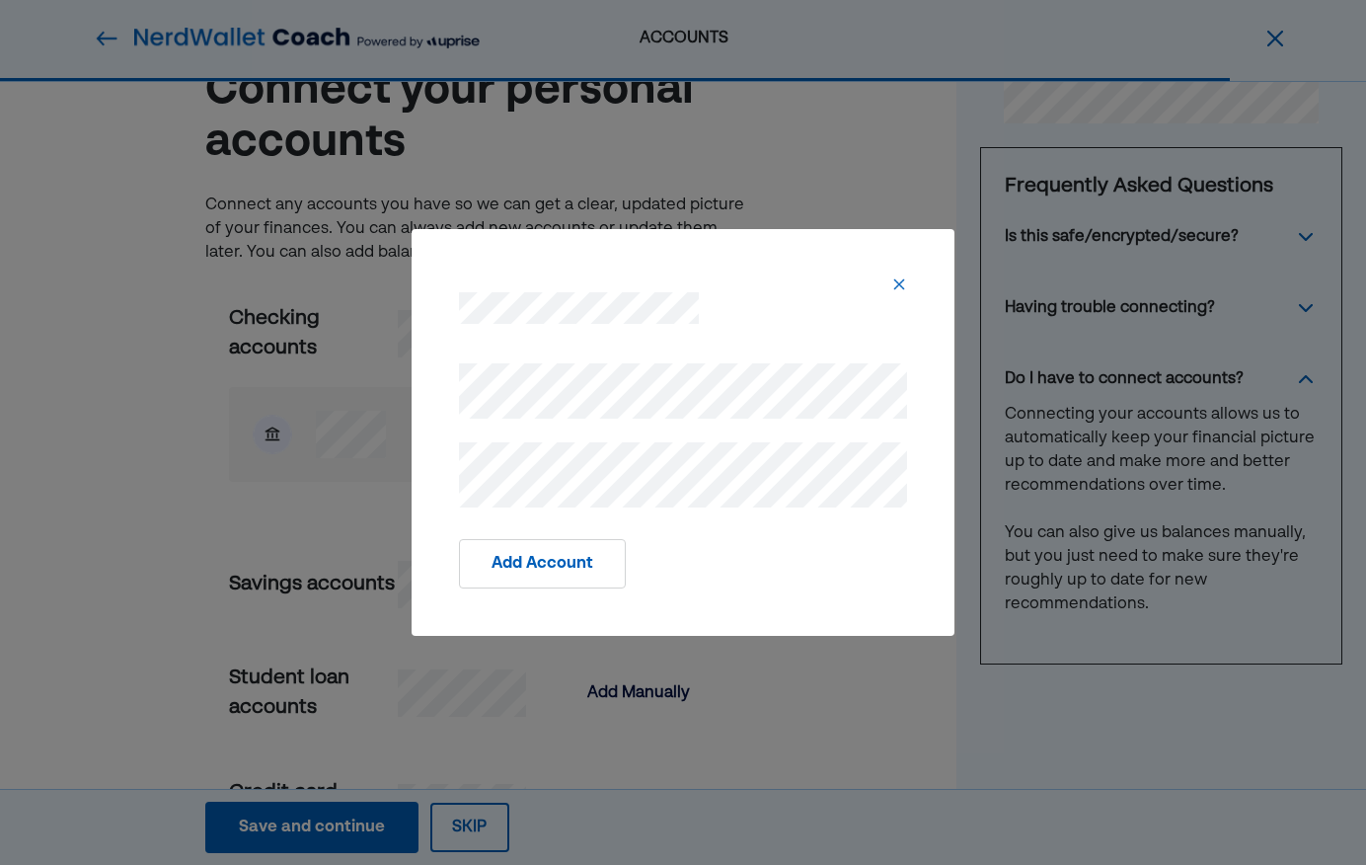
click at [537, 563] on button "Add Account" at bounding box center [542, 563] width 167 height 49
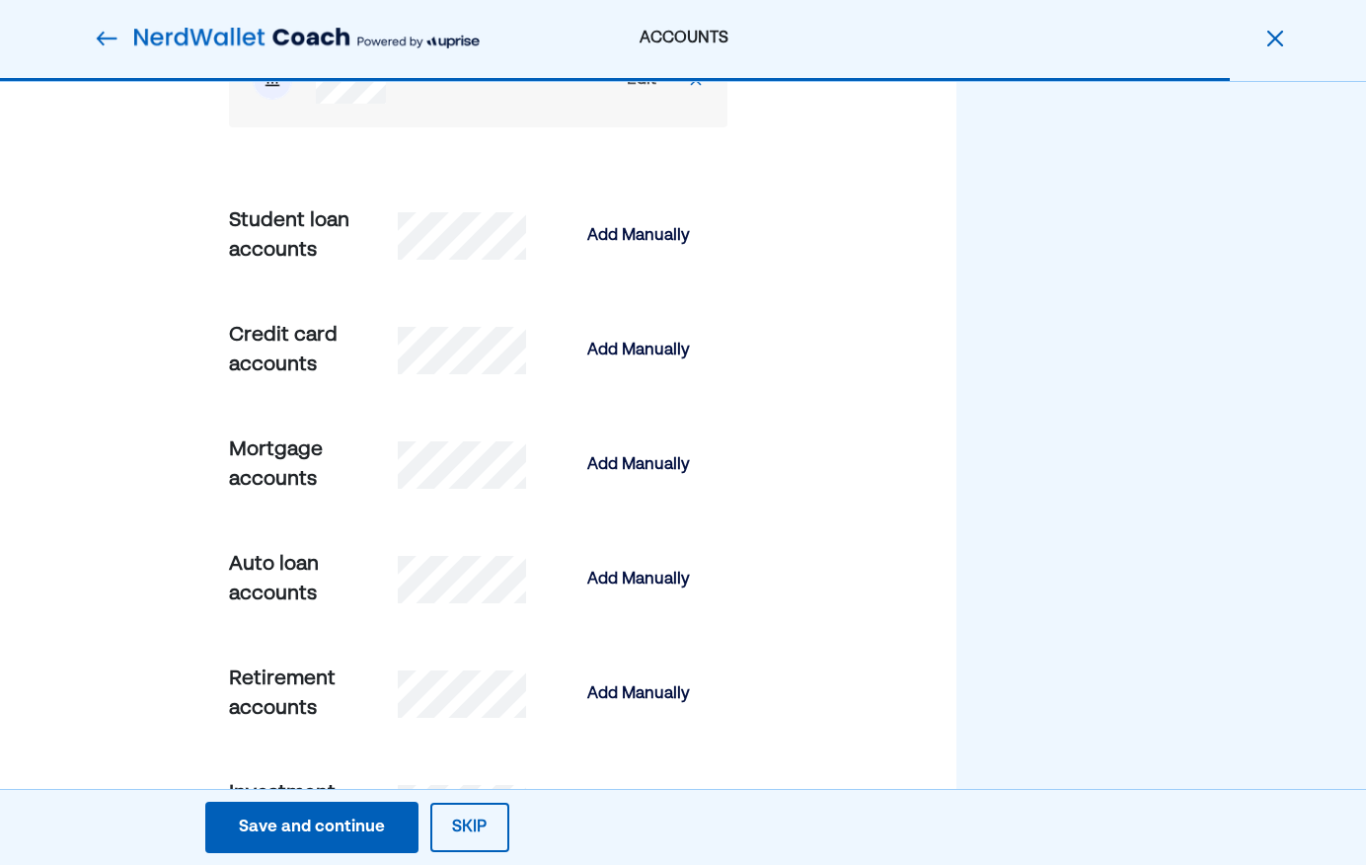
scroll to position [672, 0]
click at [662, 351] on div "Add Manually" at bounding box center [638, 350] width 103 height 24
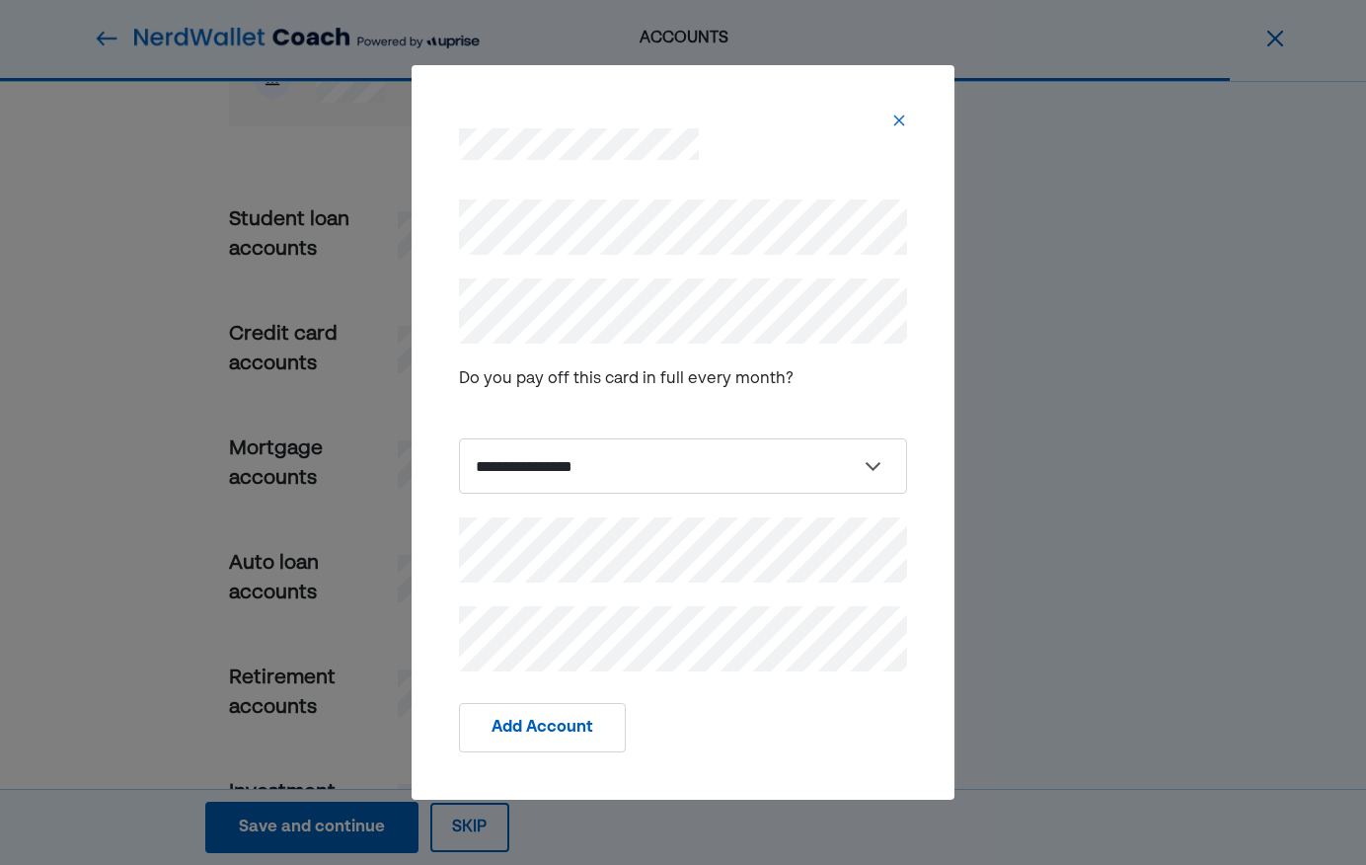
click at [896, 115] on img at bounding box center [899, 121] width 16 height 16
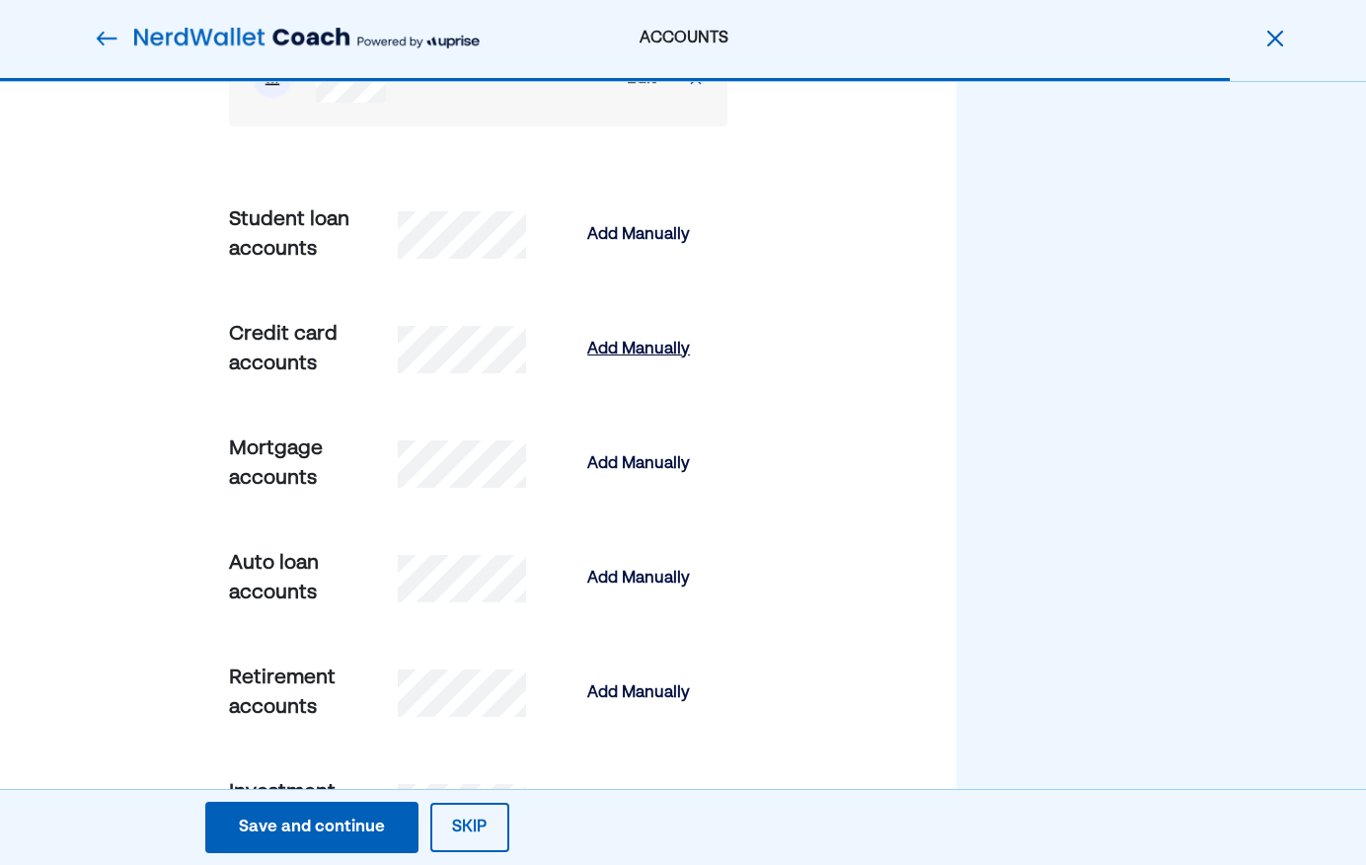
click at [665, 350] on div "Add Manually" at bounding box center [638, 350] width 103 height 24
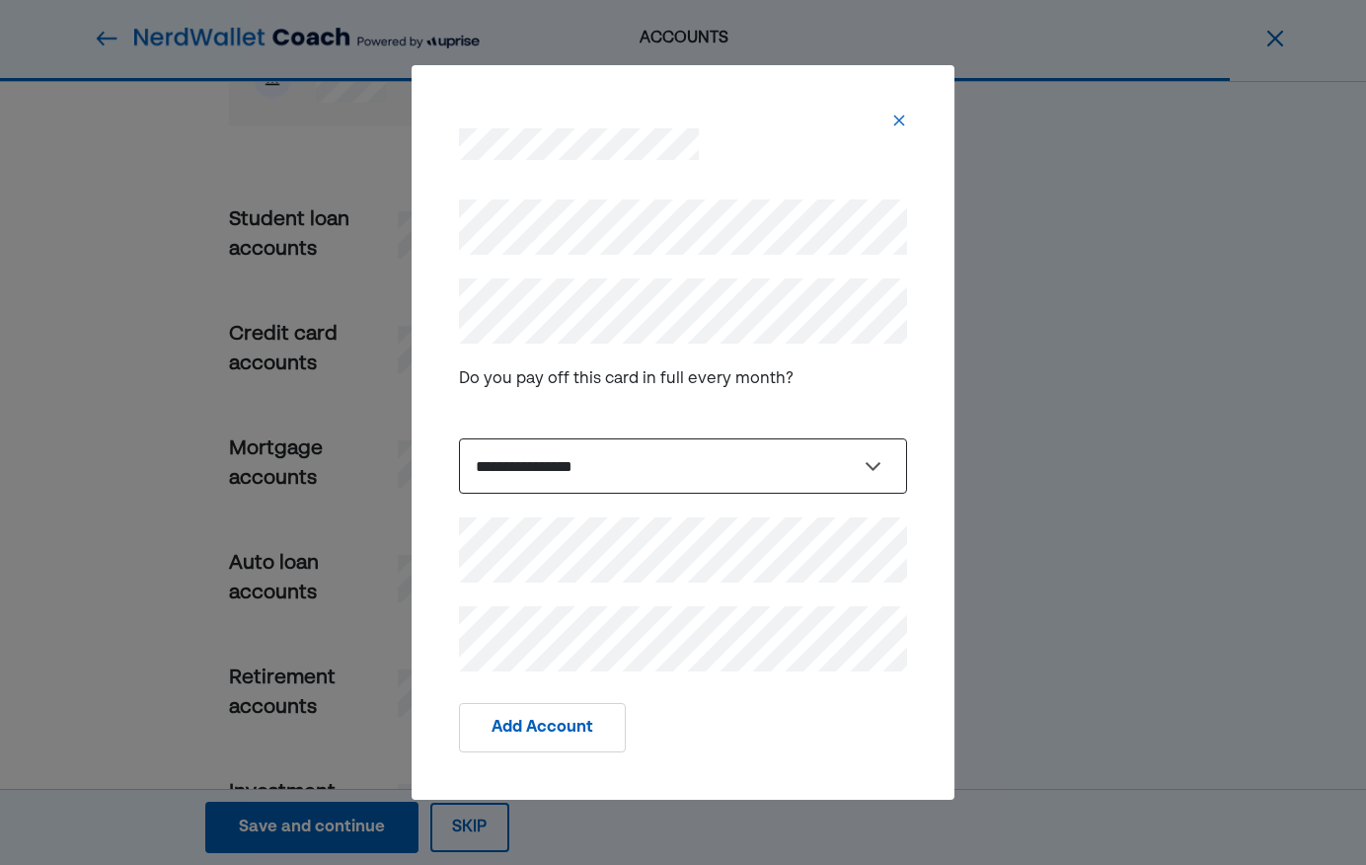
click at [601, 475] on select "**********" at bounding box center [683, 465] width 448 height 55
select select "*****"
click at [459, 438] on select "**********" at bounding box center [683, 465] width 448 height 55
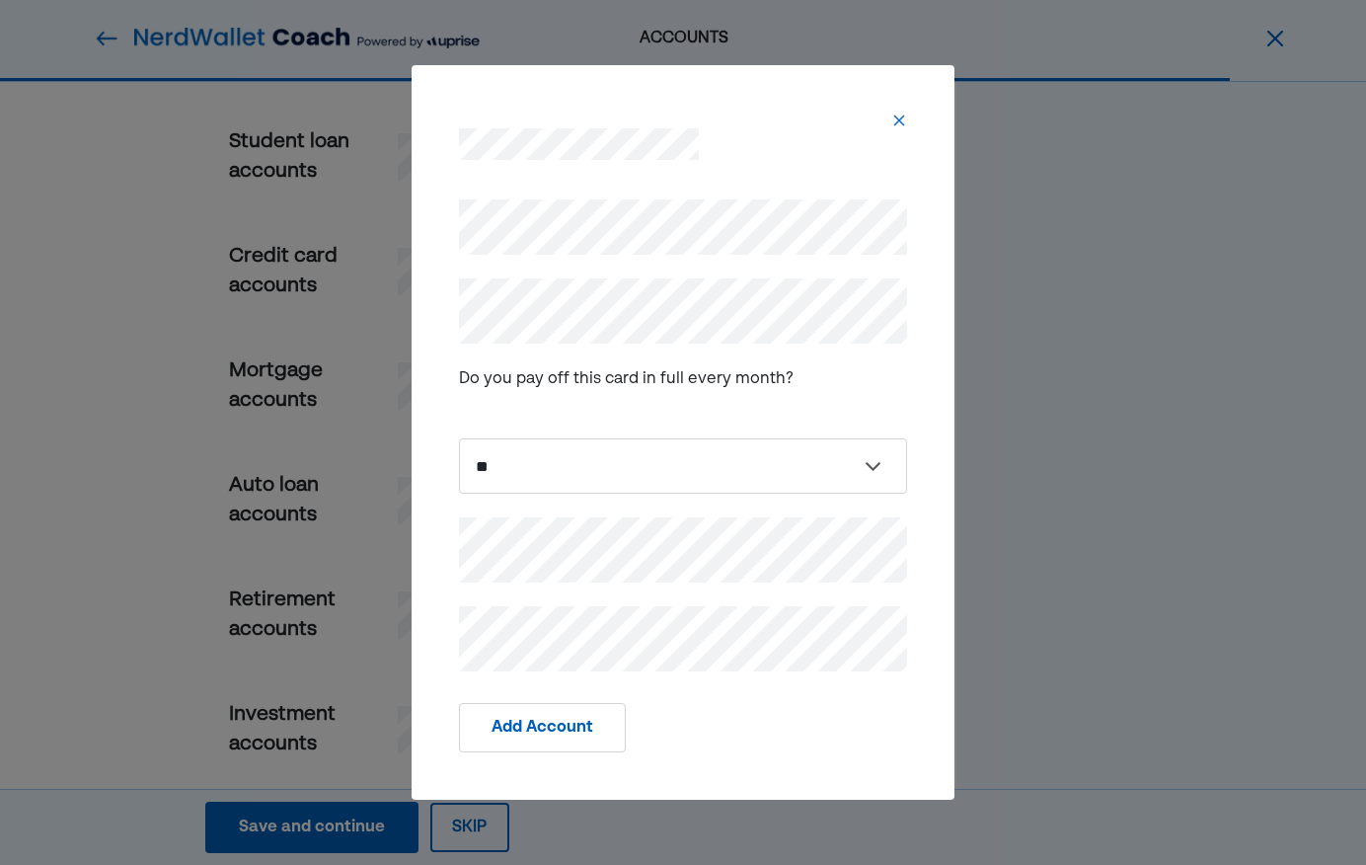
scroll to position [768, 0]
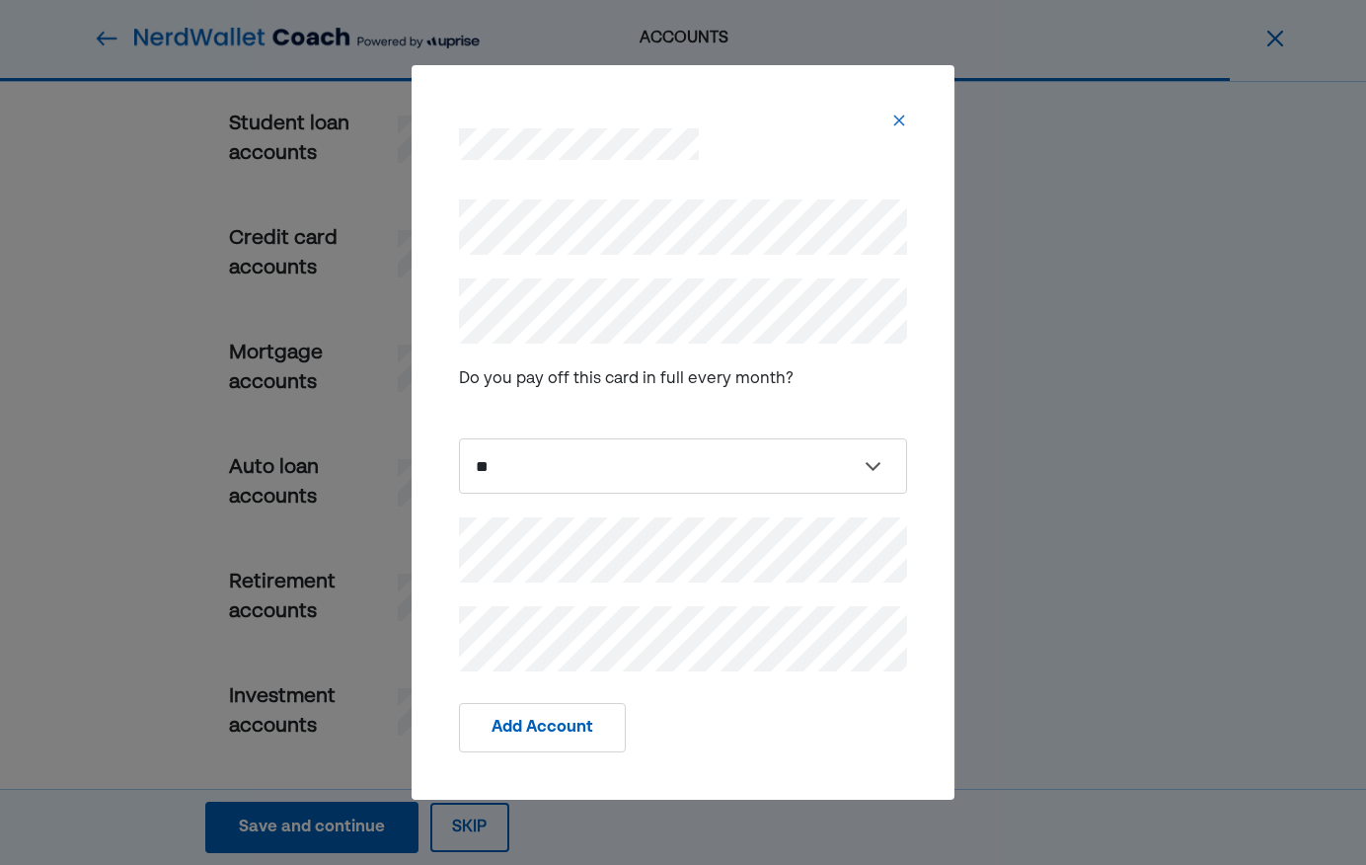
click at [574, 728] on button "Add Account" at bounding box center [542, 727] width 167 height 49
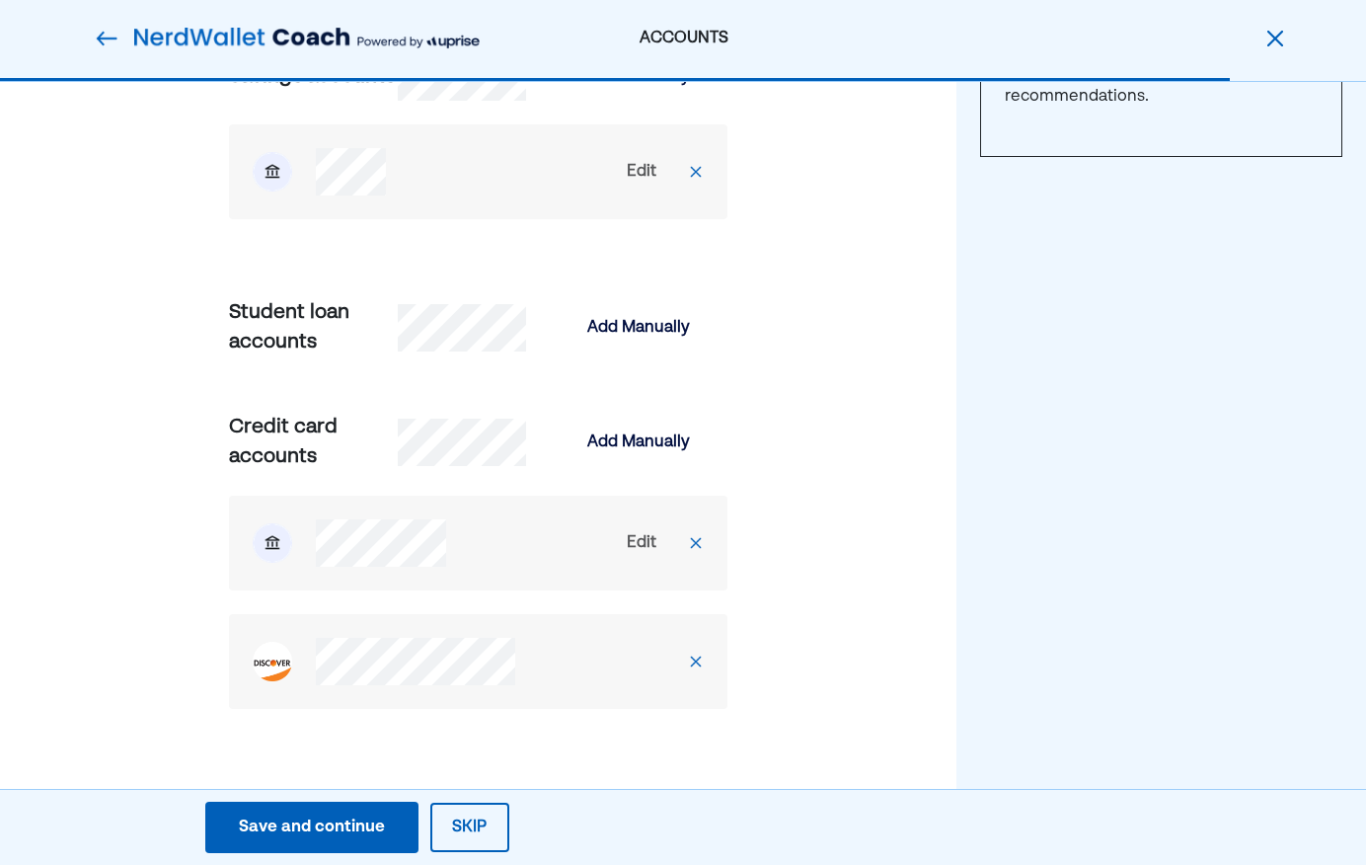
scroll to position [571, 0]
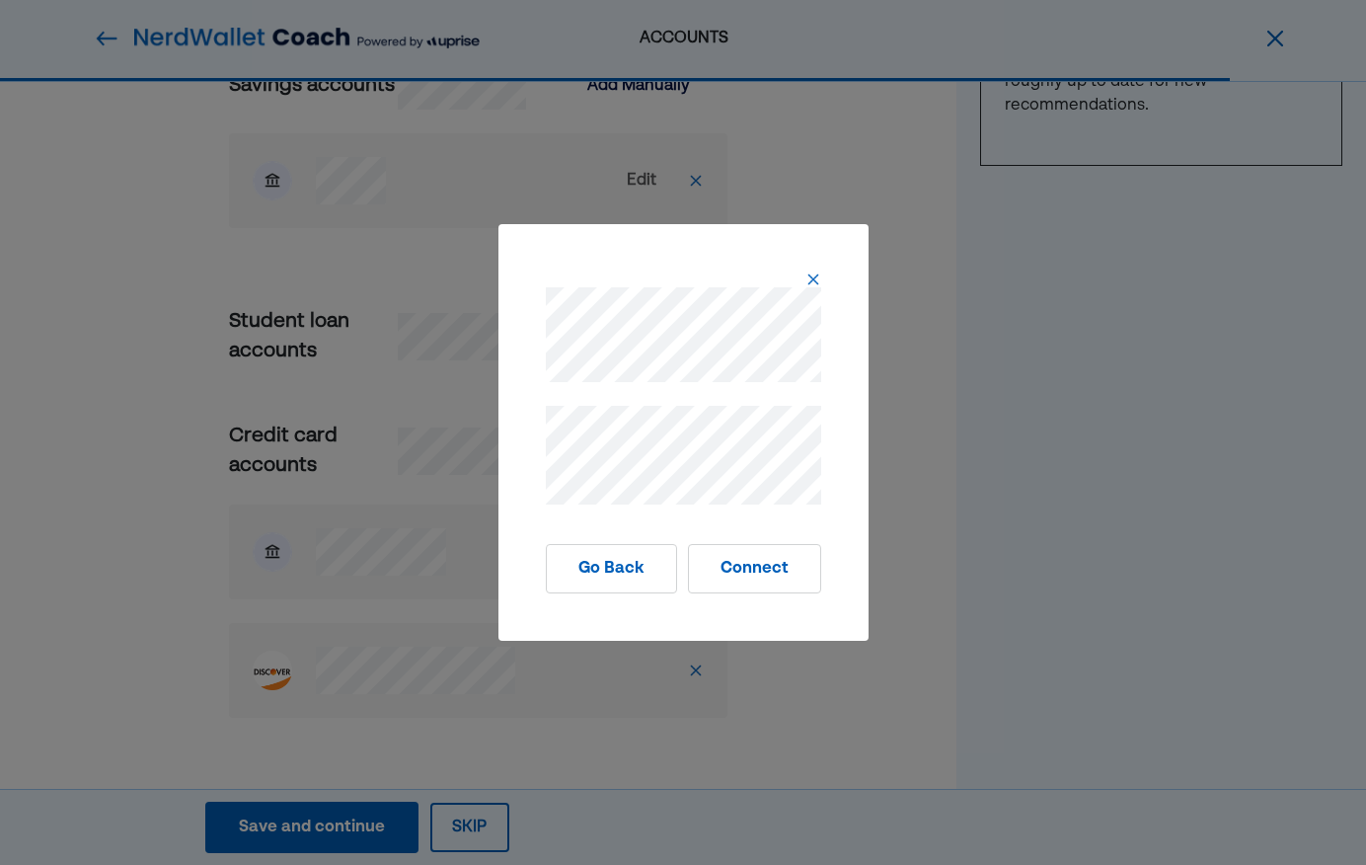
click at [805, 274] on img at bounding box center [813, 279] width 16 height 16
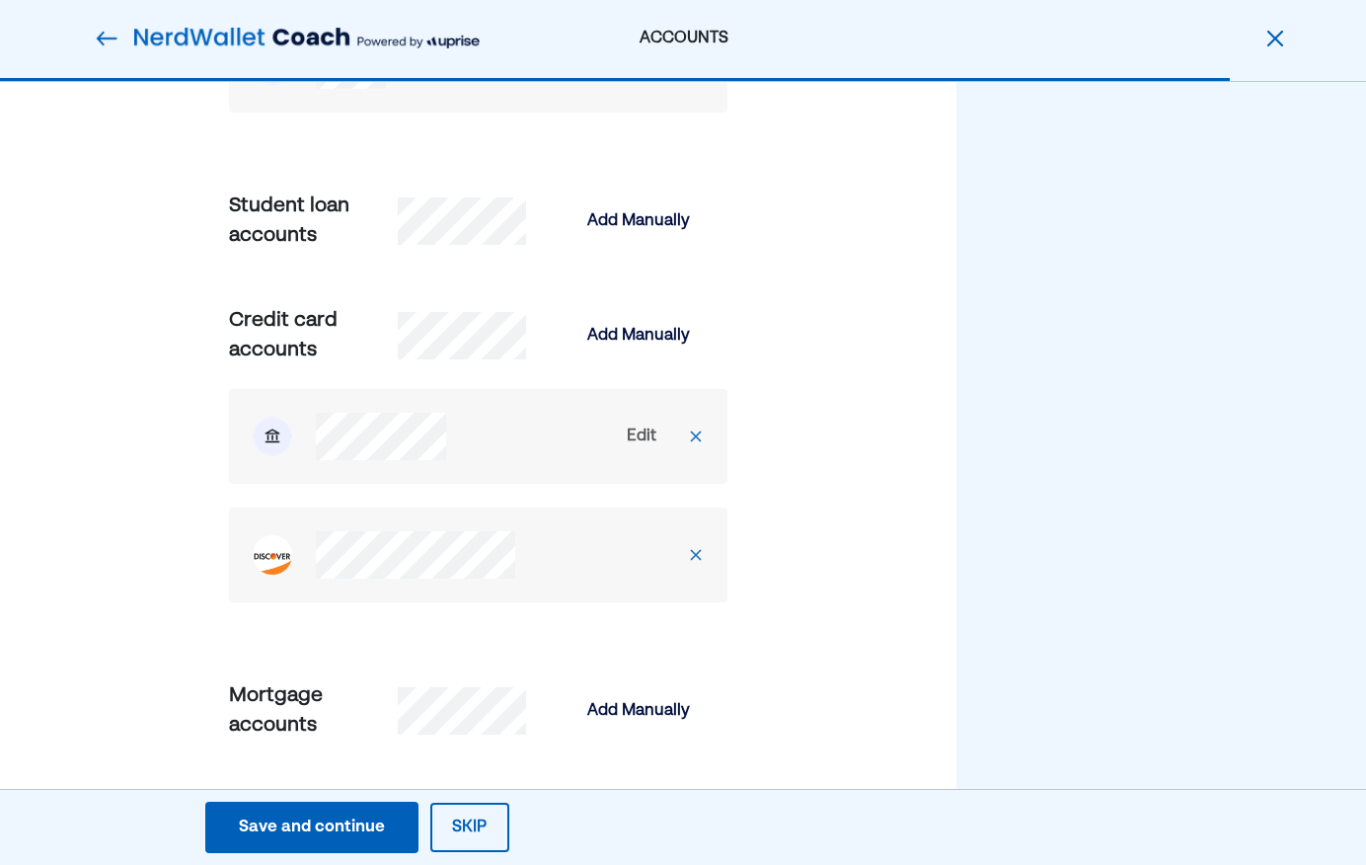
scroll to position [687, 0]
click at [638, 438] on div "Edit" at bounding box center [642, 435] width 30 height 24
select select "*****"
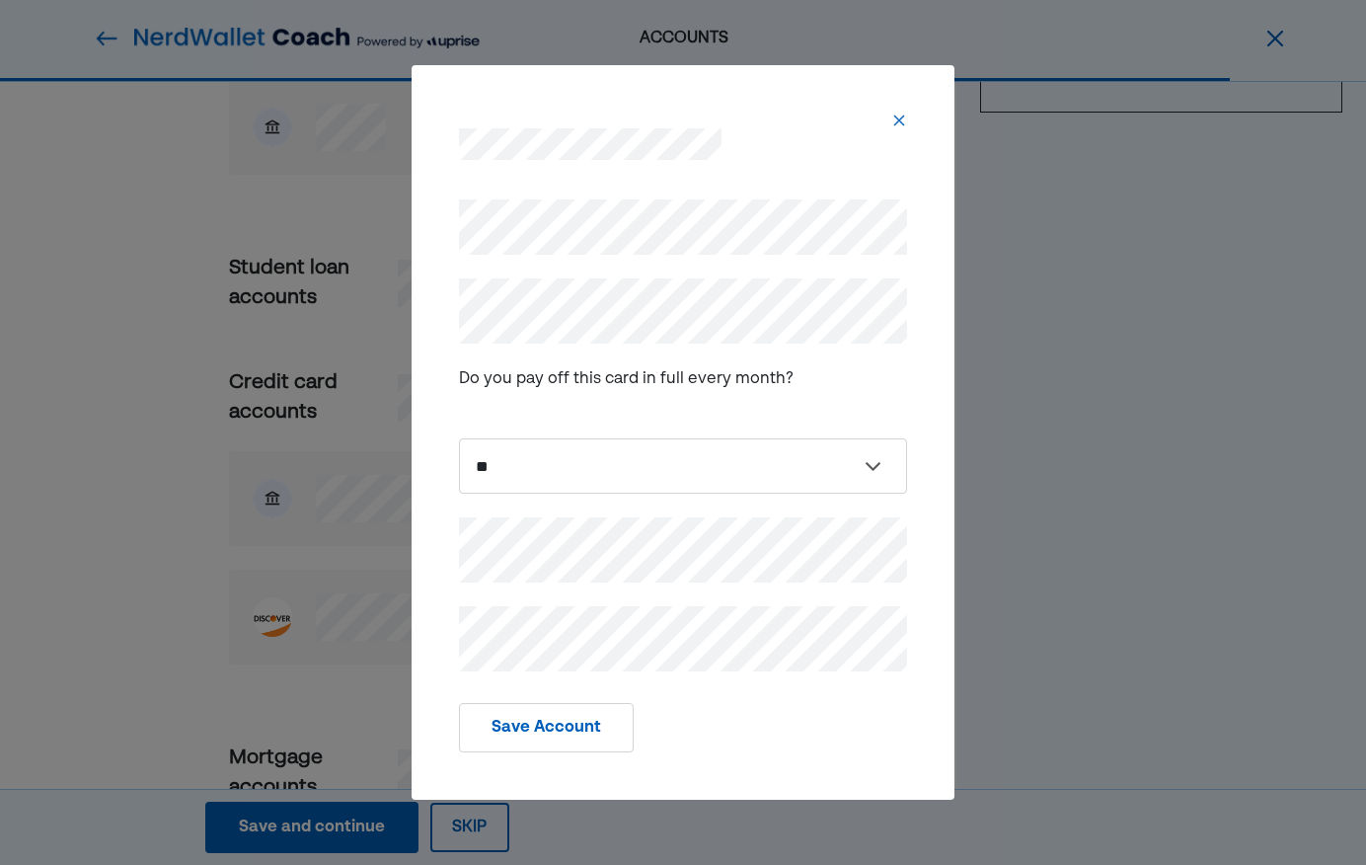
scroll to position [495, 0]
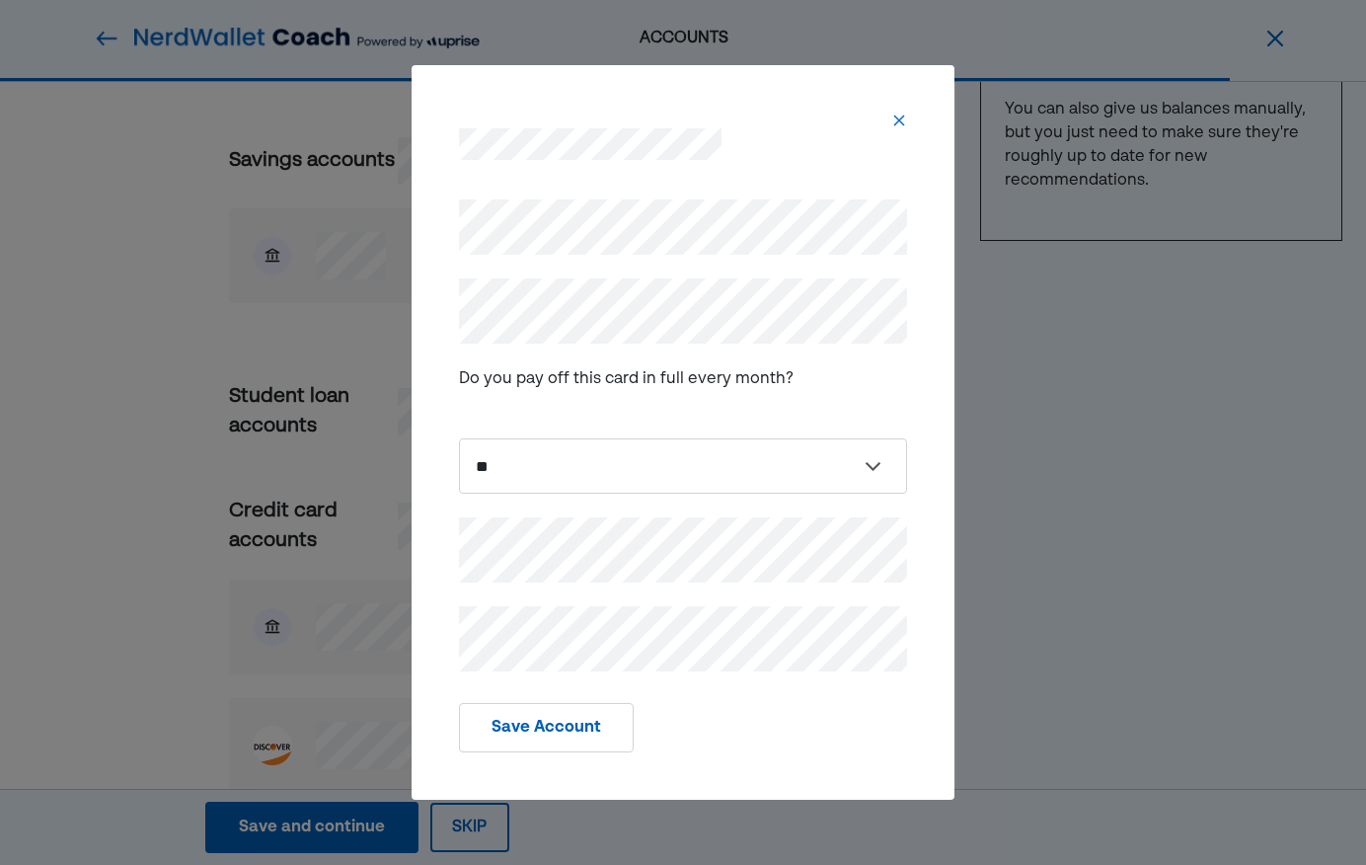
click at [893, 120] on img at bounding box center [899, 121] width 16 height 16
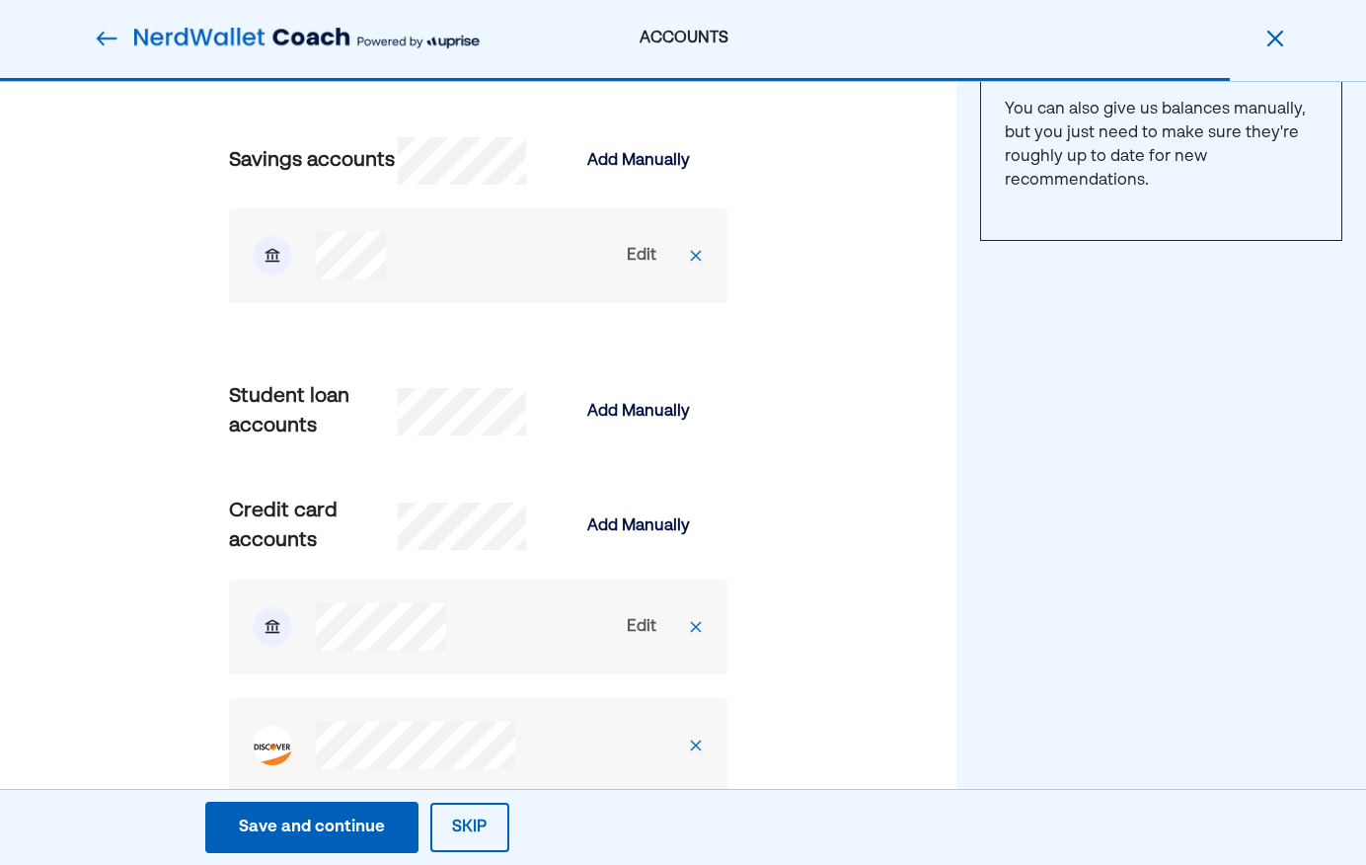
click at [699, 627] on img at bounding box center [696, 627] width 16 height 16
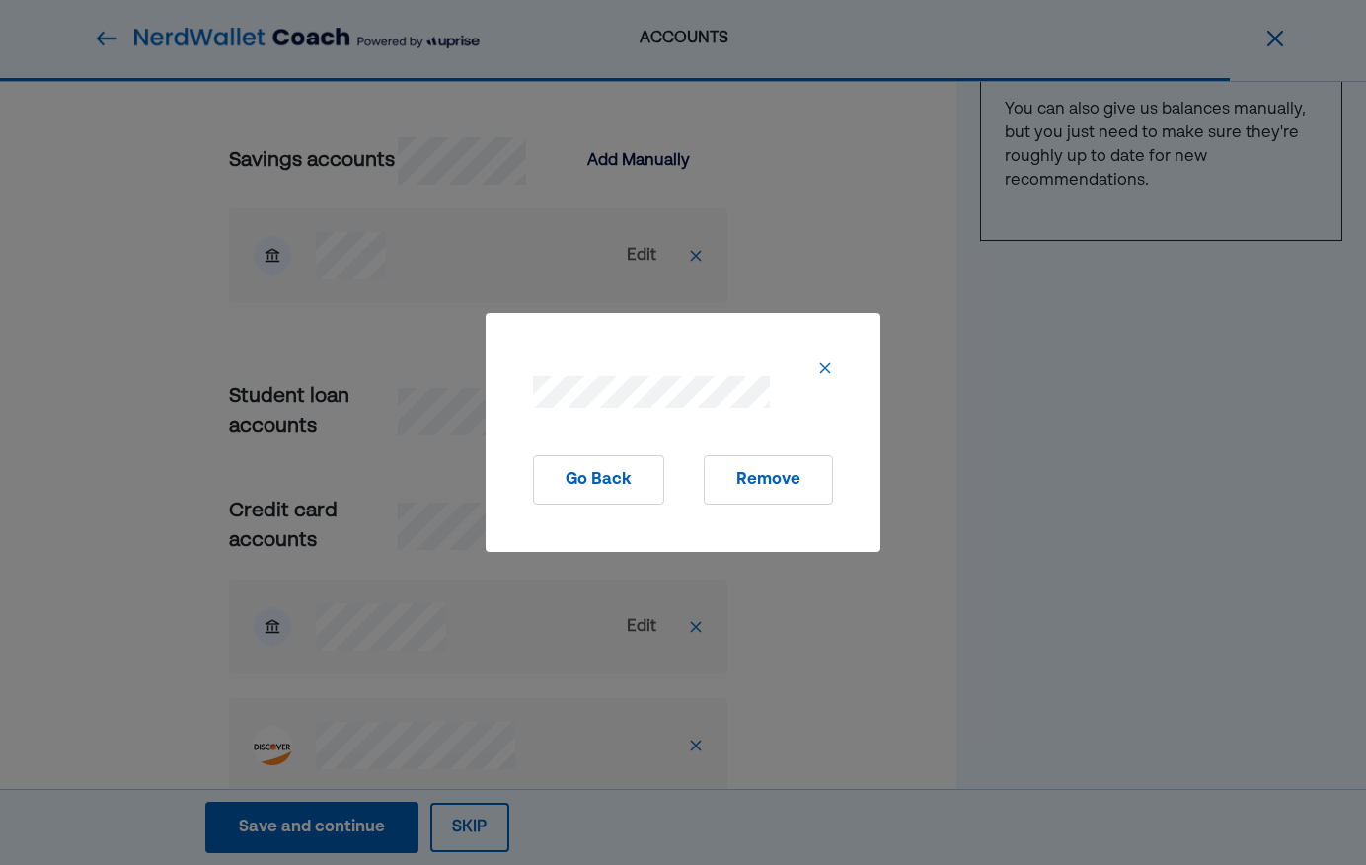
click at [766, 484] on button "Remove" at bounding box center [768, 479] width 129 height 49
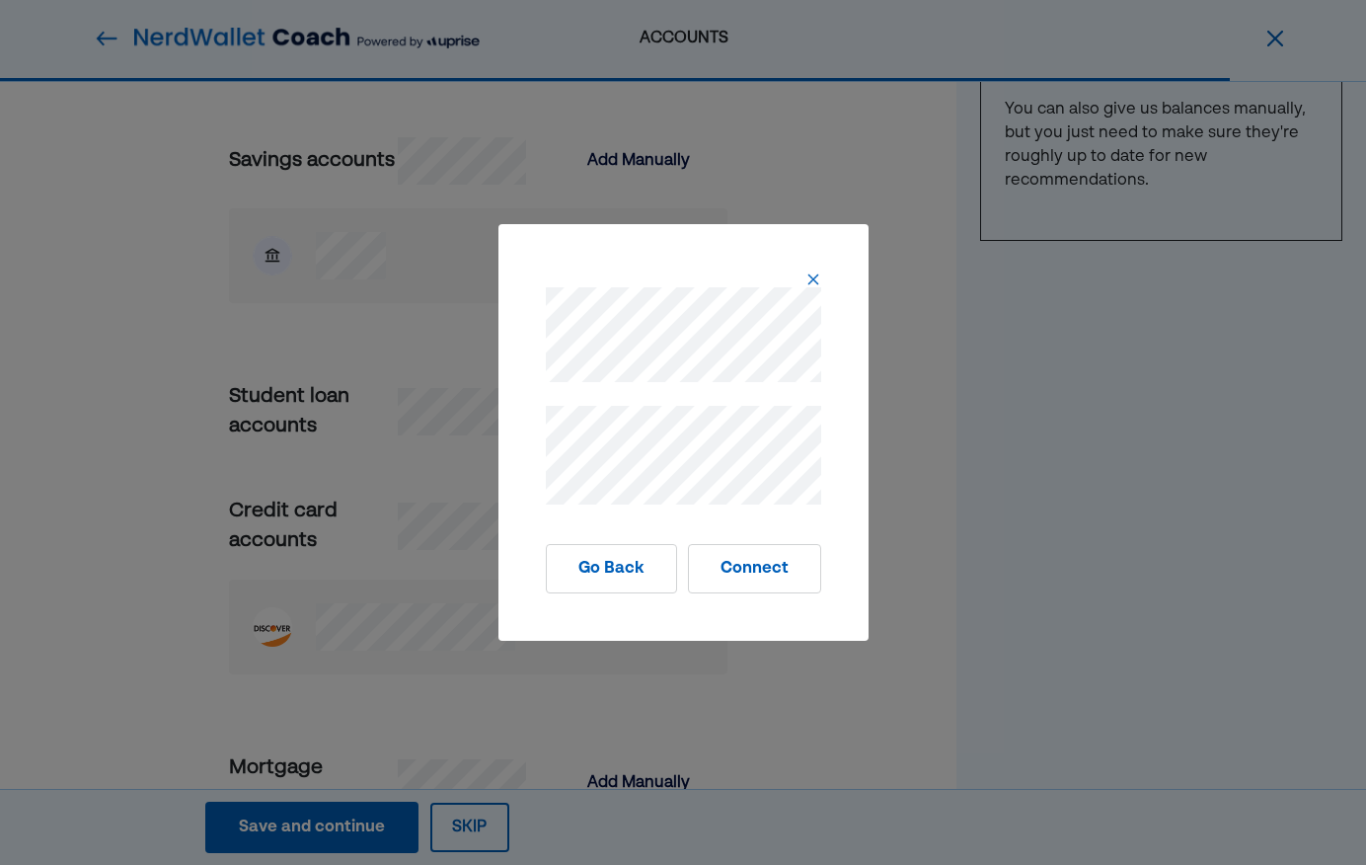
click at [767, 569] on button "Connect" at bounding box center [754, 568] width 133 height 49
click at [737, 561] on button "Connect" at bounding box center [754, 568] width 133 height 49
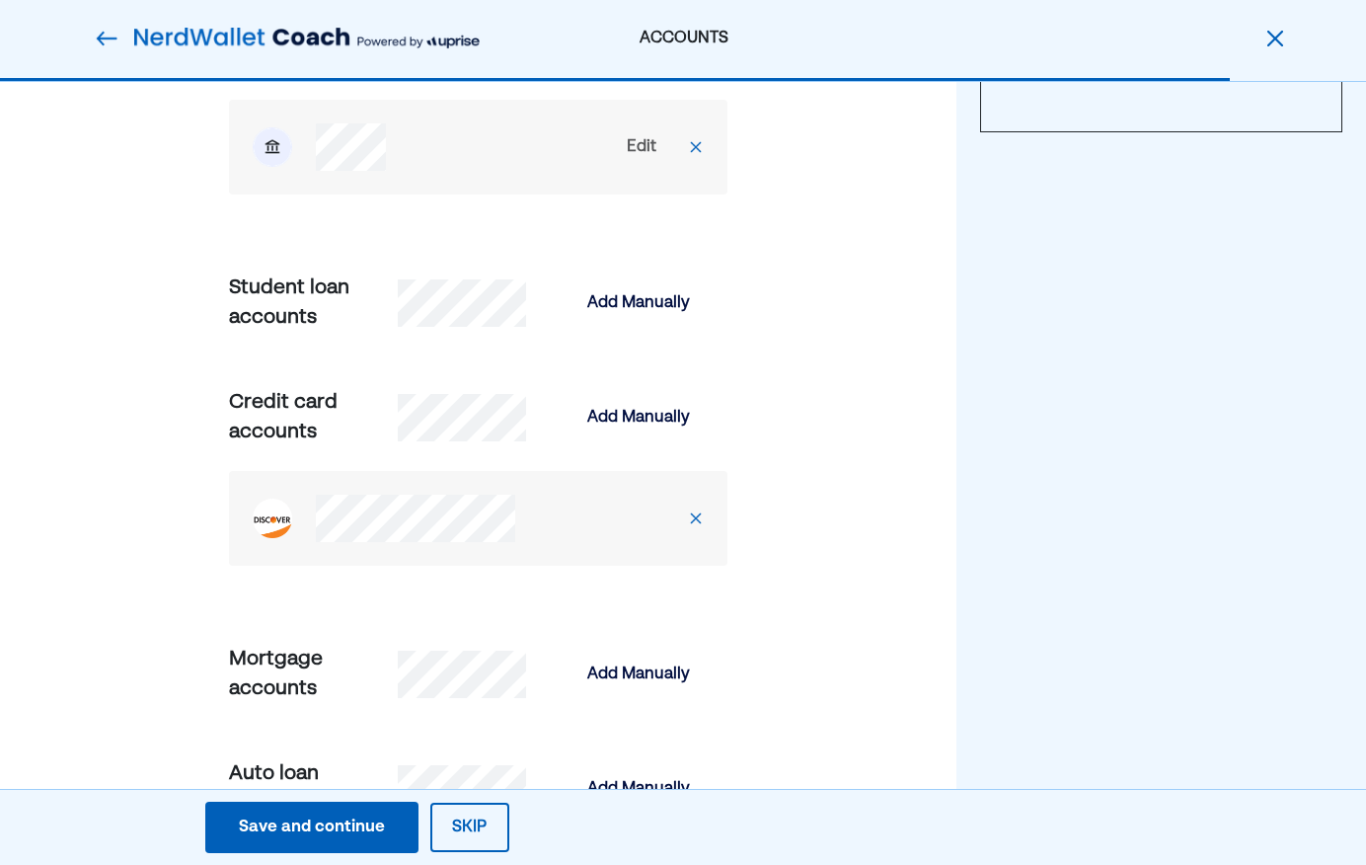
scroll to position [605, 0]
click at [616, 420] on div "Add Manually" at bounding box center [638, 417] width 103 height 24
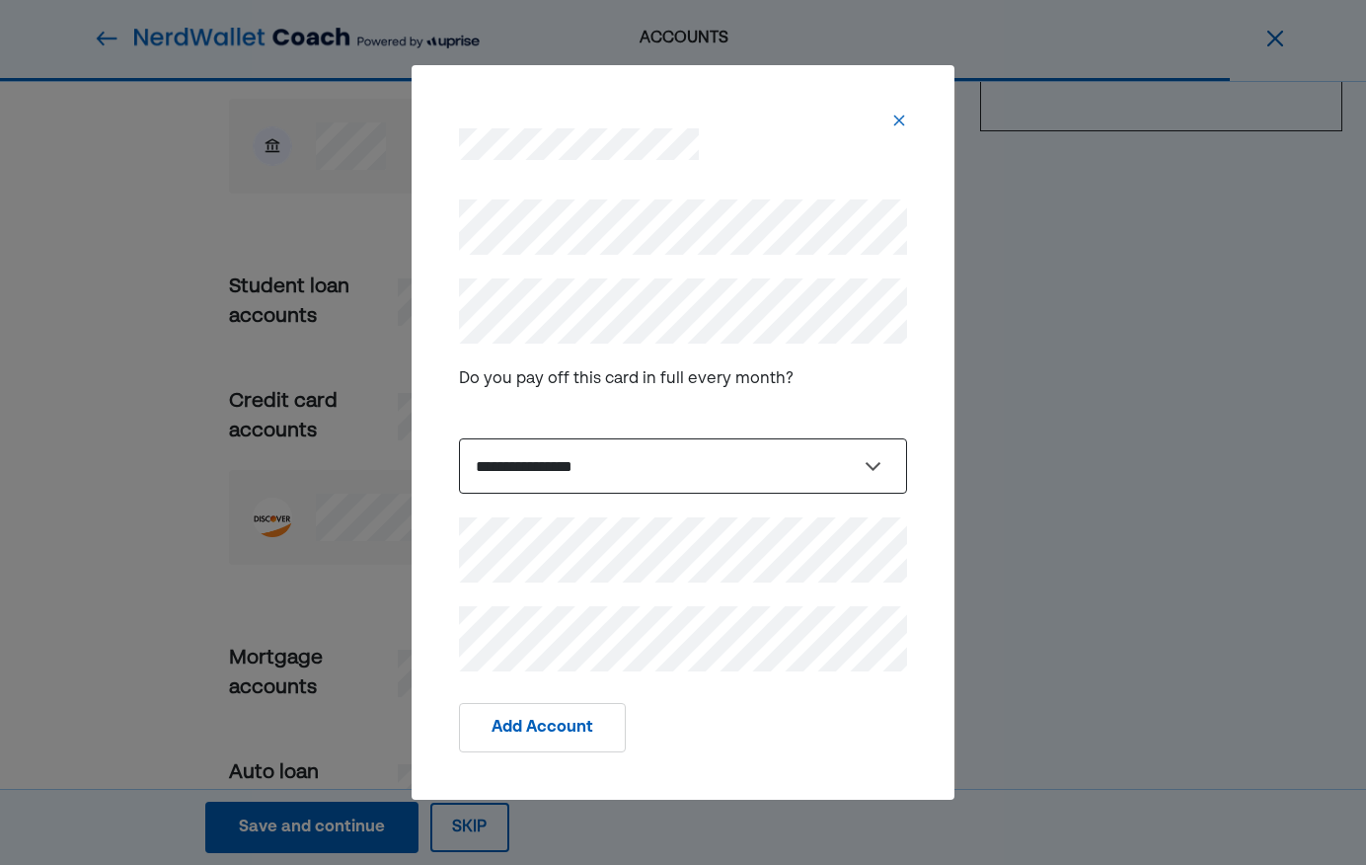
click at [585, 475] on select "**********" at bounding box center [683, 465] width 448 height 55
select select "*****"
click at [459, 438] on select "**********" at bounding box center [683, 465] width 448 height 55
click at [536, 720] on button "Add Account" at bounding box center [542, 727] width 167 height 49
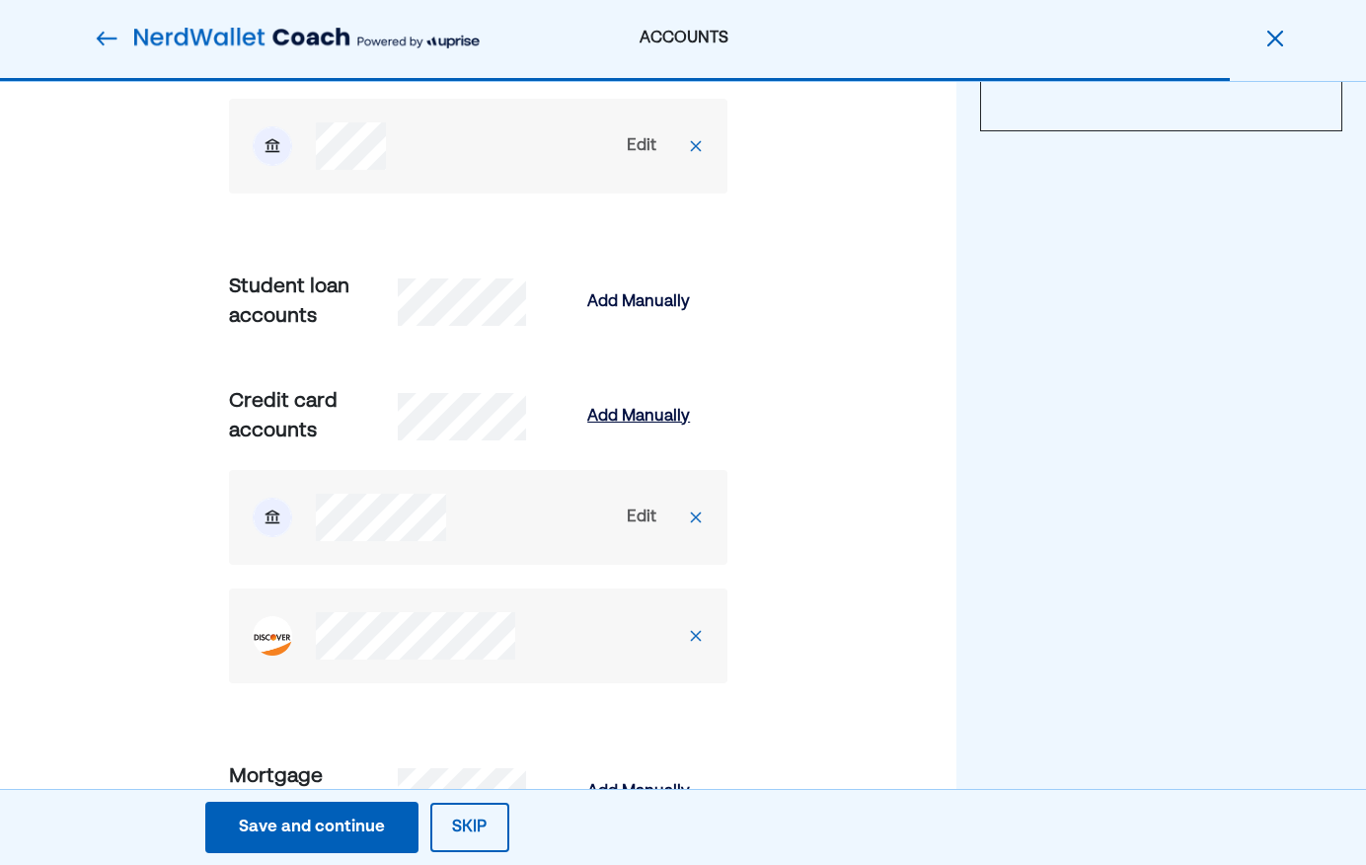
click at [659, 418] on div "Add Manually" at bounding box center [638, 417] width 103 height 24
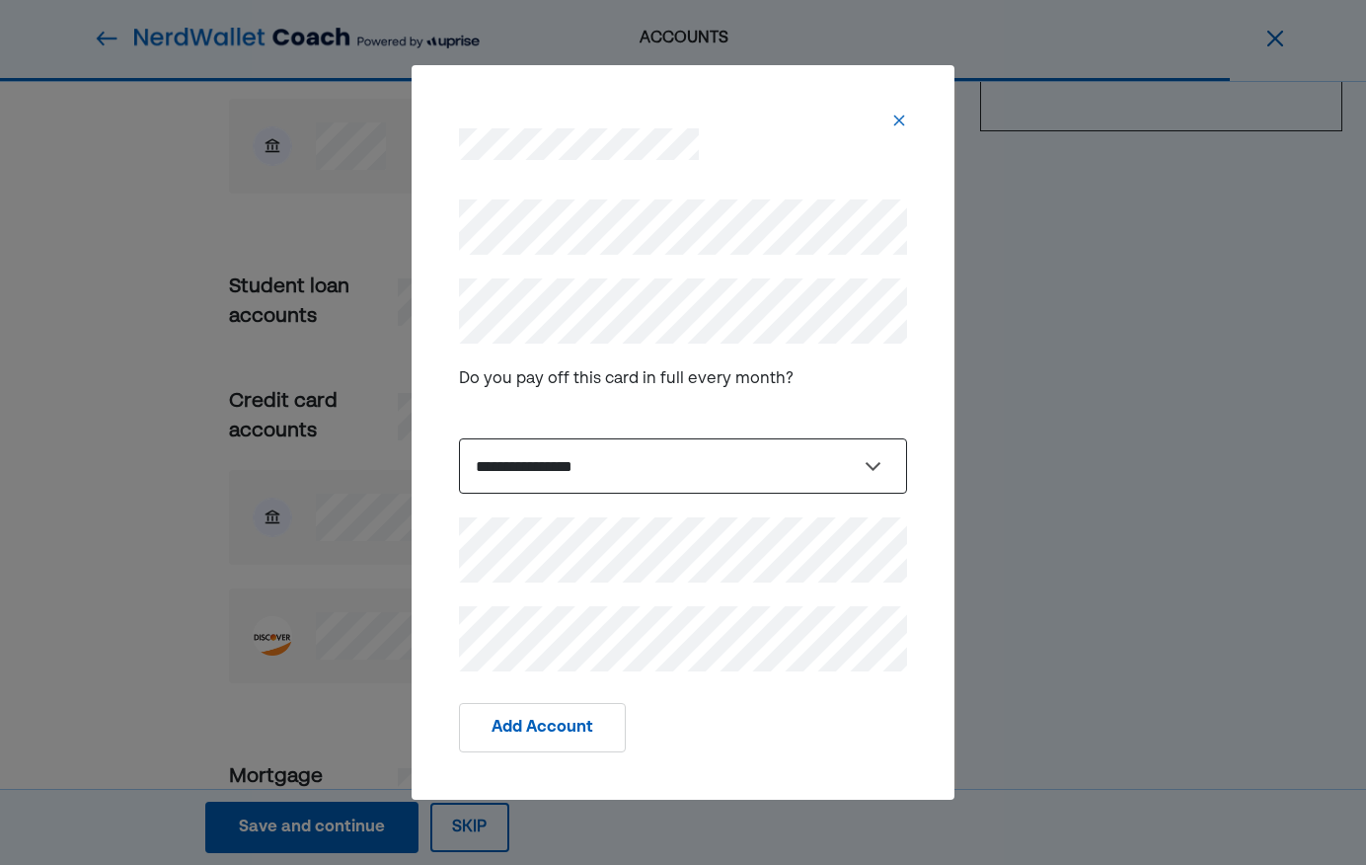
click at [601, 471] on select "**********" at bounding box center [683, 465] width 448 height 55
select select "*****"
click at [459, 438] on select "**********" at bounding box center [683, 465] width 448 height 55
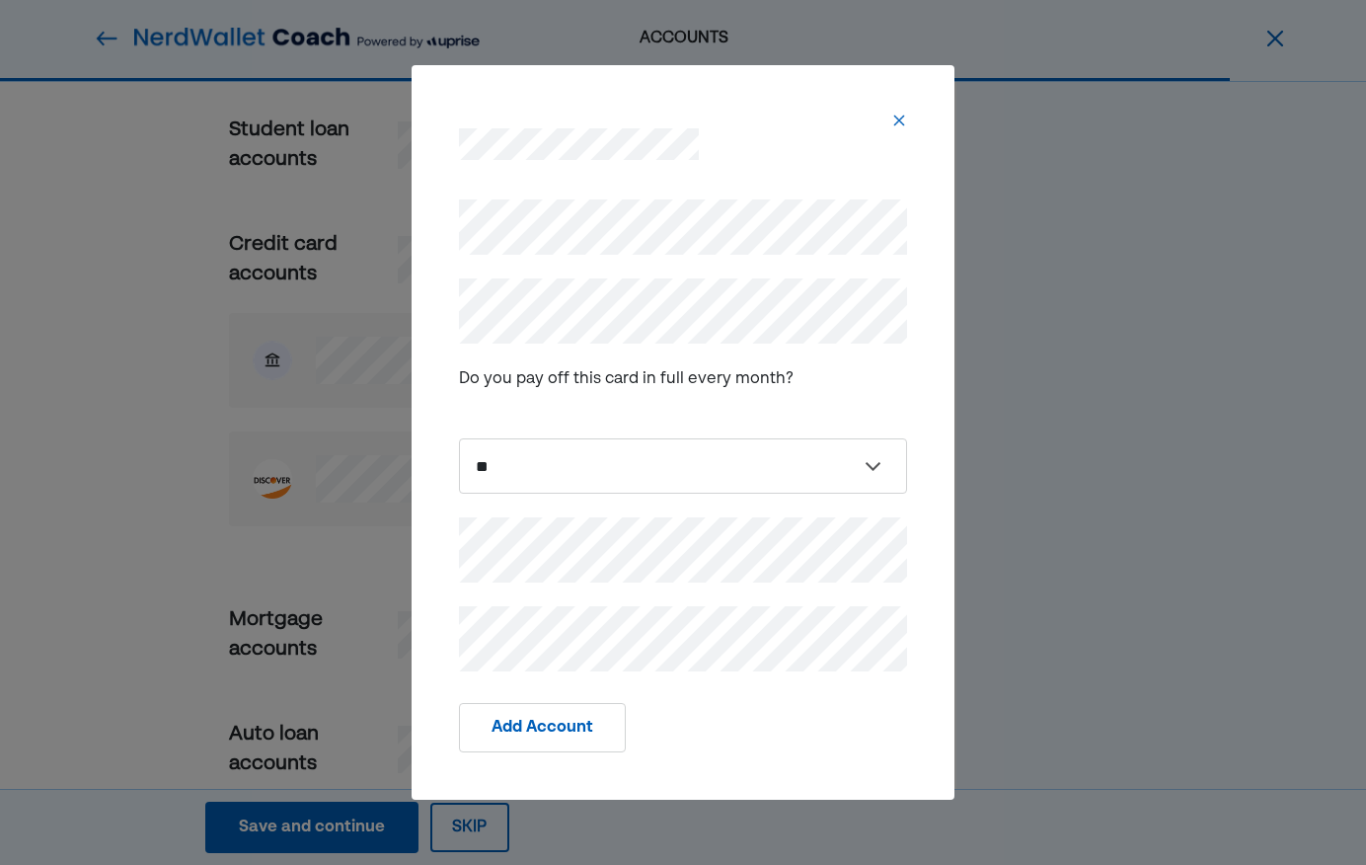
scroll to position [769, 0]
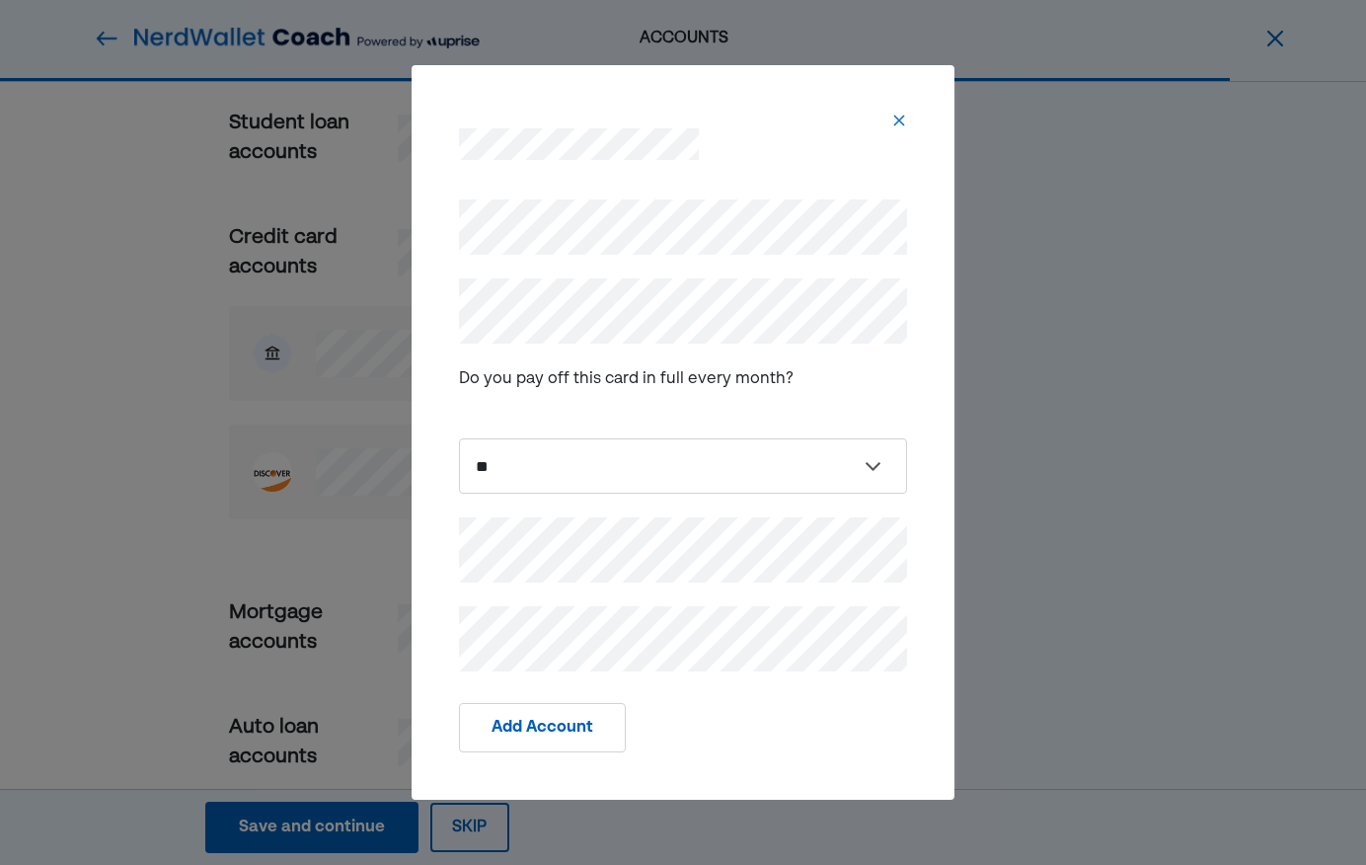
click at [556, 724] on button "Add Account" at bounding box center [542, 727] width 167 height 49
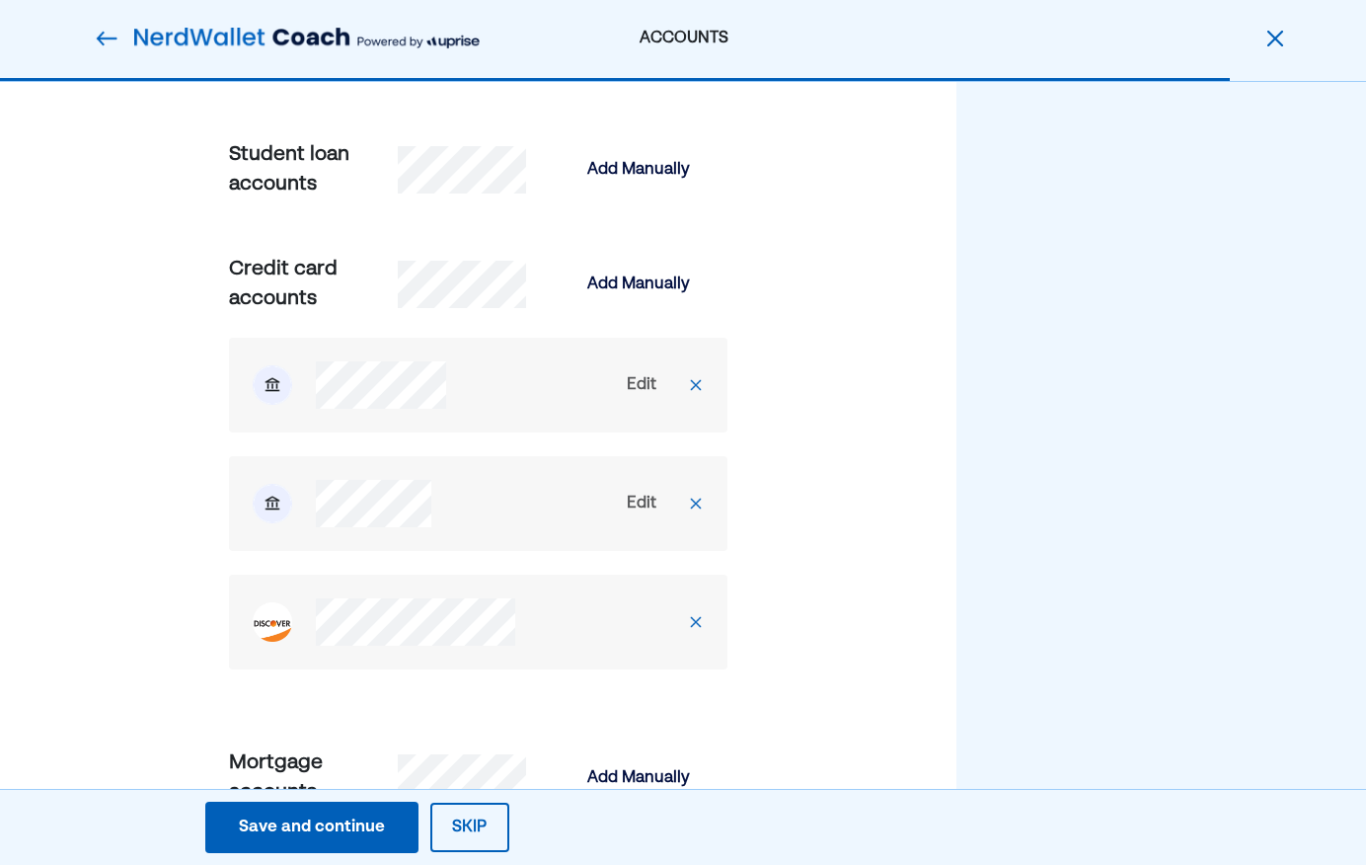
scroll to position [730, 0]
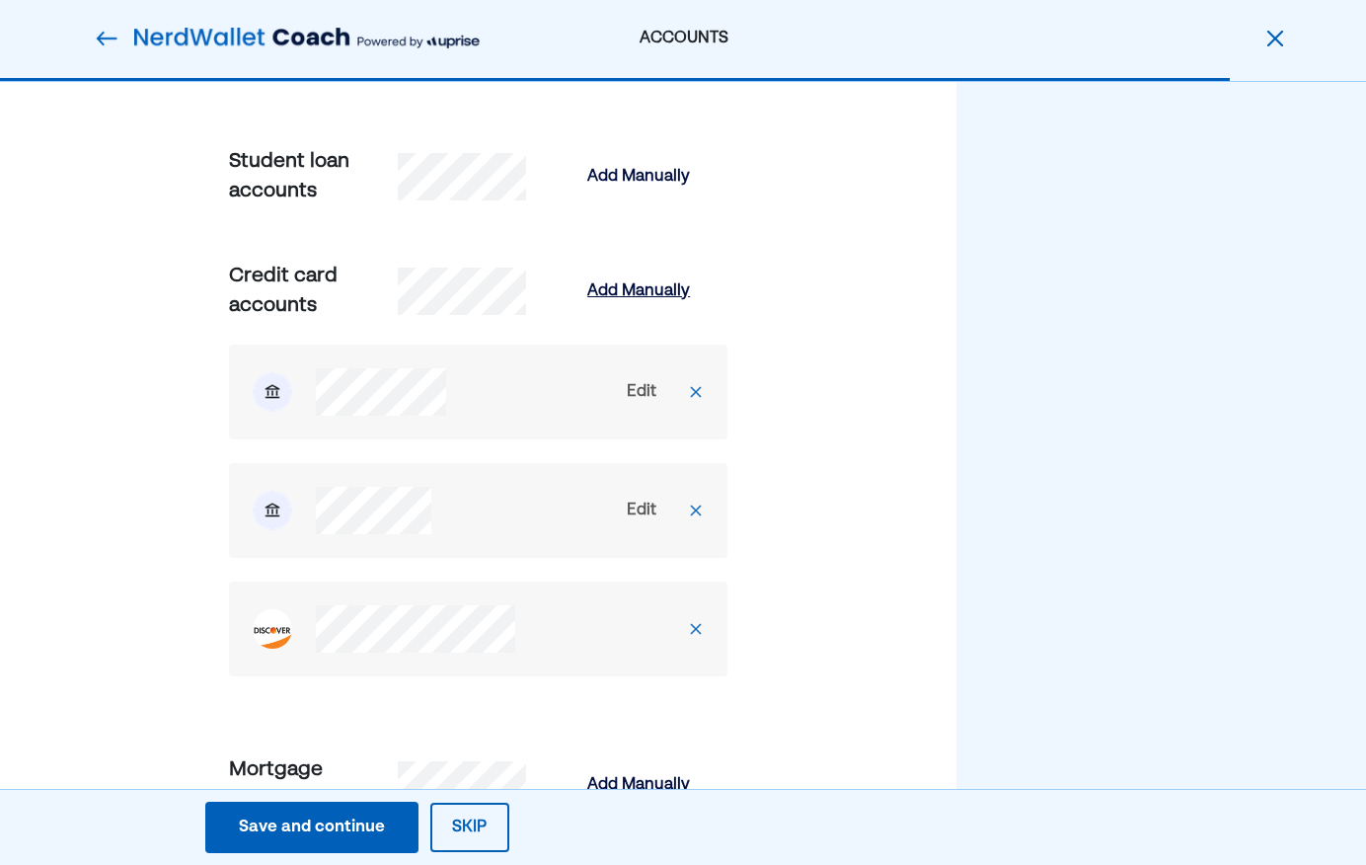
click at [648, 287] on div "Add Manually" at bounding box center [638, 291] width 103 height 24
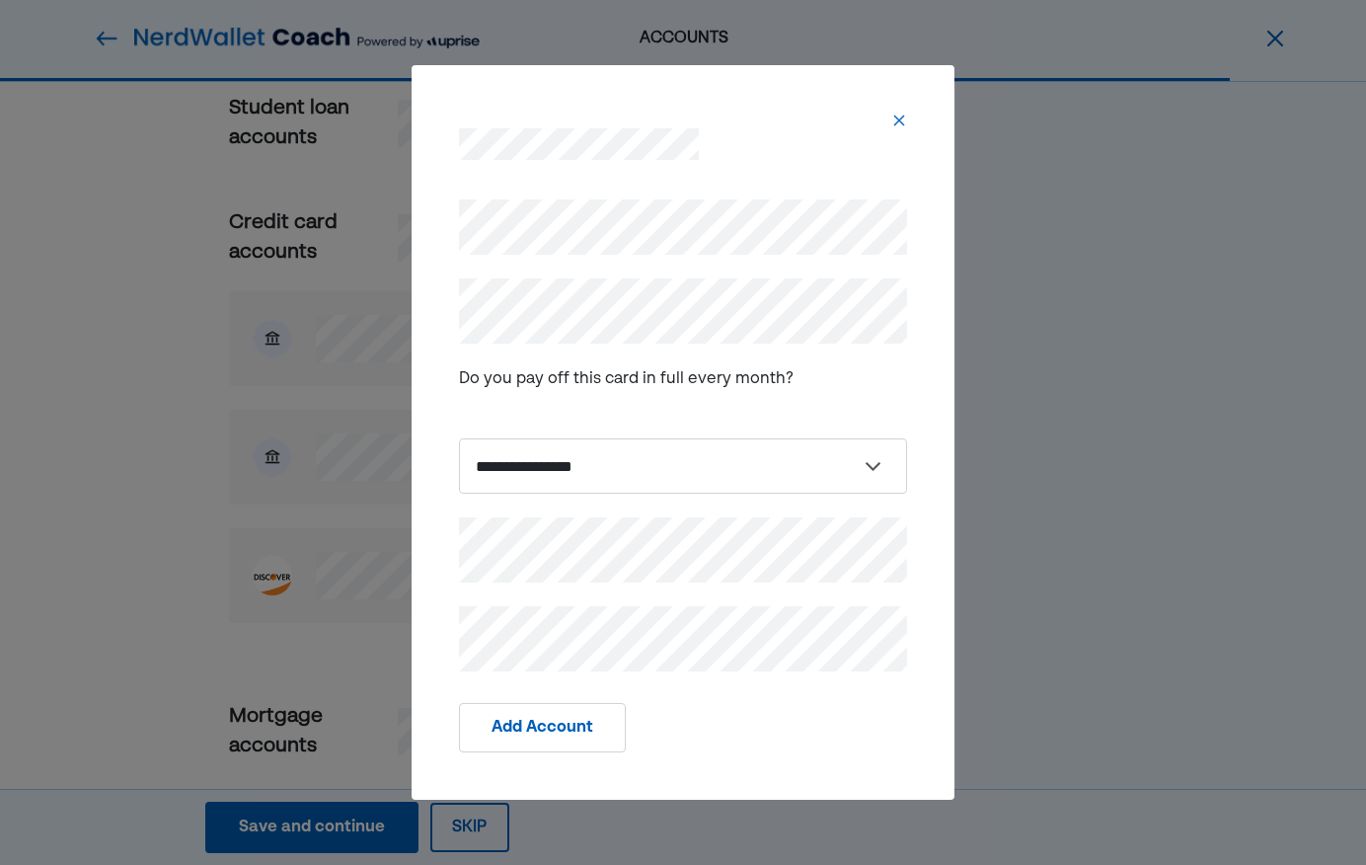
scroll to position [874, 0]
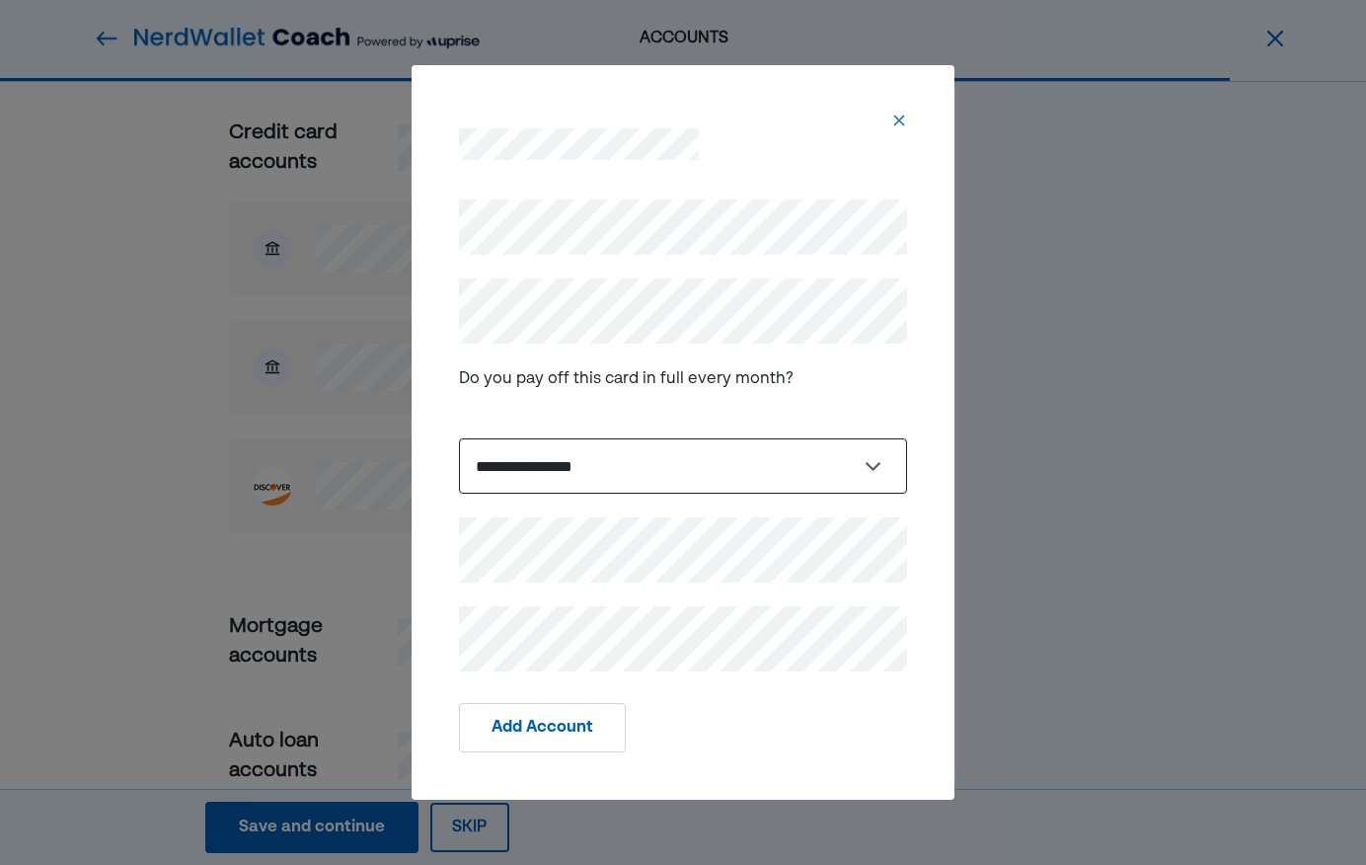
click at [600, 466] on select "**********" at bounding box center [683, 465] width 448 height 55
select select "*****"
click at [459, 438] on select "**********" at bounding box center [683, 465] width 448 height 55
click at [534, 724] on button "Add Account" at bounding box center [542, 727] width 167 height 49
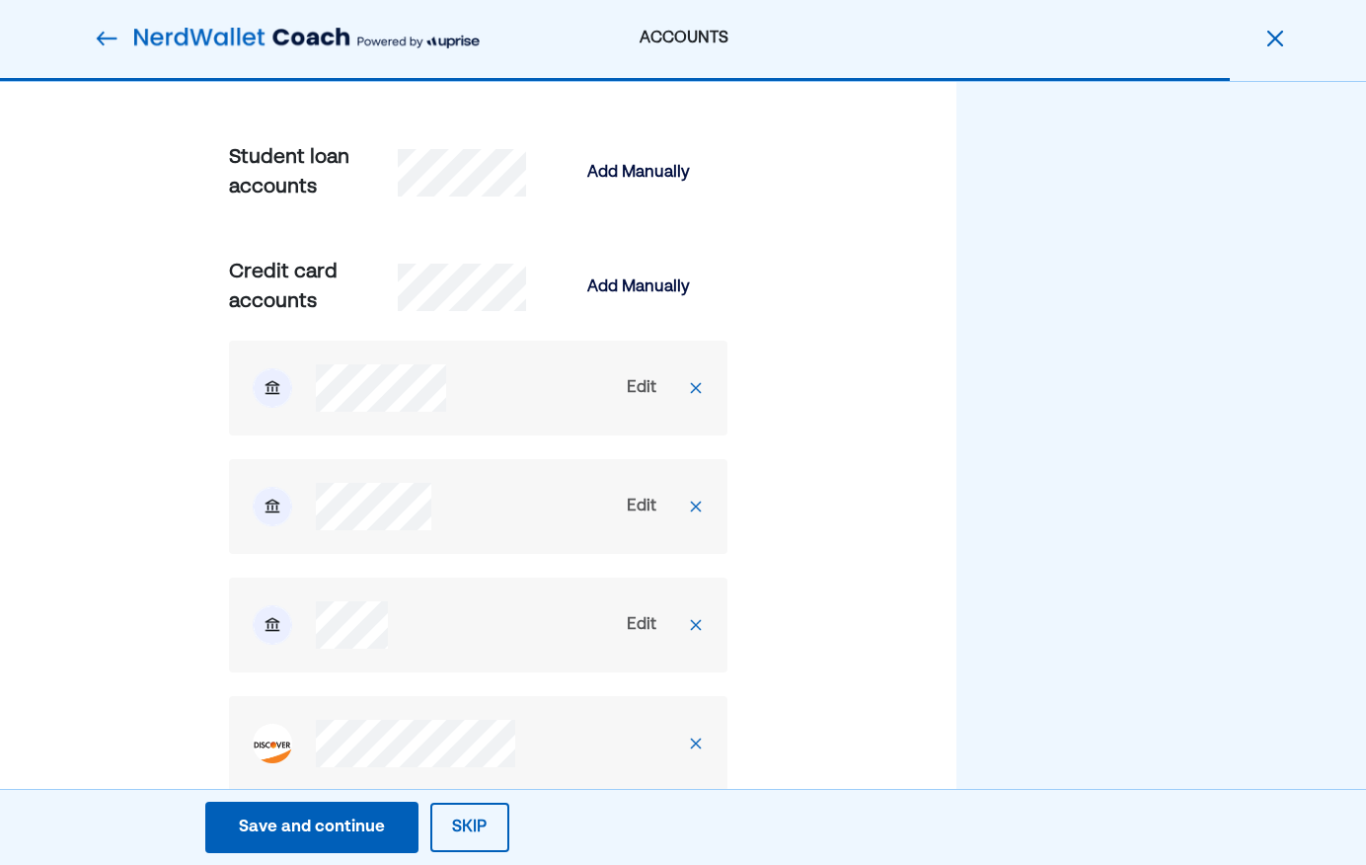
scroll to position [722, 0]
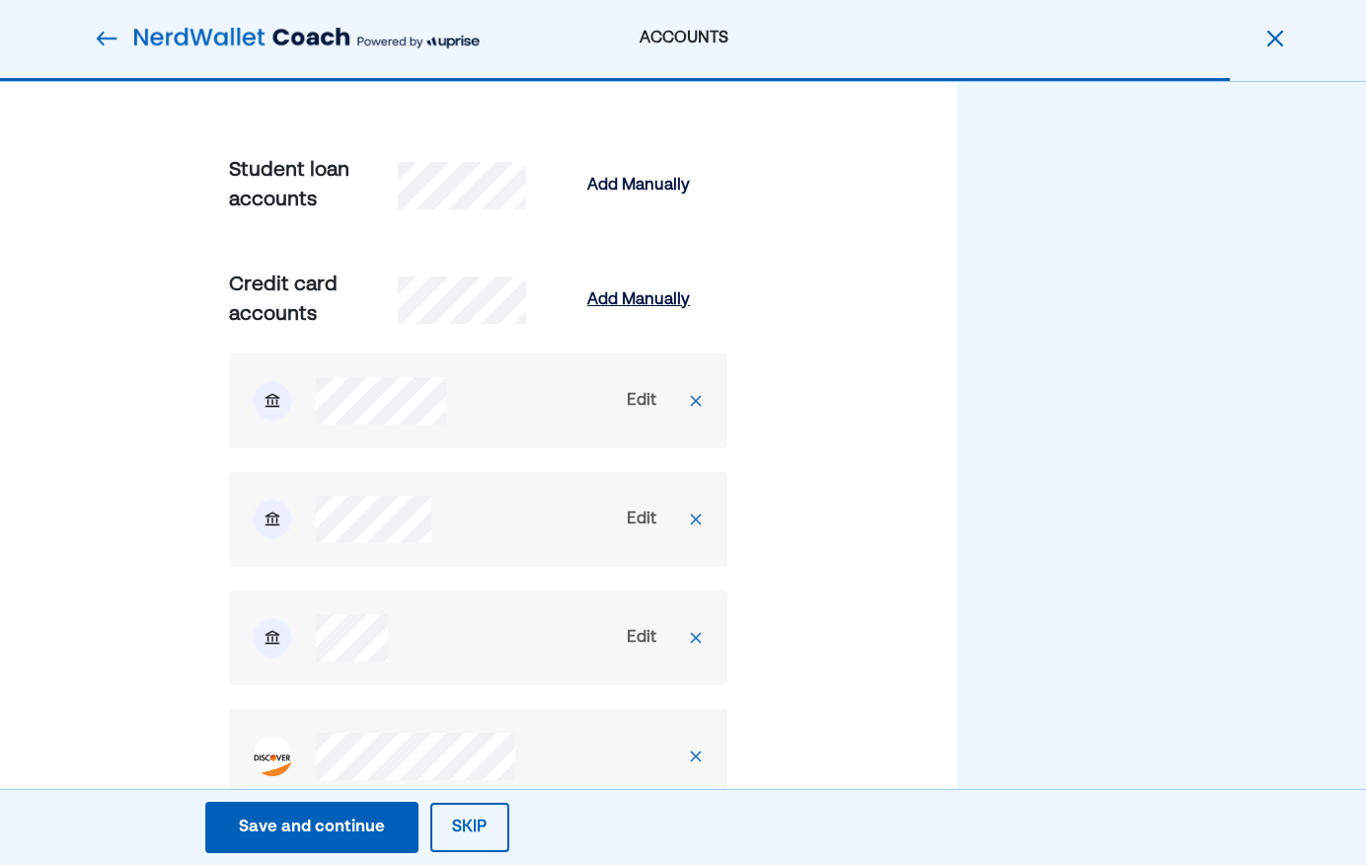
click at [635, 293] on div "Add Manually" at bounding box center [638, 300] width 103 height 24
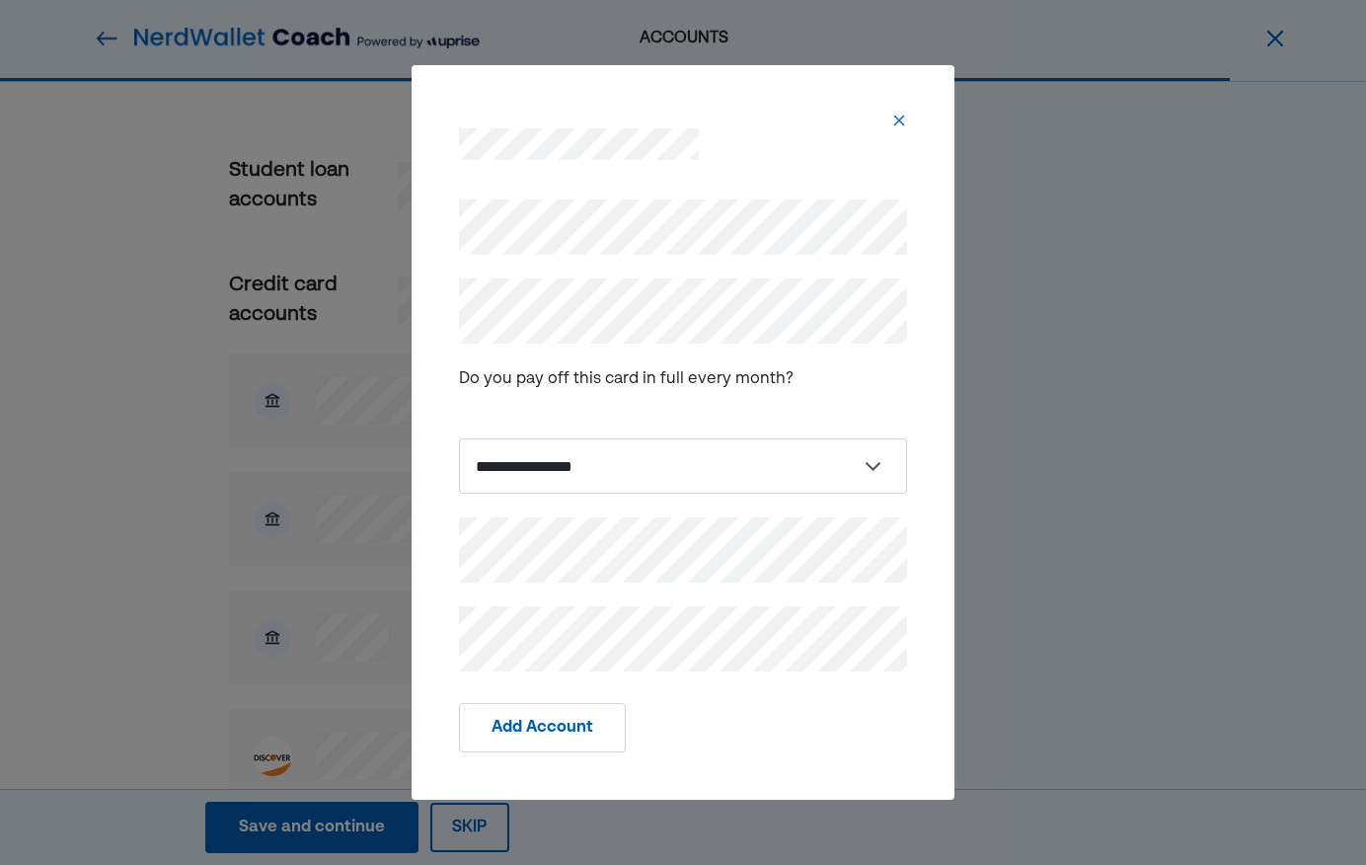
scroll to position [838, 0]
click at [603, 480] on select "**********" at bounding box center [683, 465] width 448 height 55
select select "*****"
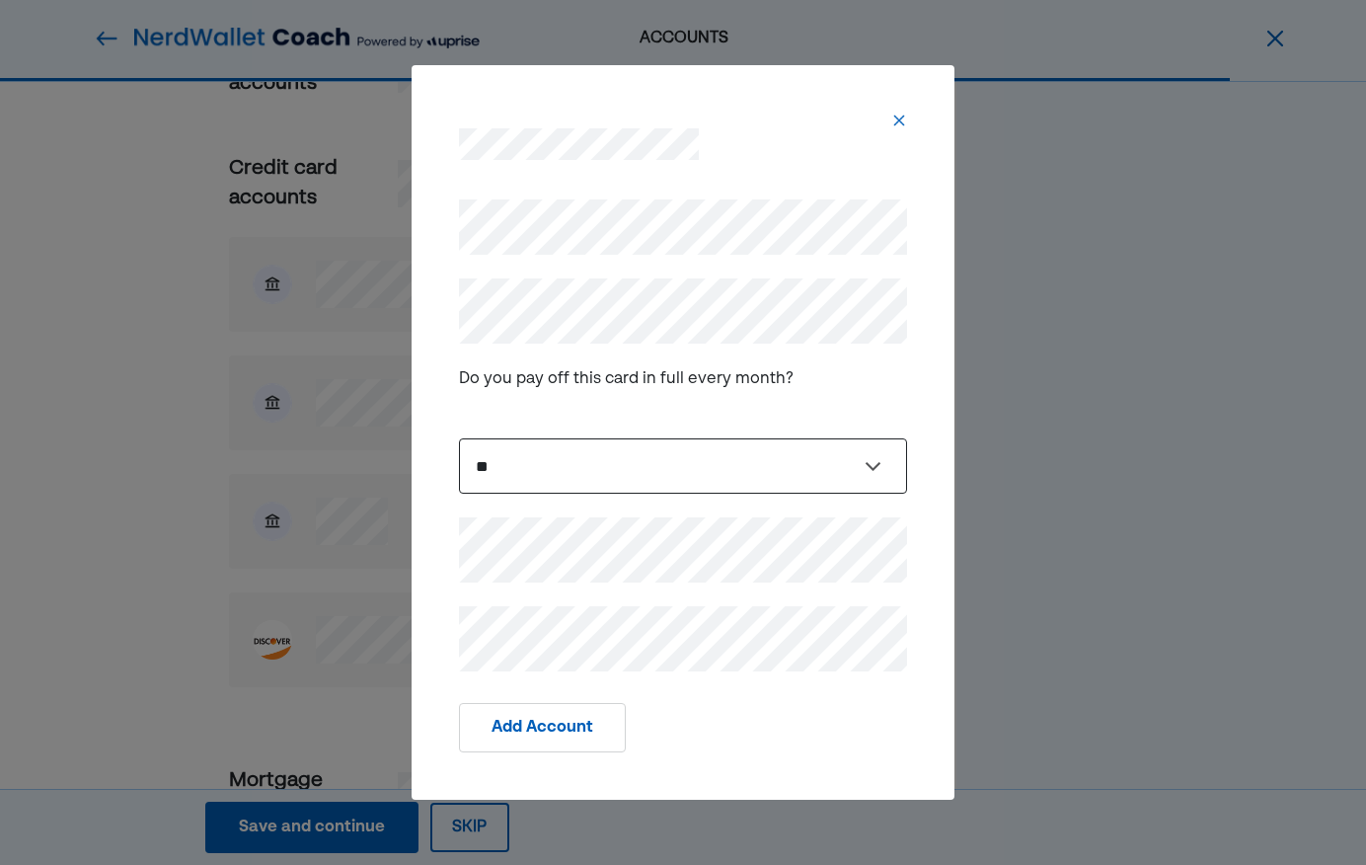
click at [459, 438] on select "**********" at bounding box center [683, 465] width 448 height 55
click at [554, 730] on button "Add Account" at bounding box center [542, 727] width 167 height 49
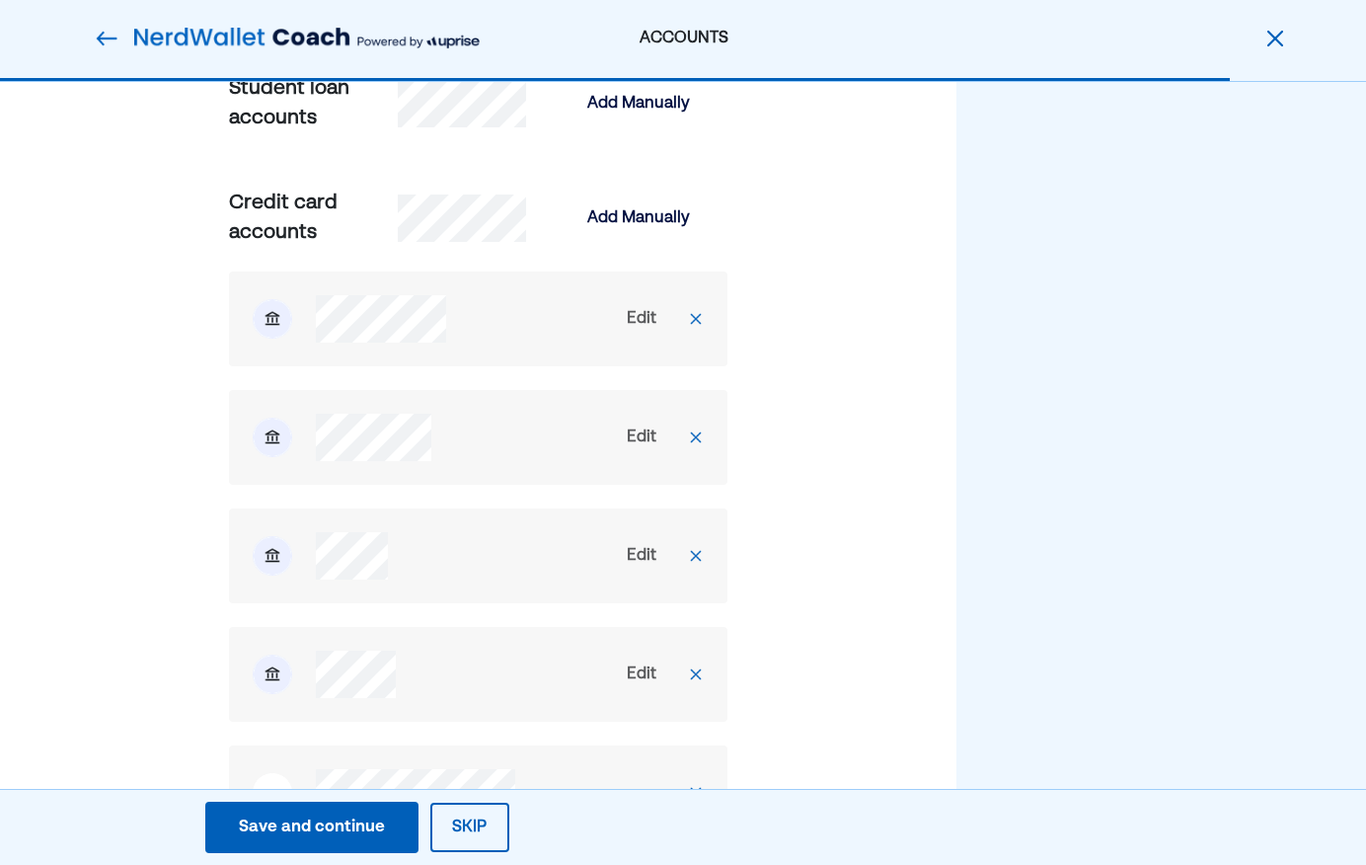
scroll to position [700, 0]
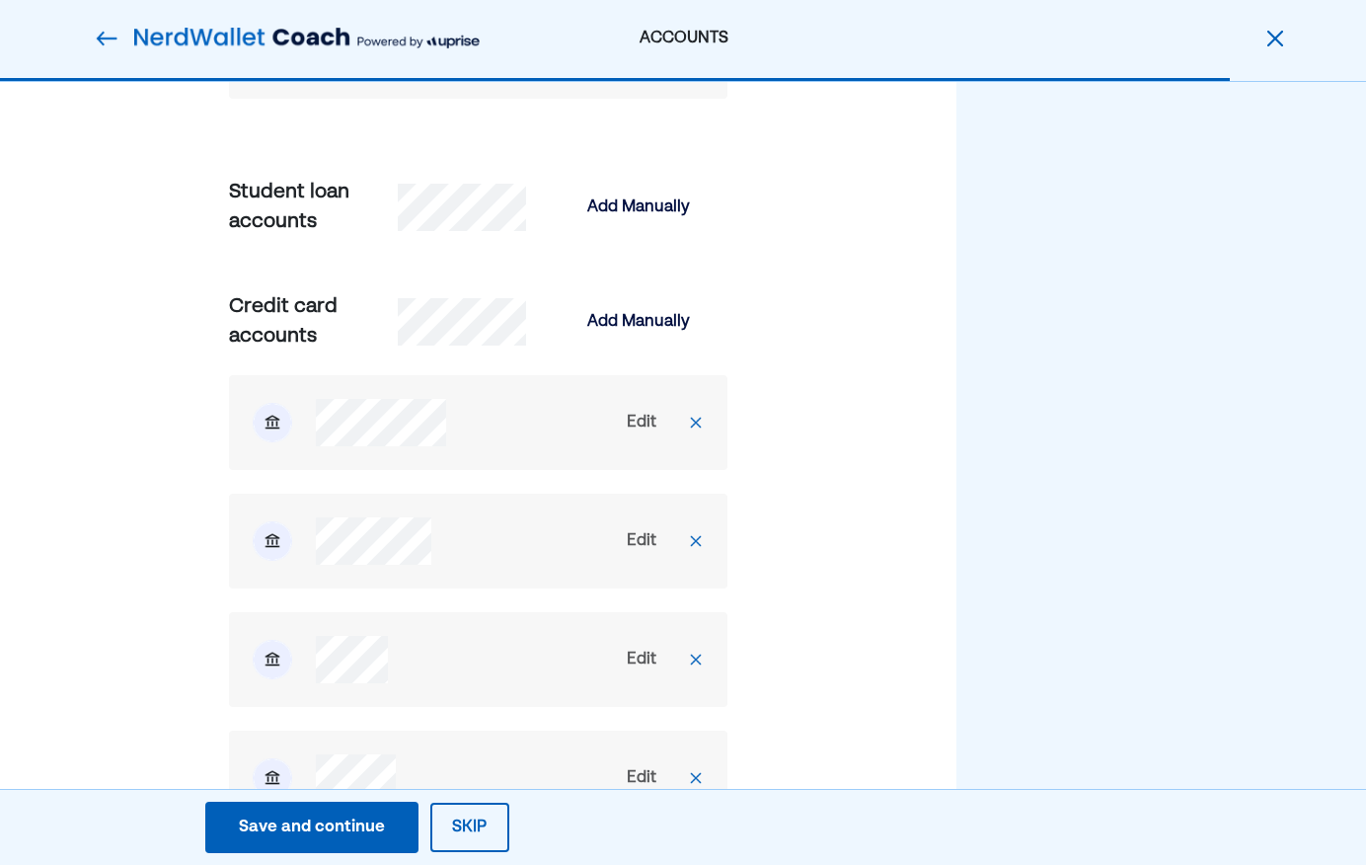
click at [643, 308] on div "Add Manually" at bounding box center [639, 321] width 178 height 47
click at [648, 326] on div "Add Manually" at bounding box center [638, 322] width 103 height 24
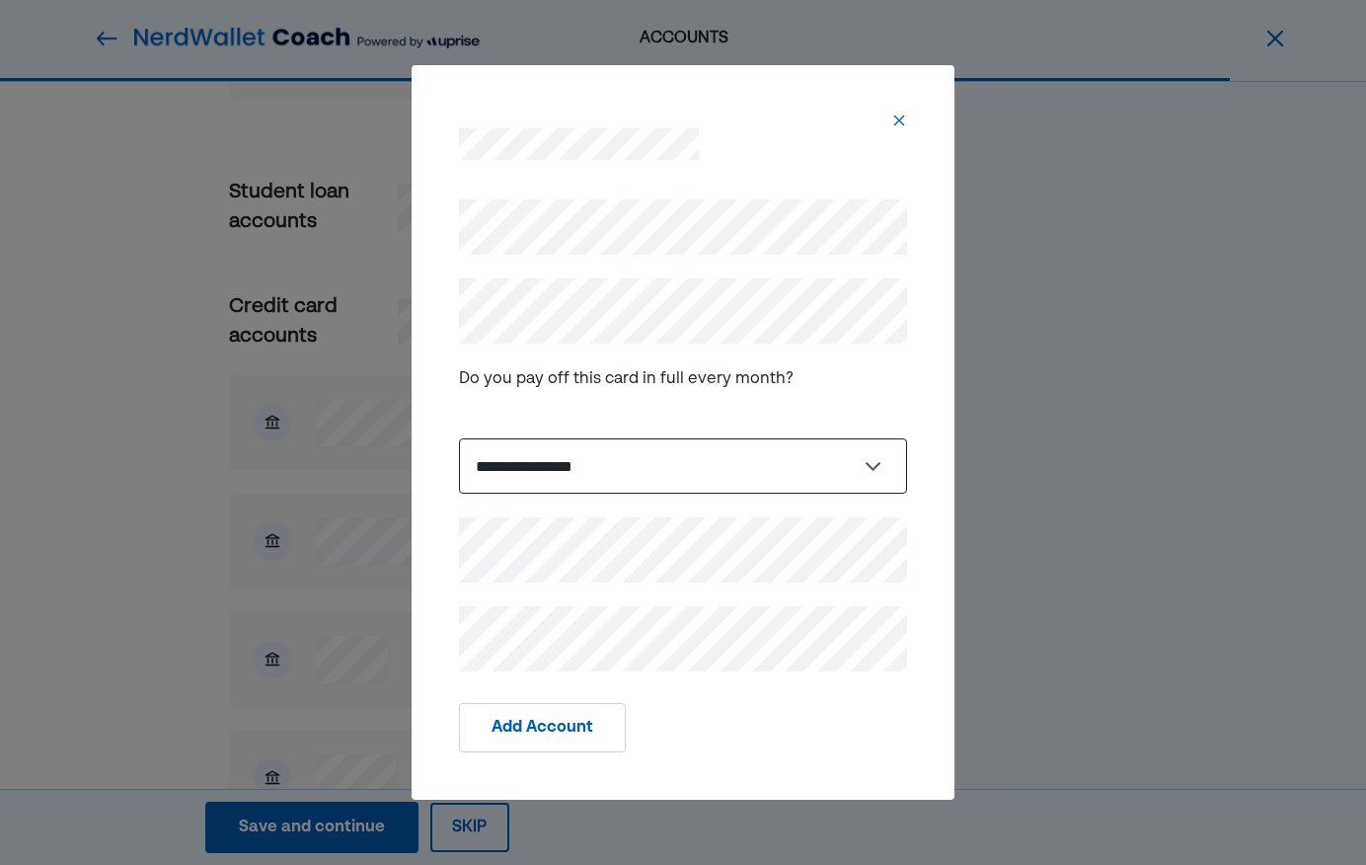
click at [579, 478] on select "**********" at bounding box center [683, 465] width 448 height 55
select select "*****"
click at [459, 438] on select "**********" at bounding box center [683, 465] width 448 height 55
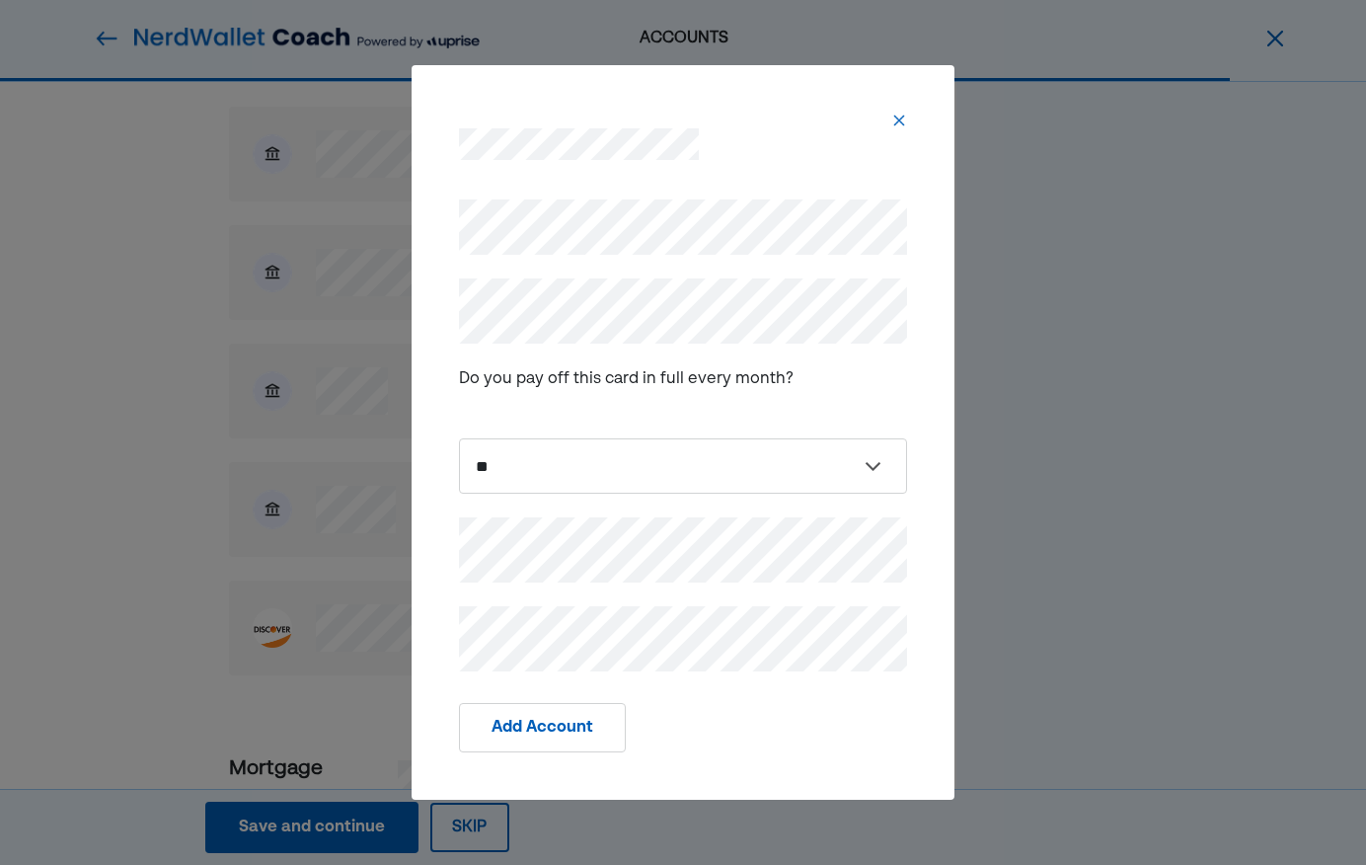
scroll to position [969, 0]
click at [544, 733] on button "Add Account" at bounding box center [542, 727] width 167 height 49
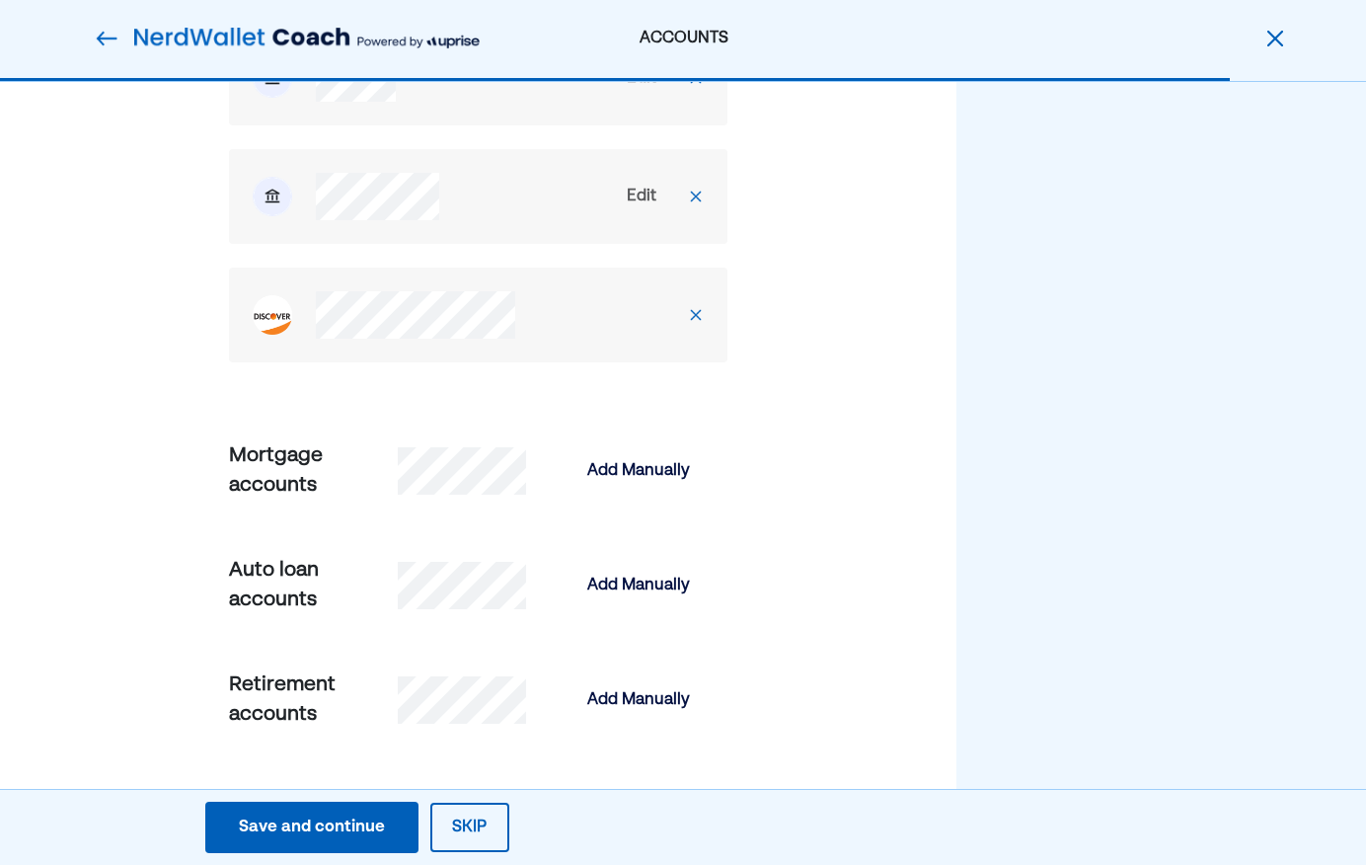
scroll to position [1399, 0]
click at [627, 470] on div "Add Manually" at bounding box center [638, 472] width 103 height 24
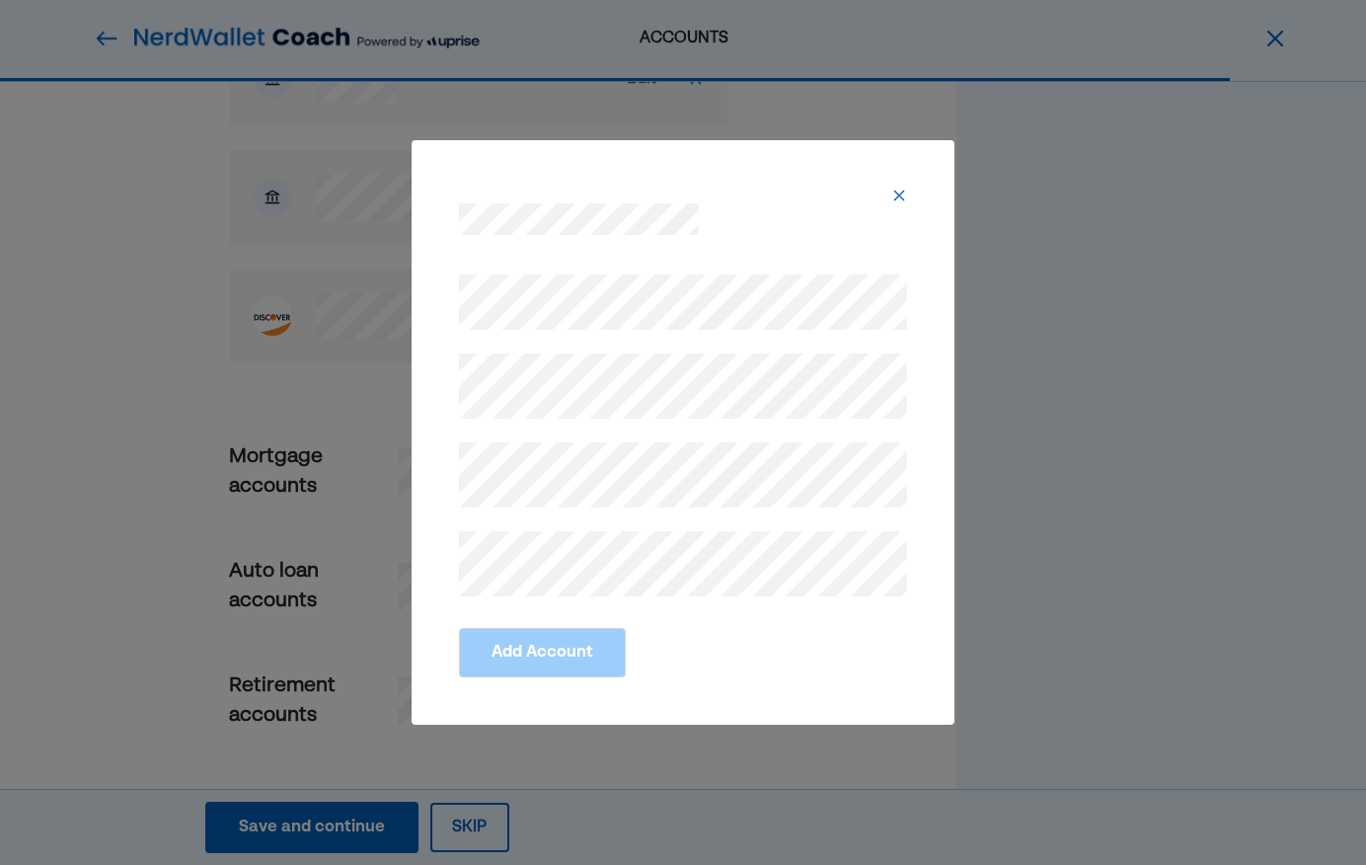
click at [896, 194] on img at bounding box center [899, 196] width 16 height 16
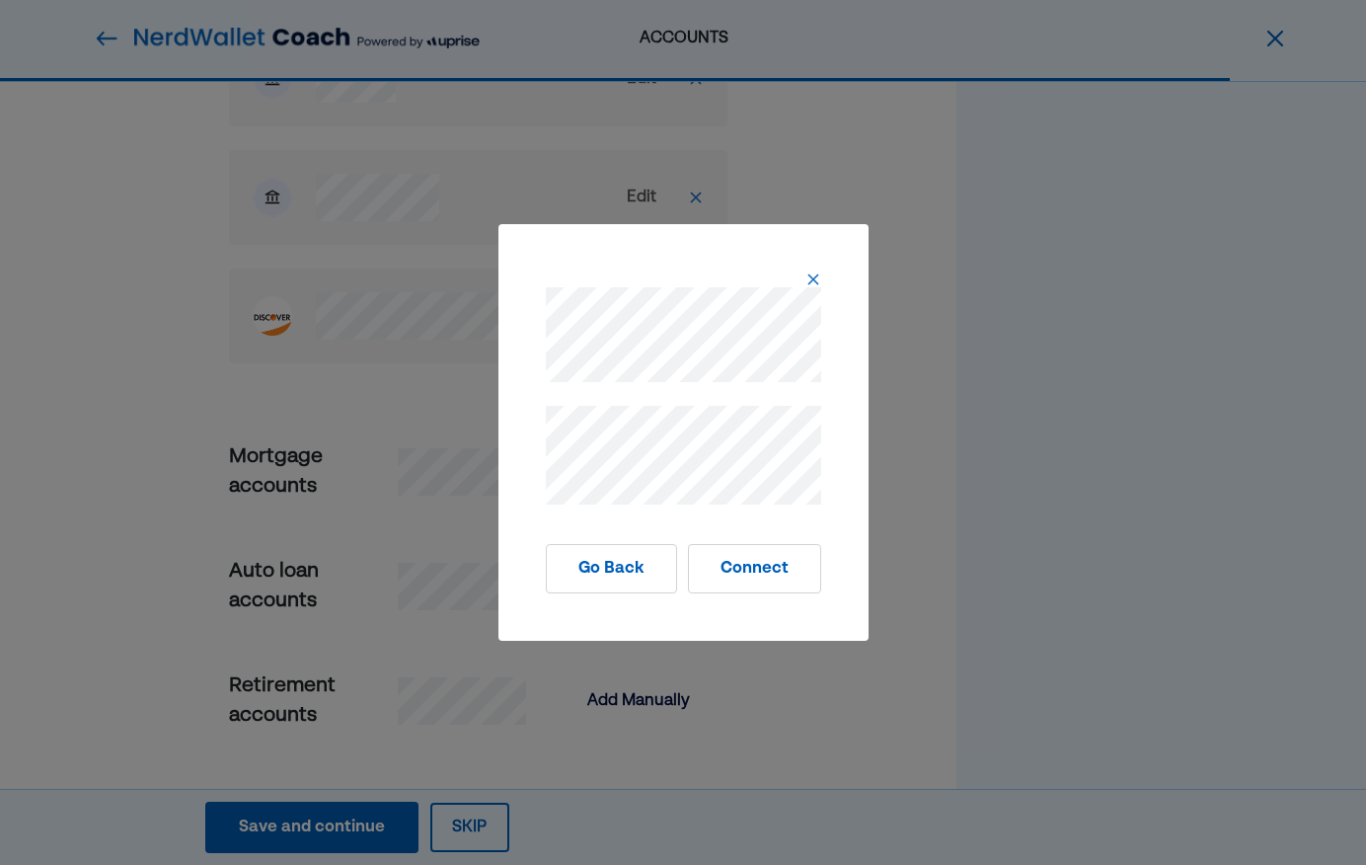
click at [809, 276] on img at bounding box center [813, 279] width 16 height 16
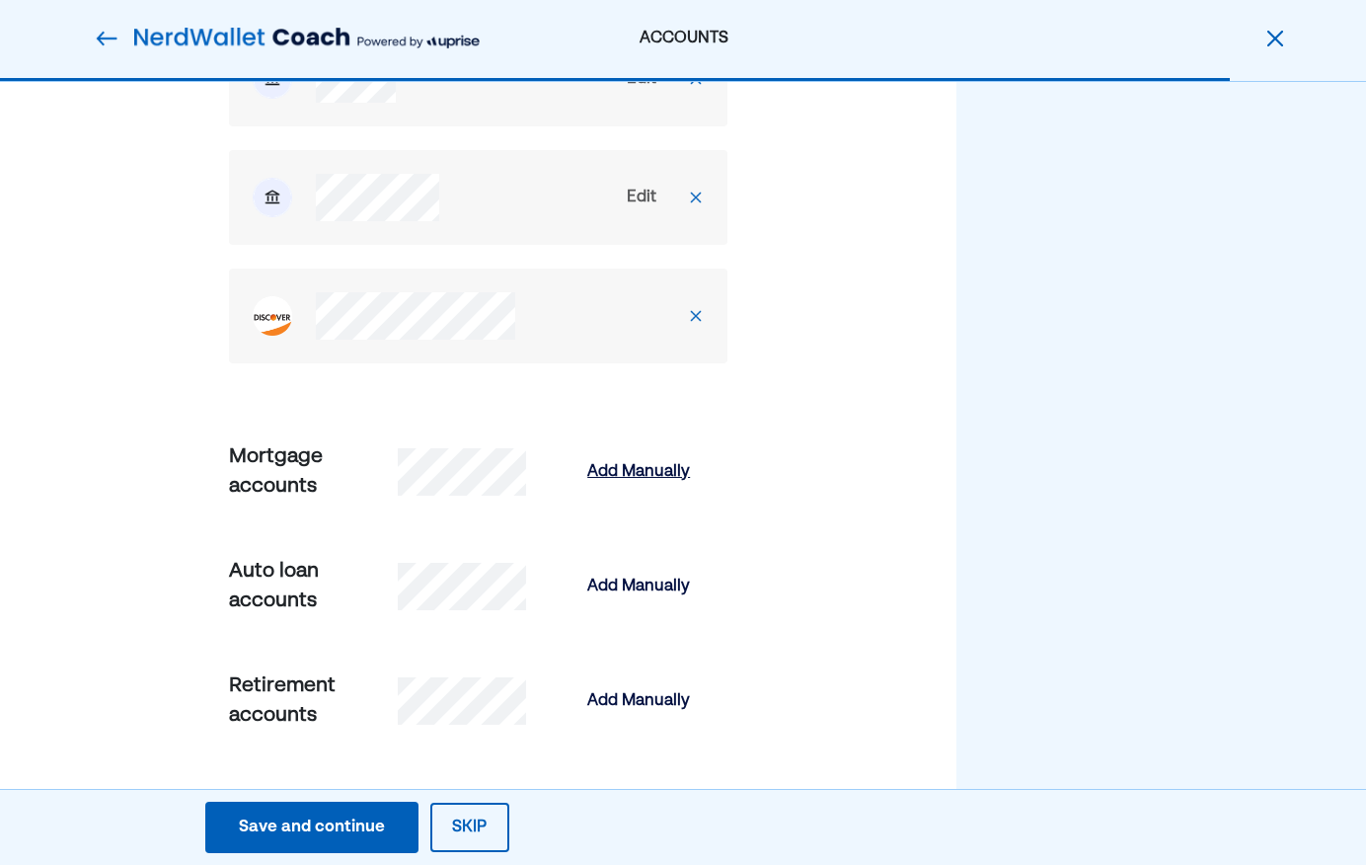
click at [658, 476] on div "Add Manually" at bounding box center [638, 472] width 103 height 24
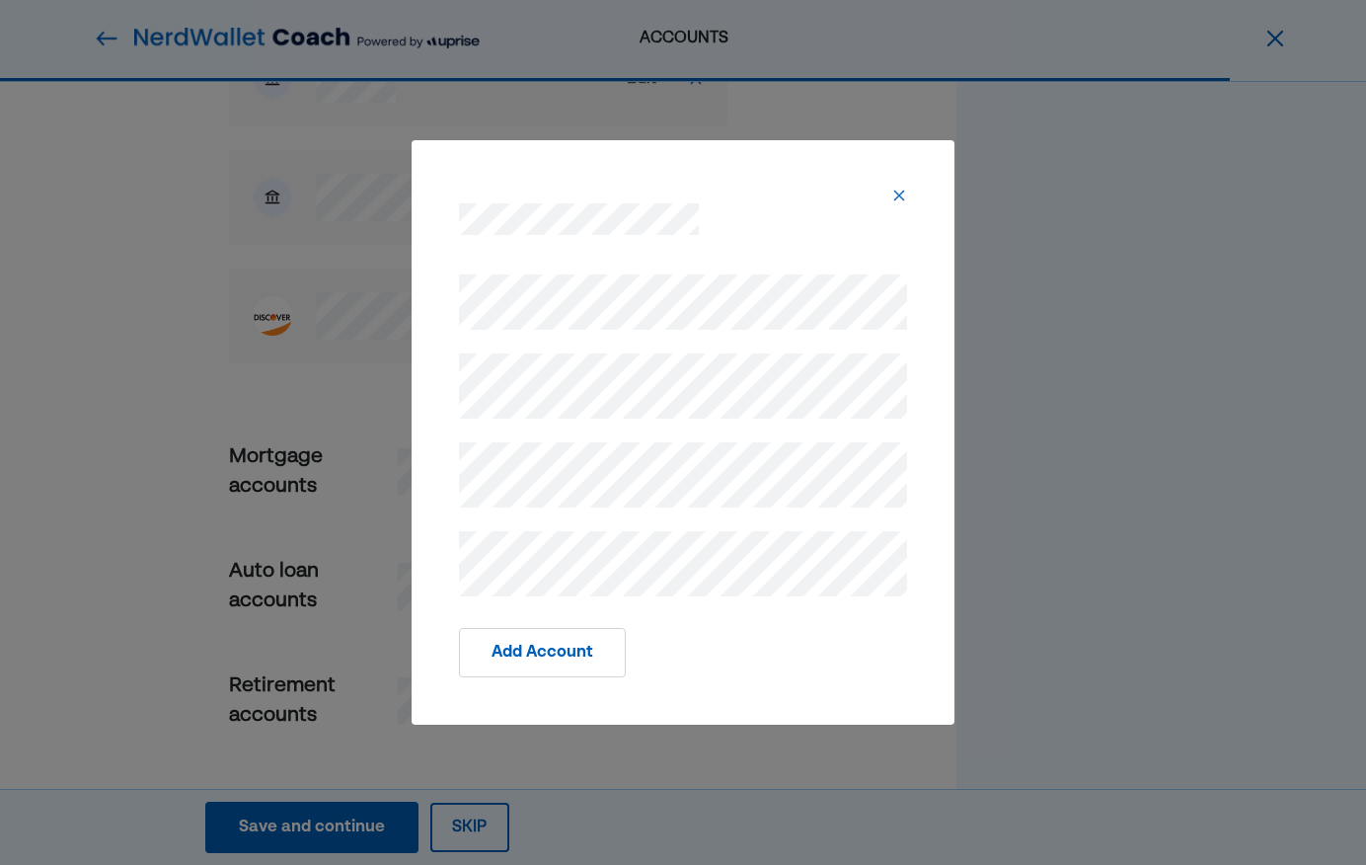
click at [565, 655] on button "Add Account" at bounding box center [542, 652] width 167 height 49
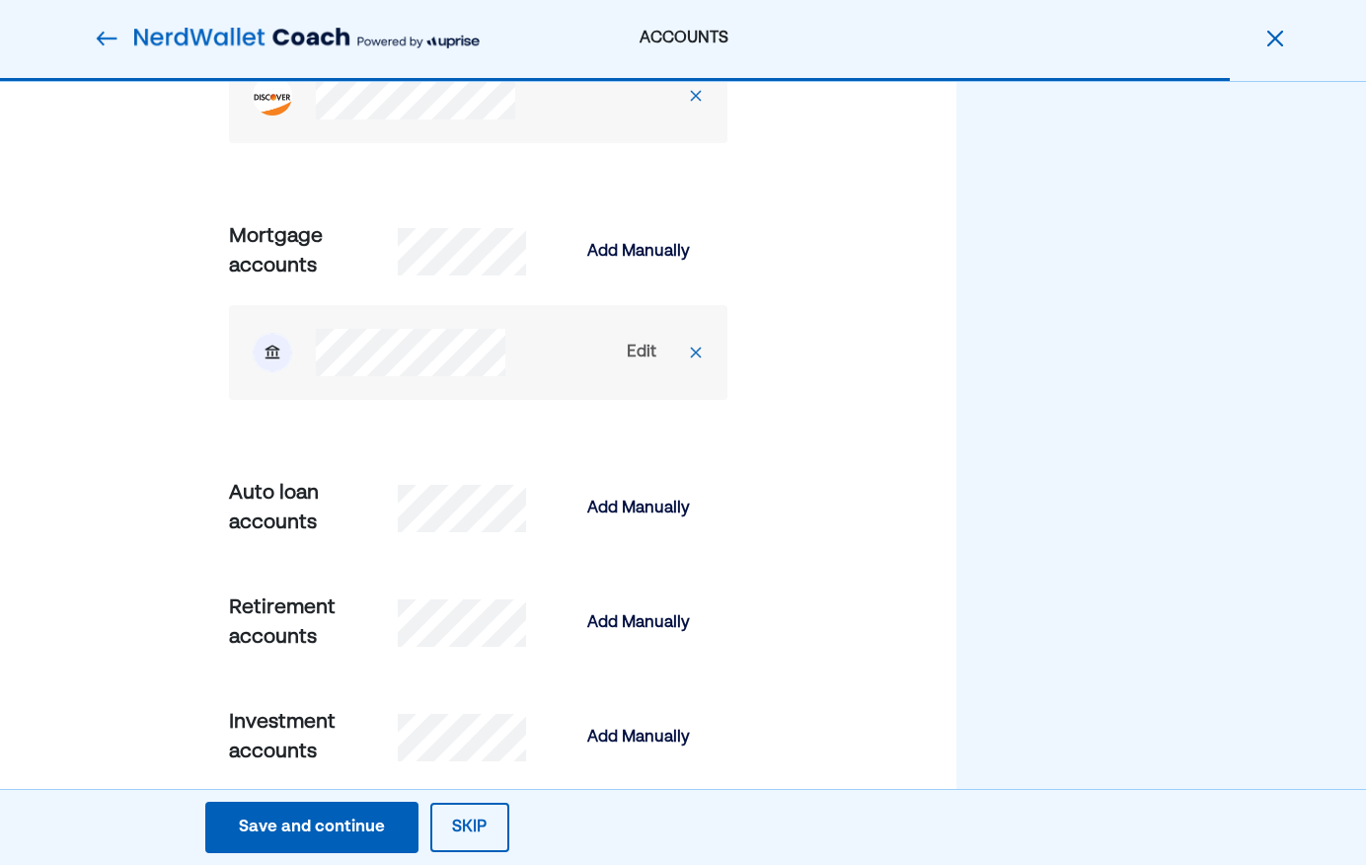
scroll to position [1651, 0]
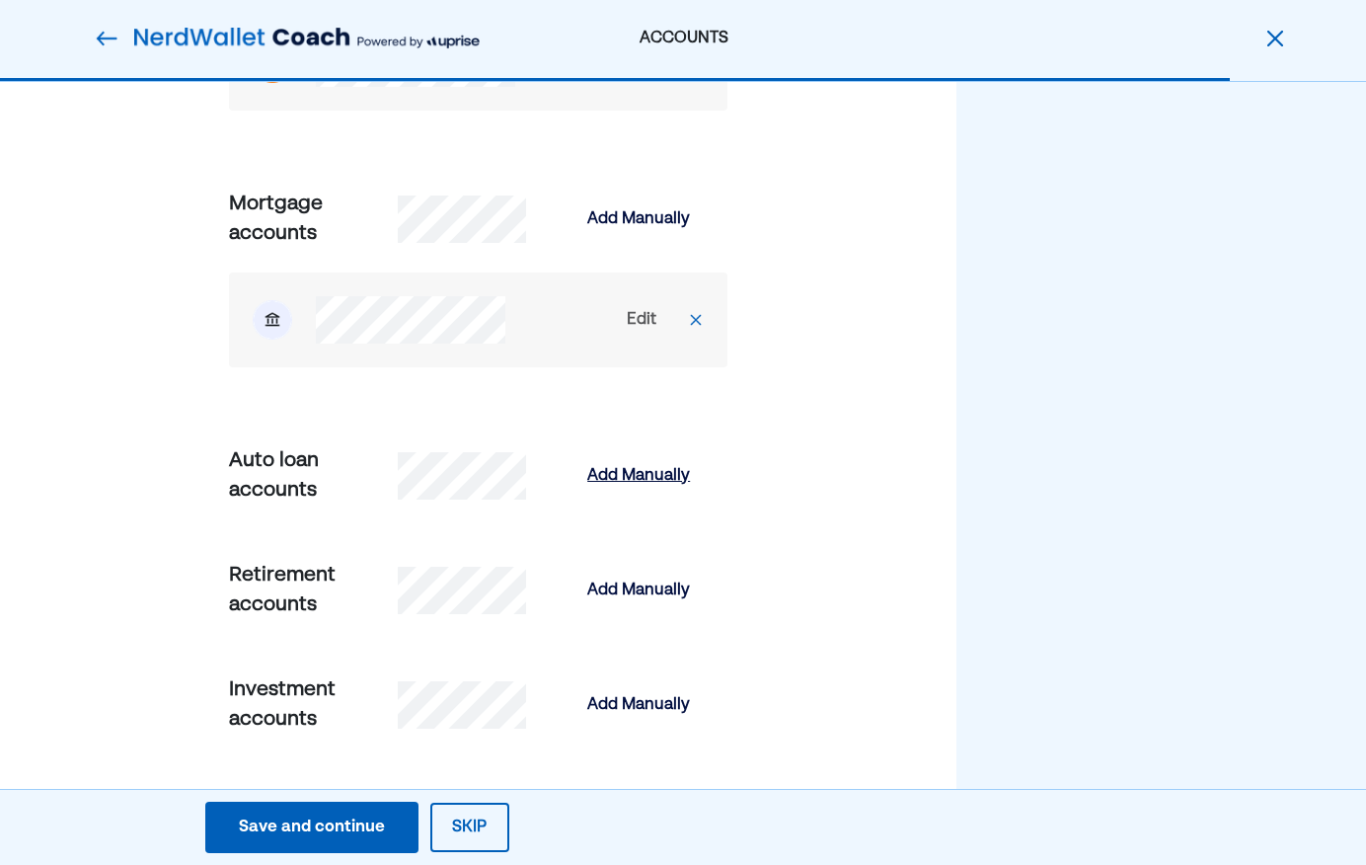
click at [658, 477] on div "Add Manually" at bounding box center [638, 476] width 103 height 24
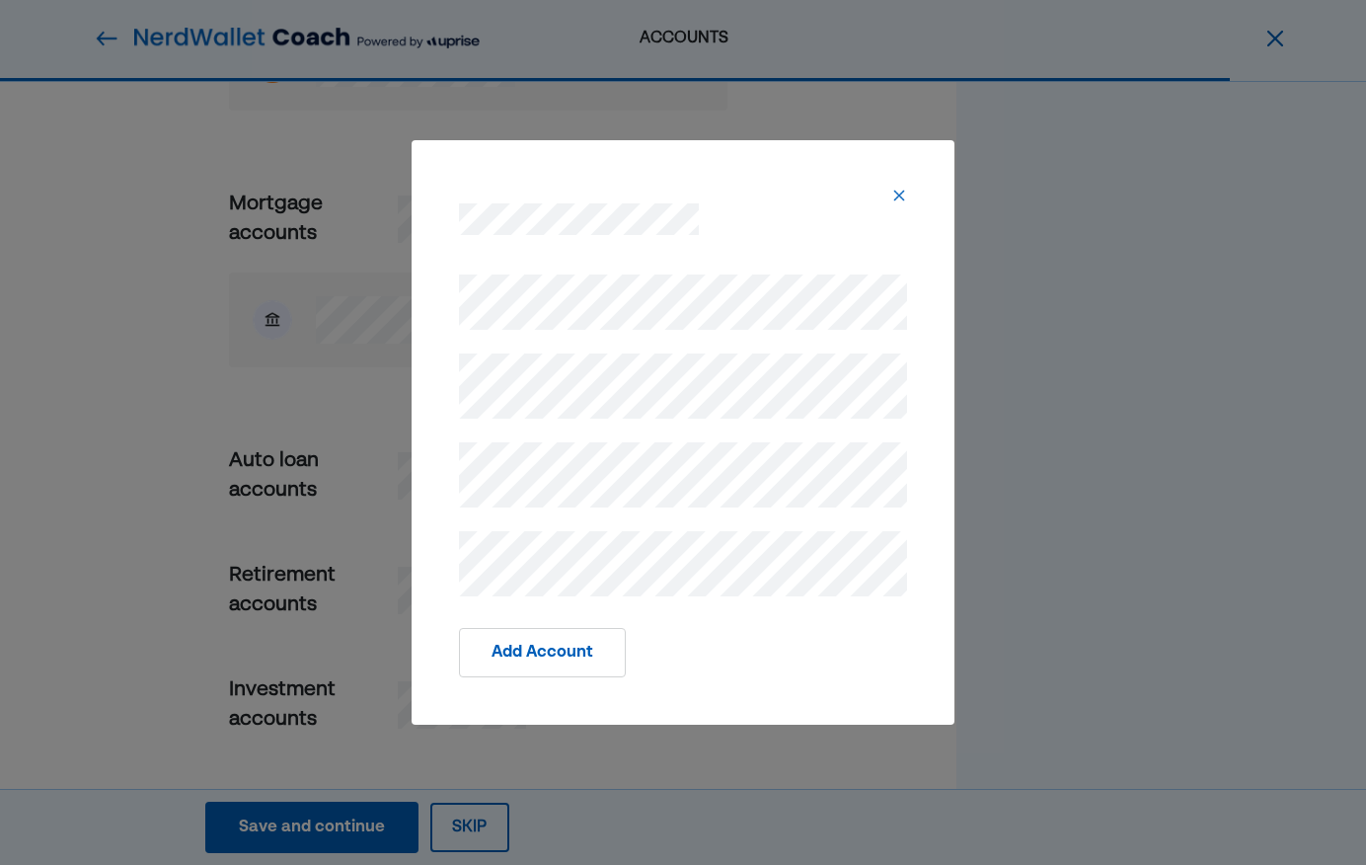
click at [542, 655] on button "Add Account" at bounding box center [542, 652] width 167 height 49
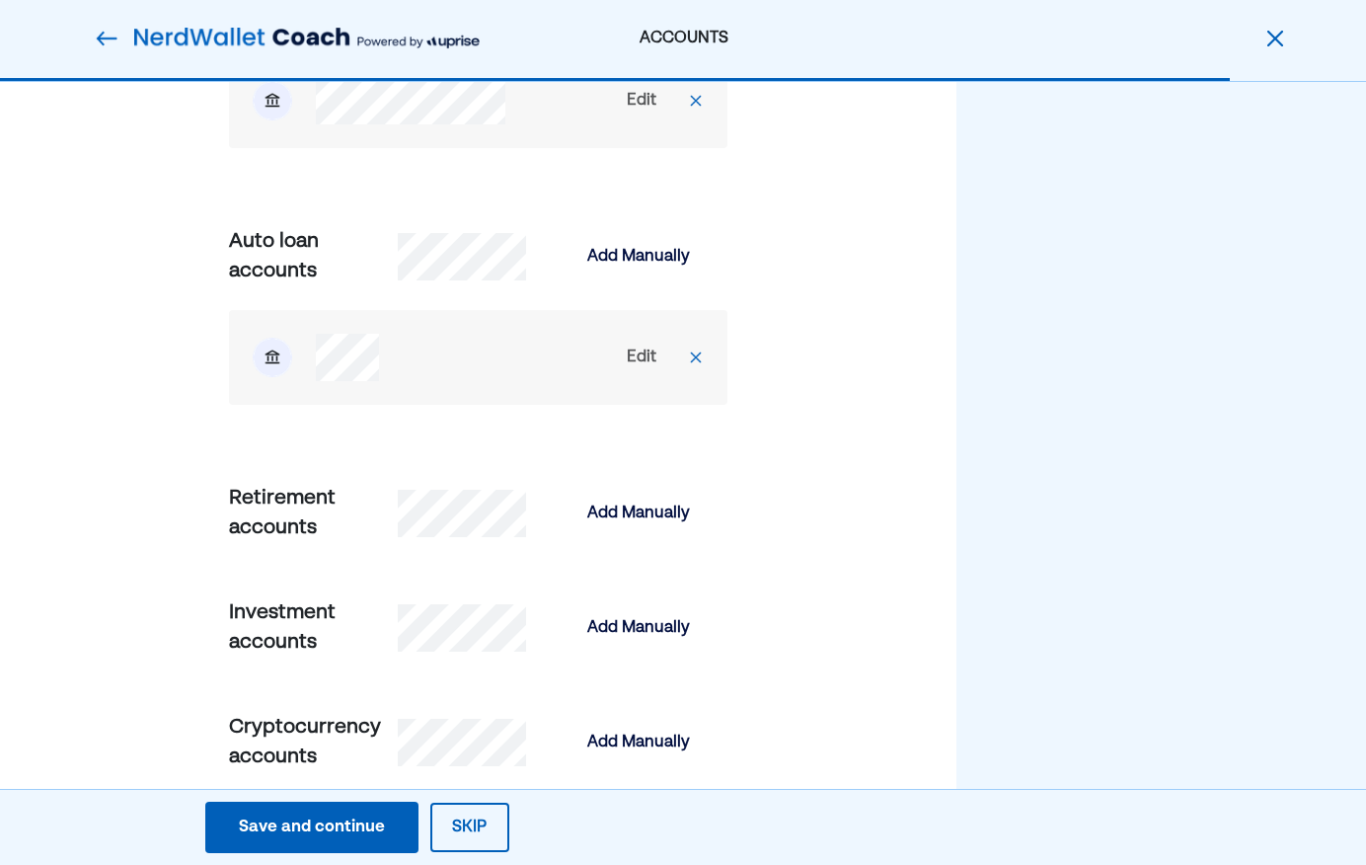
scroll to position [2049, 0]
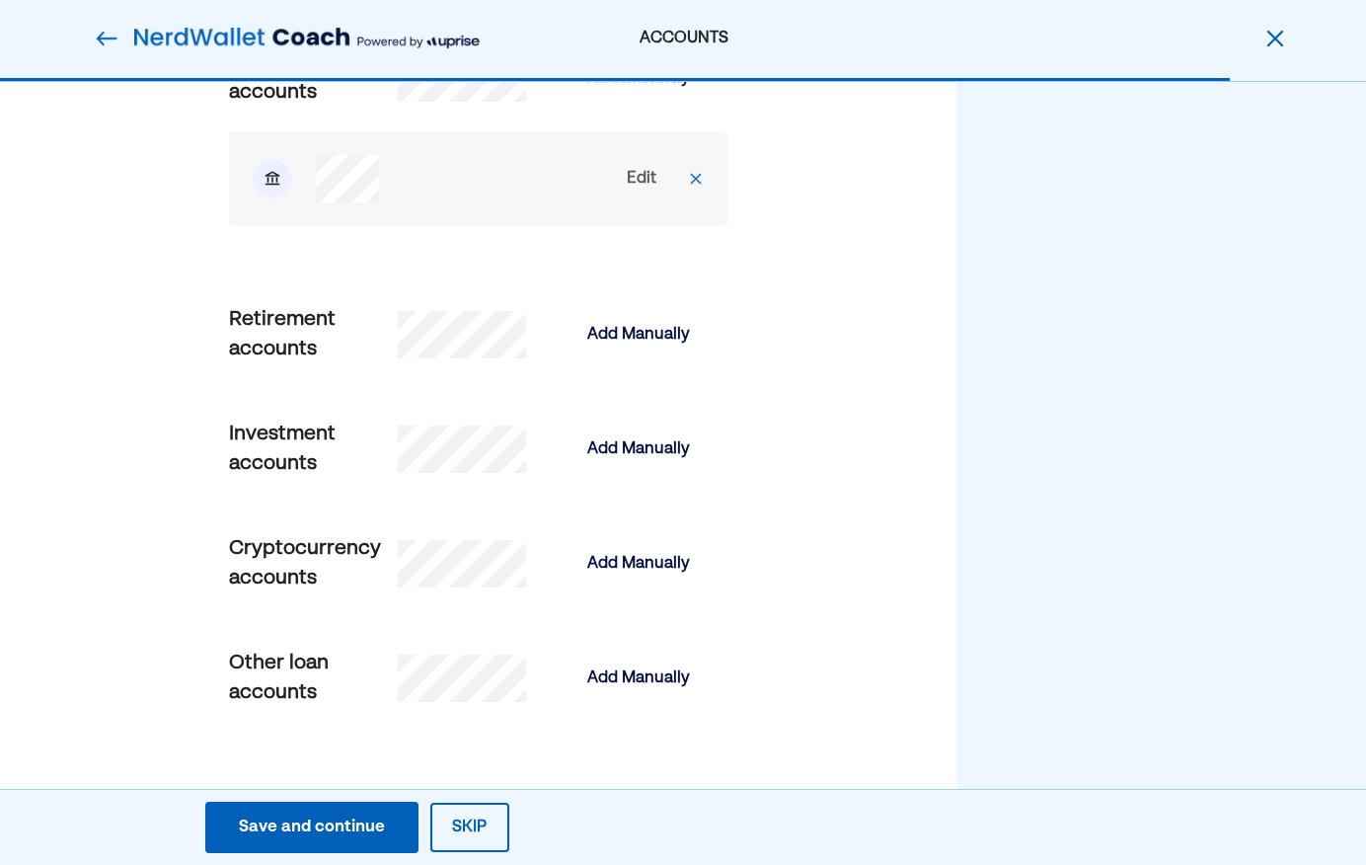
click at [301, 824] on div "Save and continue" at bounding box center [312, 827] width 146 height 24
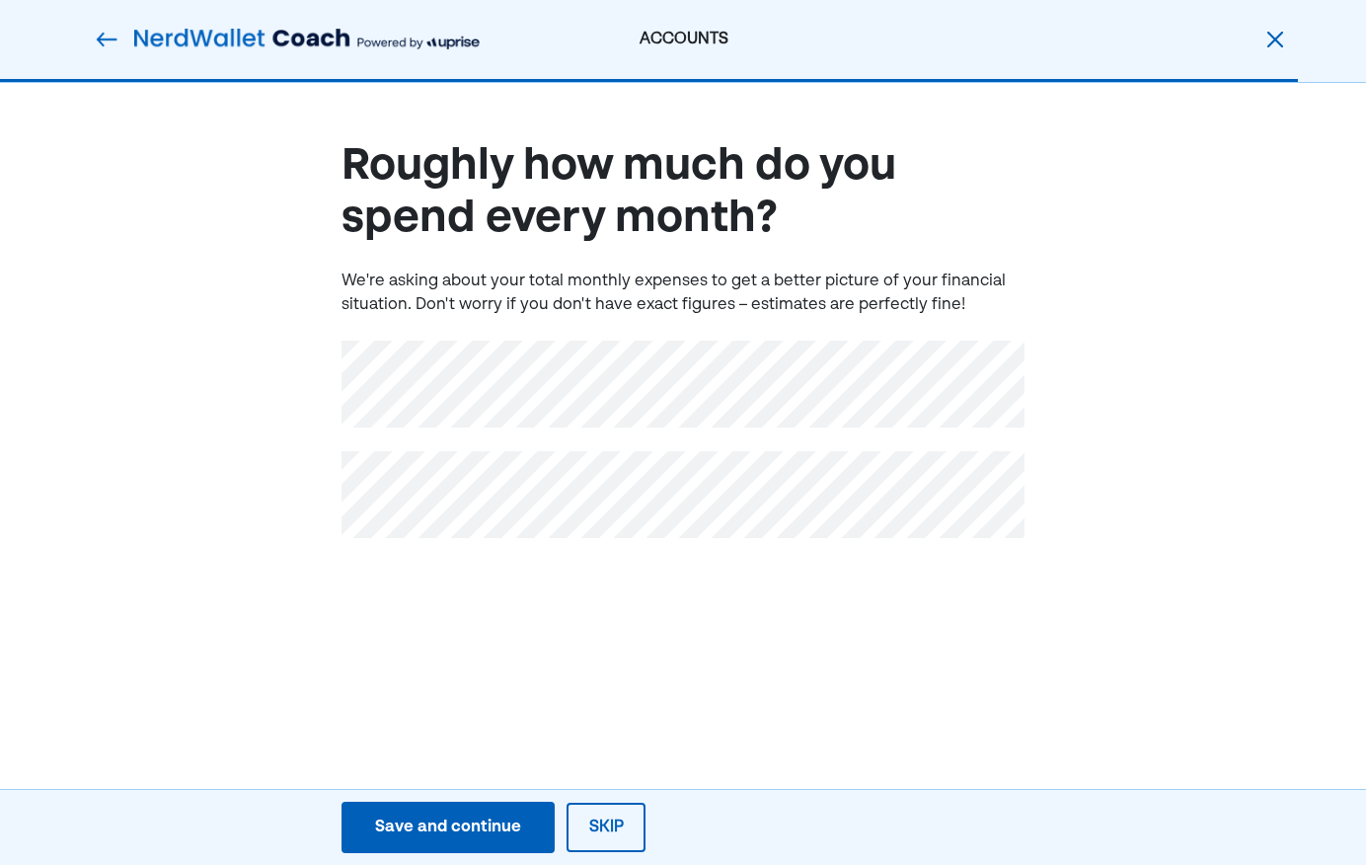
click at [457, 839] on button "Save and continue Save Save and continue" at bounding box center [448, 826] width 213 height 51
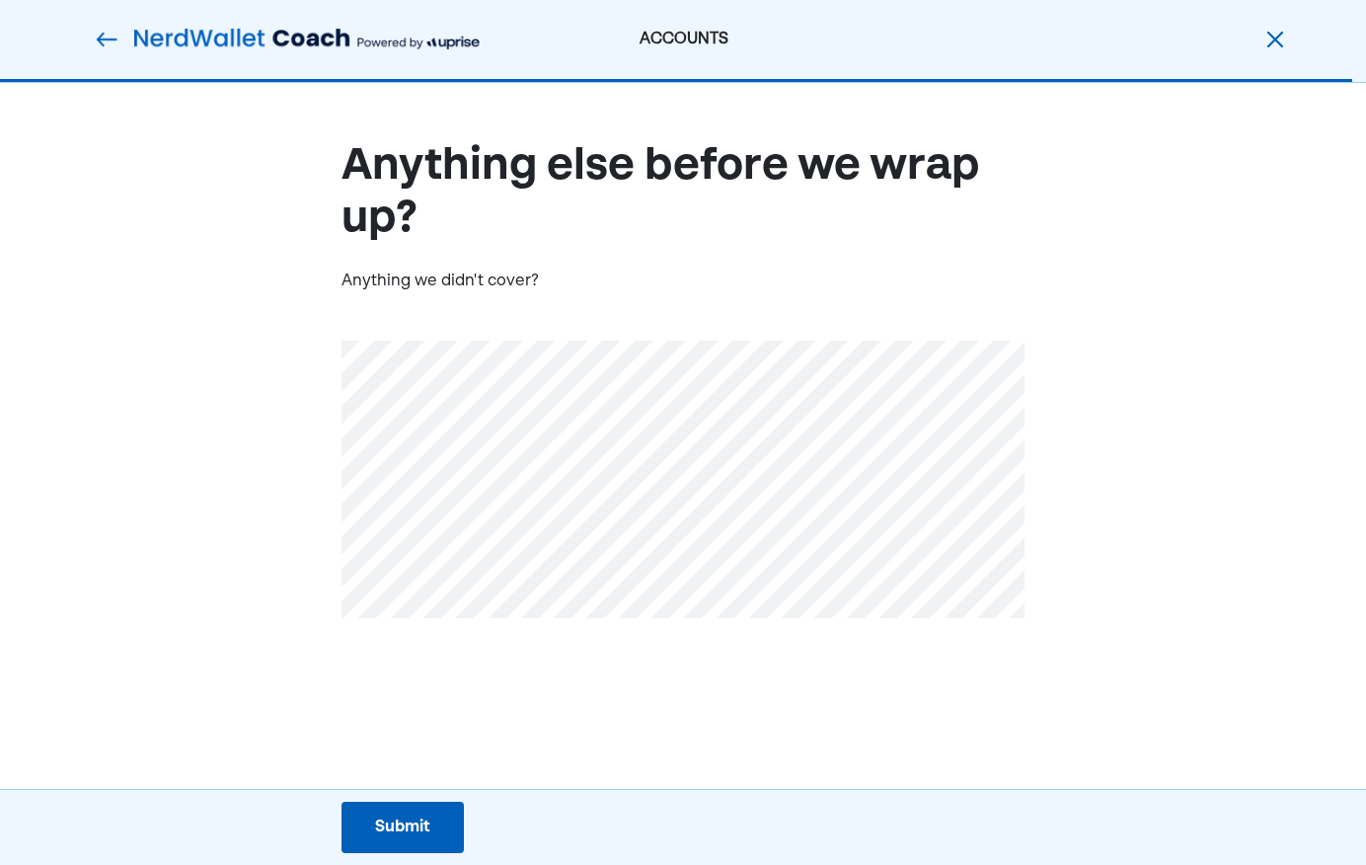
click at [401, 823] on div "Submit" at bounding box center [402, 827] width 55 height 24
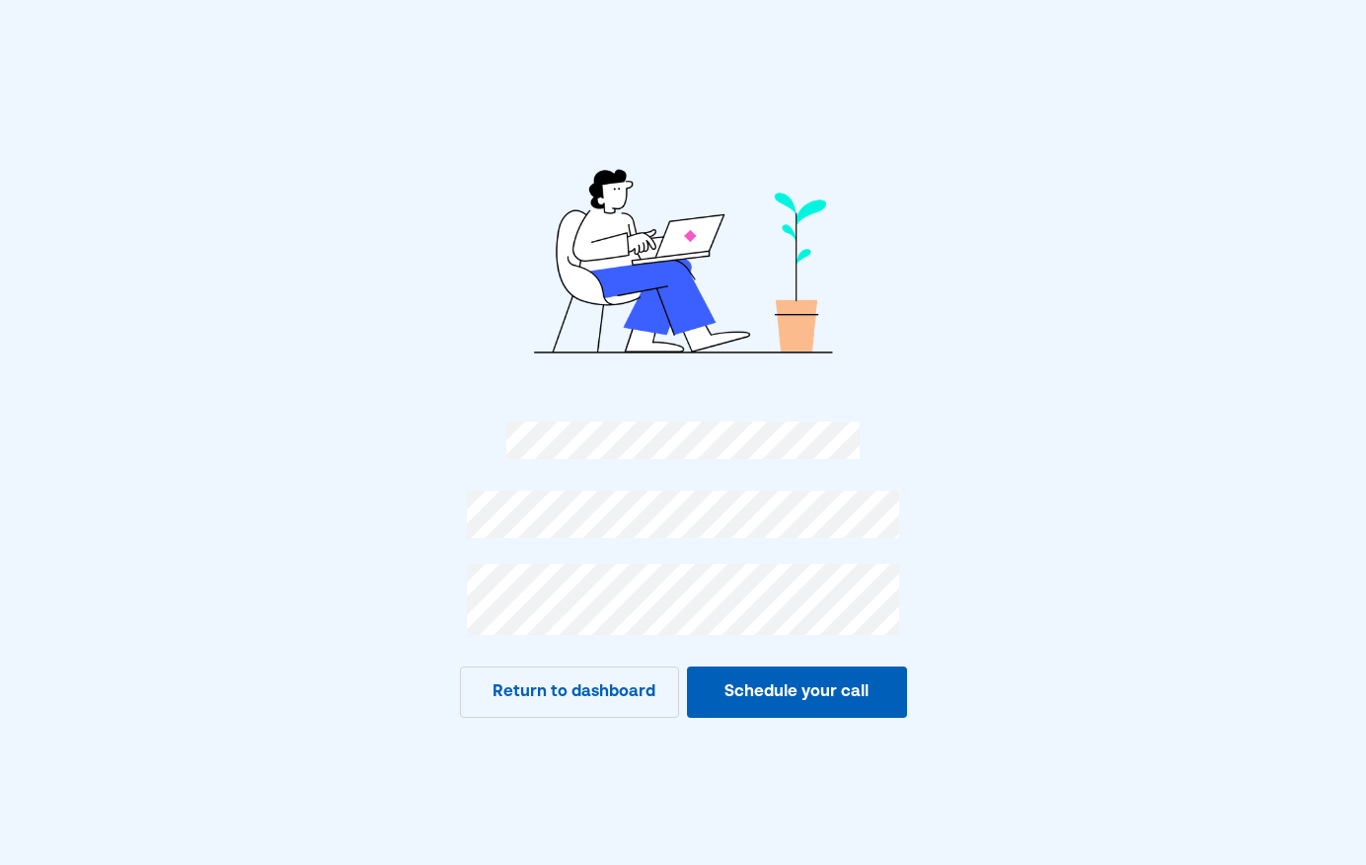
click at [597, 694] on button "Return to dashboard" at bounding box center [570, 691] width 220 height 51
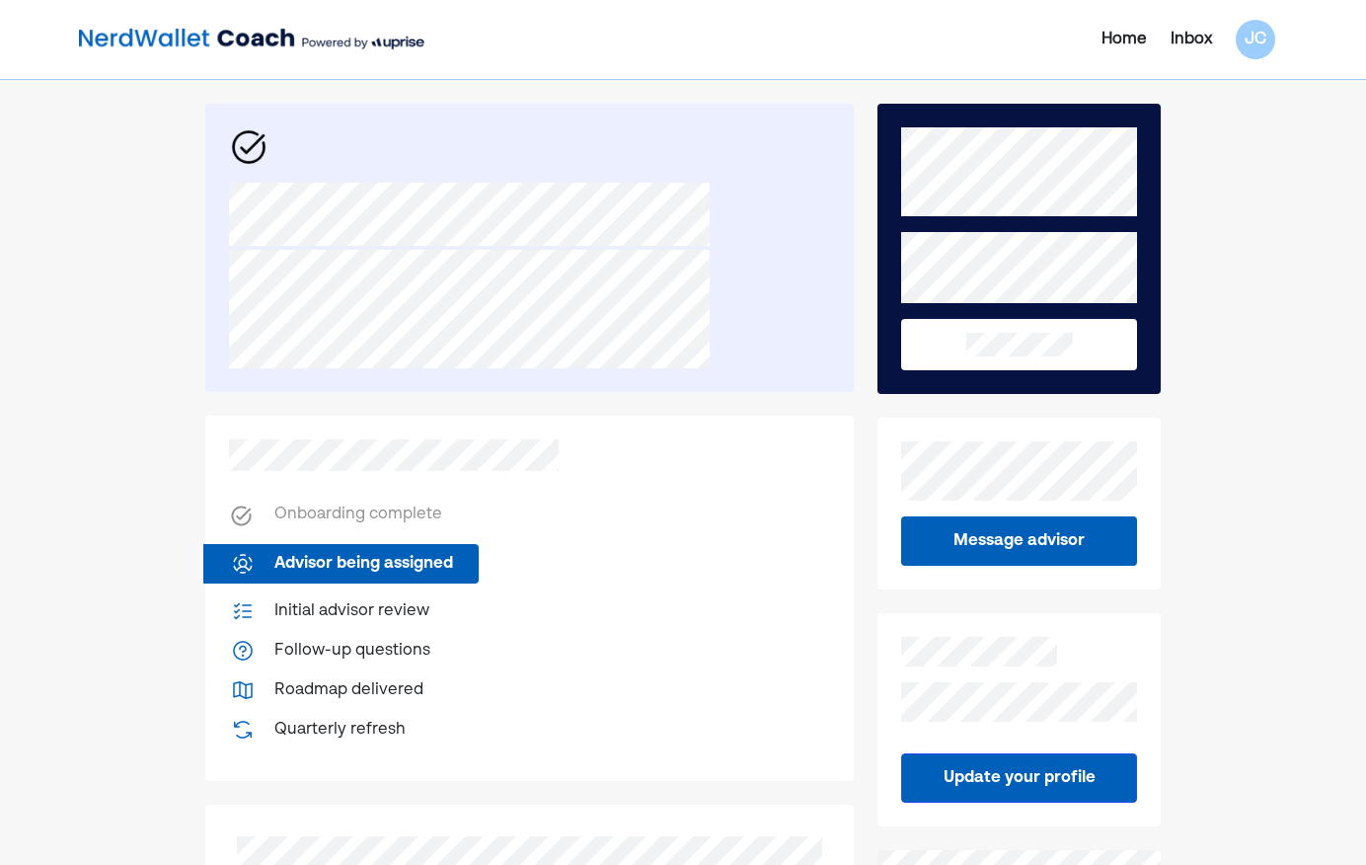
click at [1108, 38] on div "Home" at bounding box center [1124, 40] width 45 height 24
click at [1116, 36] on div "Home" at bounding box center [1124, 40] width 45 height 24
click at [1194, 38] on div "Inbox" at bounding box center [1191, 40] width 41 height 24
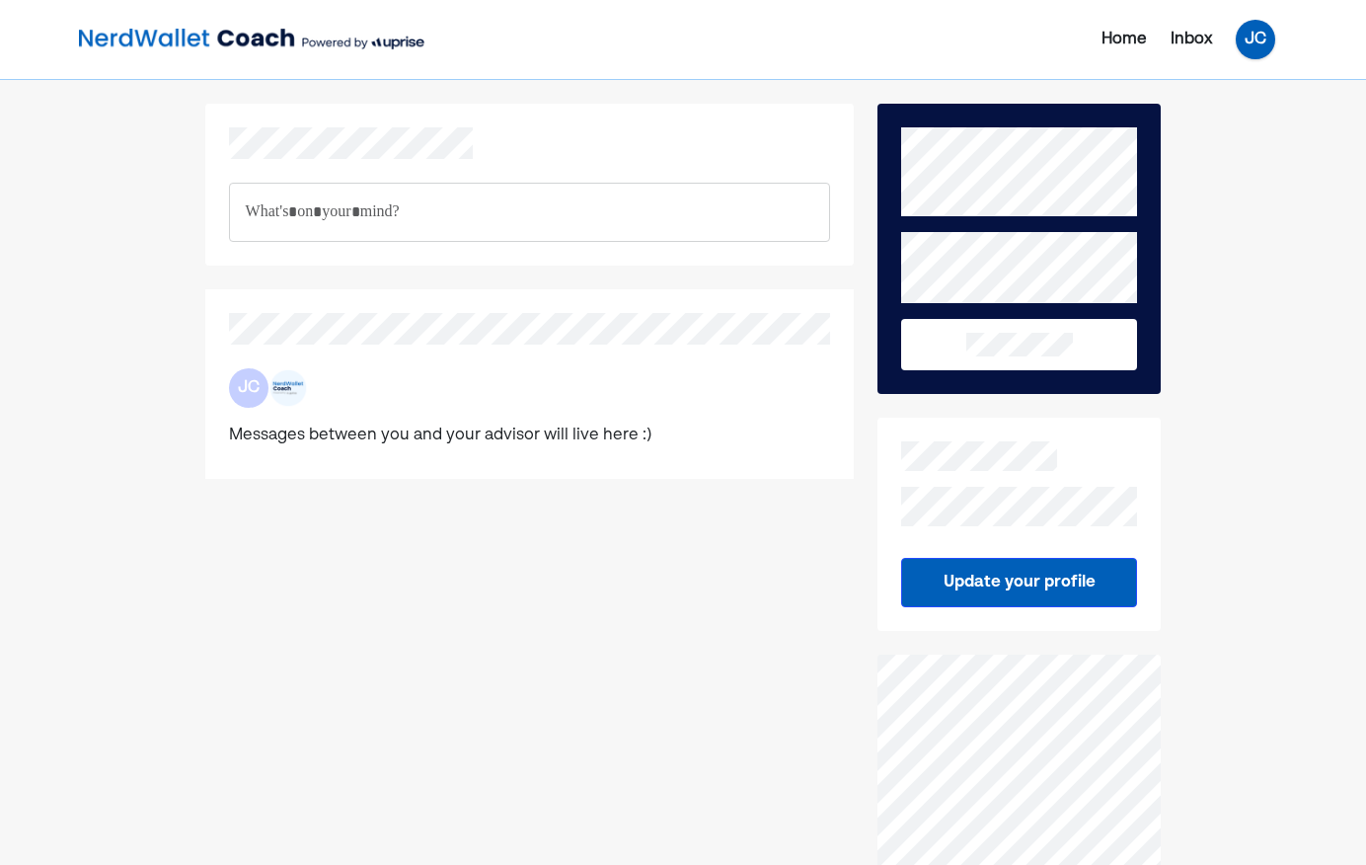
click at [1250, 42] on div "JC" at bounding box center [1255, 39] width 39 height 39
click at [1242, 124] on div "Settings" at bounding box center [1241, 123] width 63 height 24
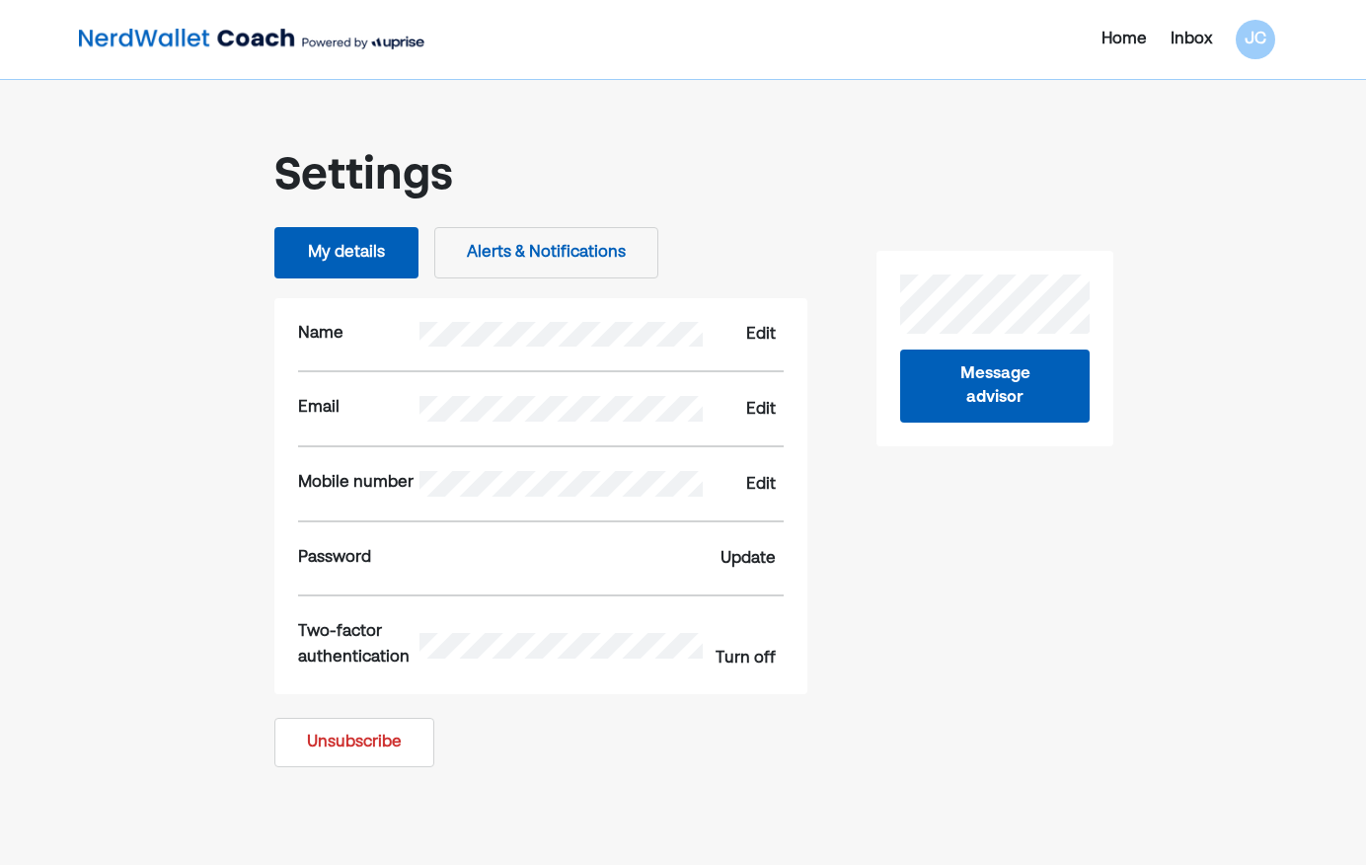
click at [1114, 42] on div "Home" at bounding box center [1124, 40] width 45 height 24
